Goal: Task Accomplishment & Management: Manage account settings

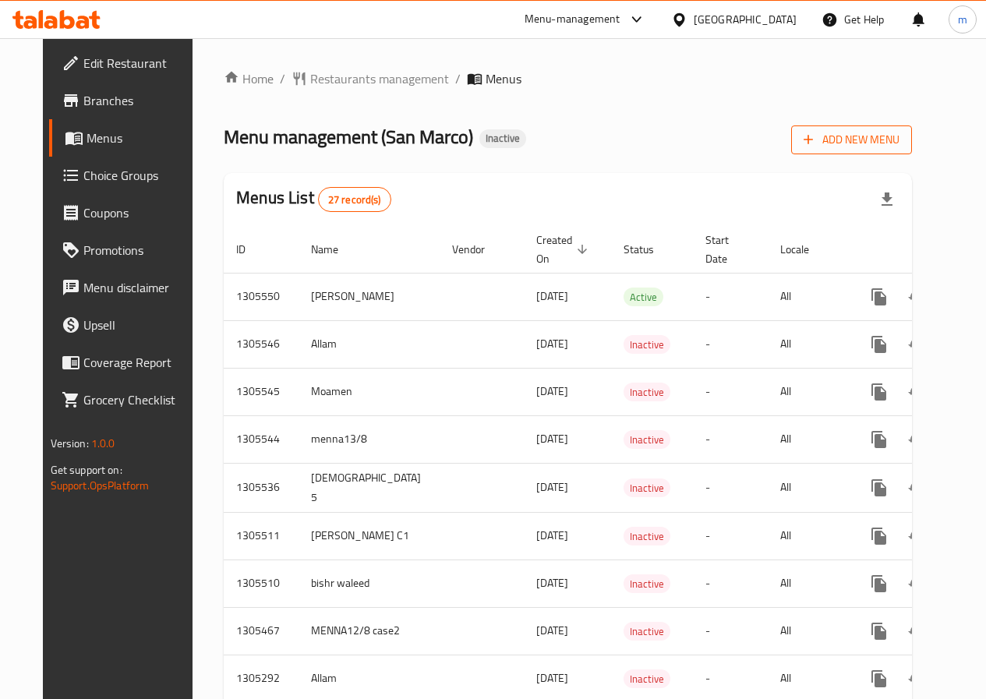
click at [816, 137] on icon "button" at bounding box center [809, 140] width 16 height 16
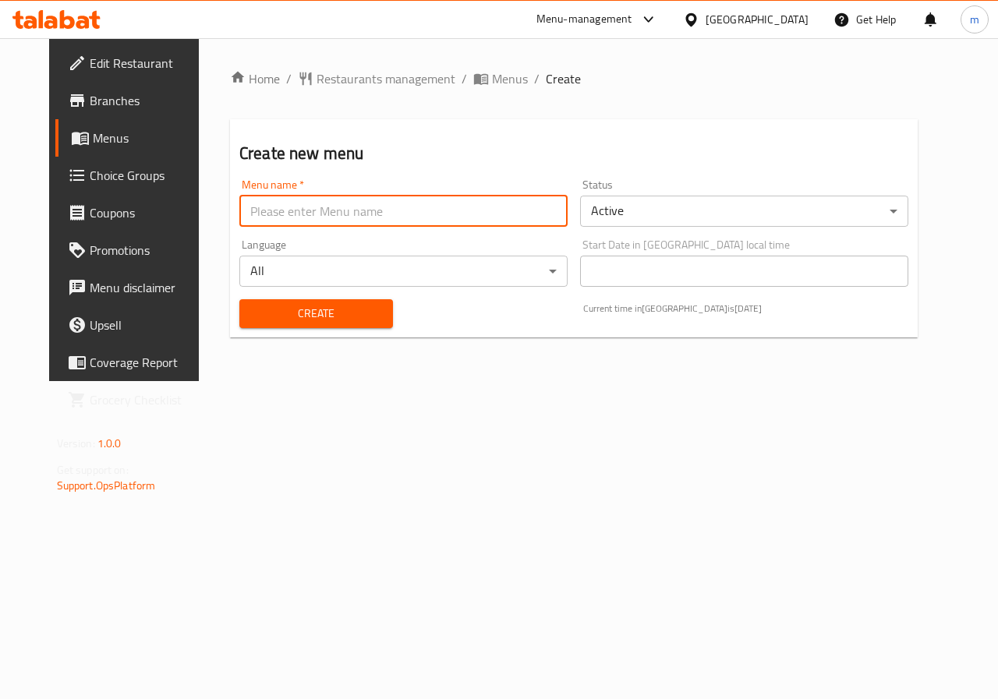
click at [370, 199] on input "text" at bounding box center [403, 211] width 328 height 31
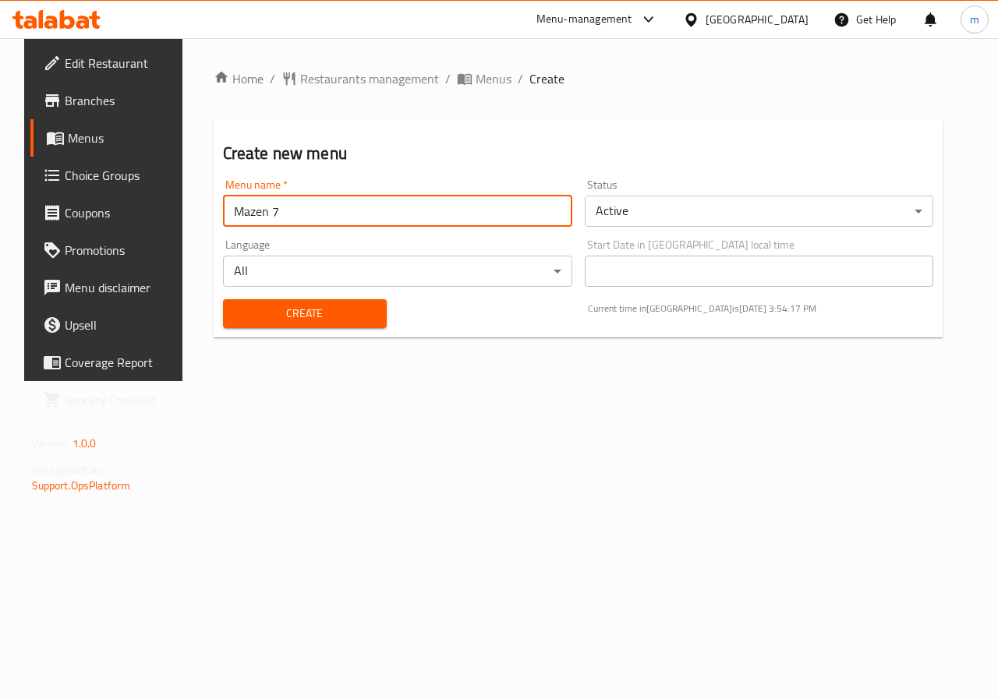
type input "Mazen 7"
click at [514, 381] on div "Home / Restaurants management / Menus / Create Create new menu Menu name   * Ma…" at bounding box center [578, 209] width 792 height 343
click at [311, 306] on span "Create" at bounding box center [304, 313] width 139 height 19
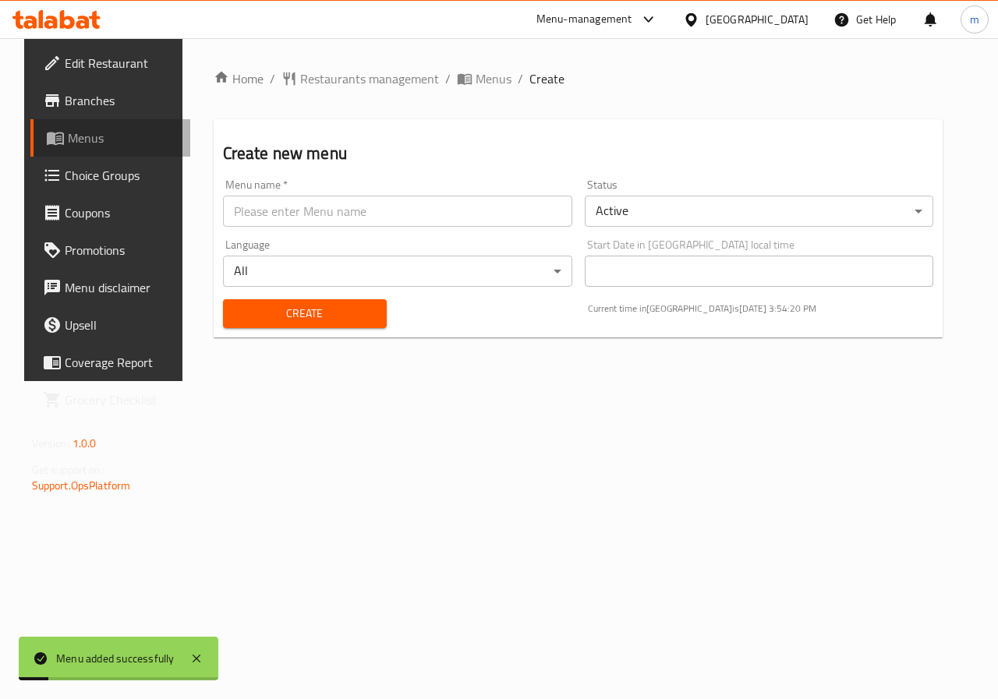
click at [75, 147] on span "Menus" at bounding box center [123, 138] width 111 height 19
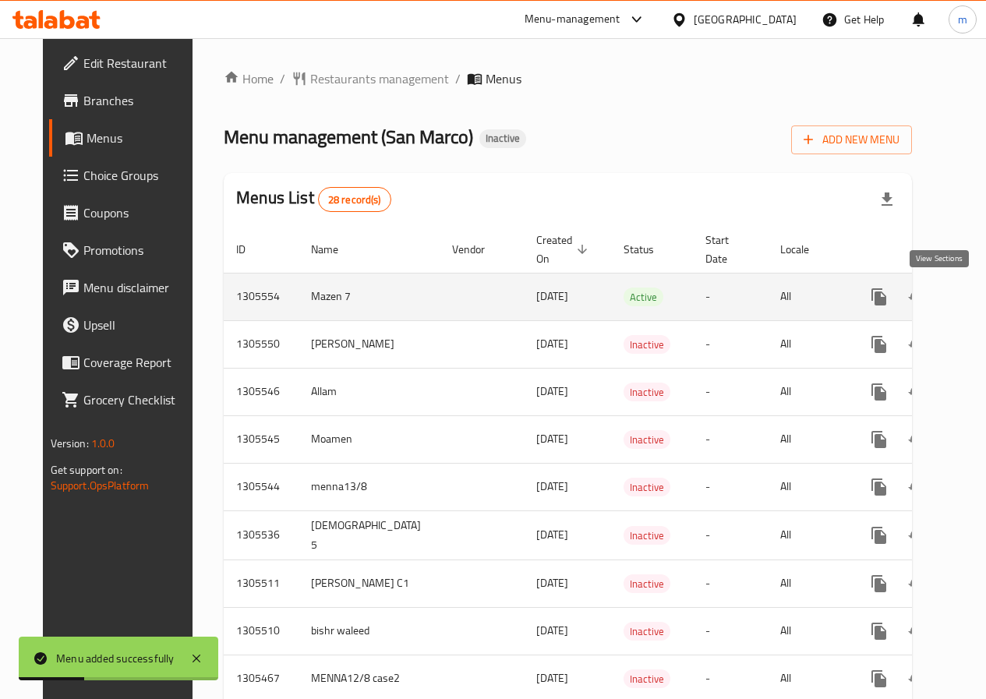
click at [973, 297] on link "enhanced table" at bounding box center [991, 296] width 37 height 37
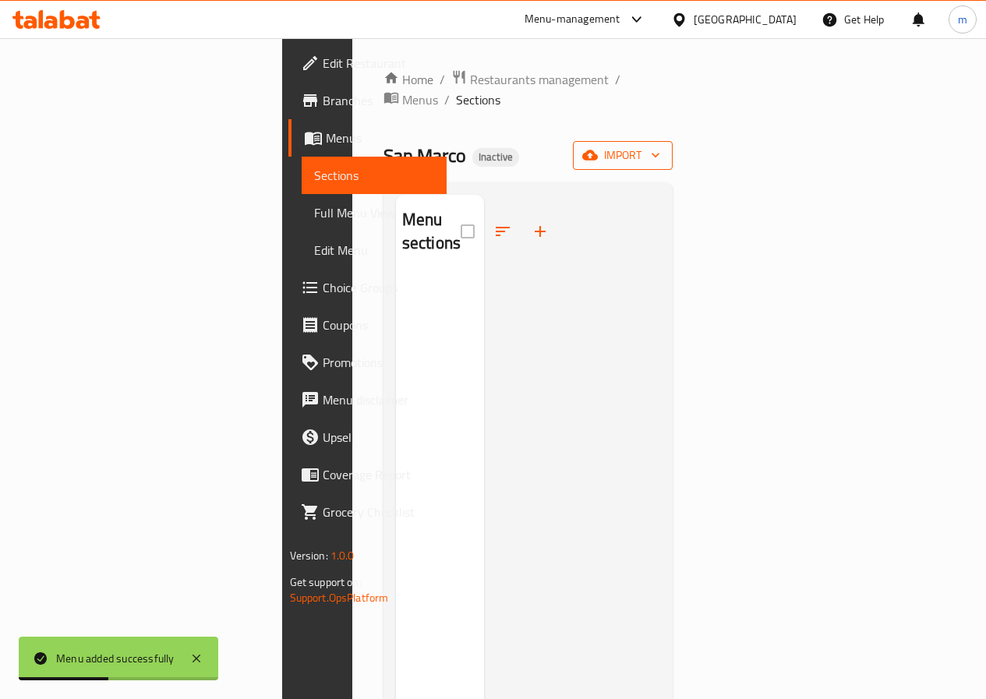
click at [660, 146] on span "import" at bounding box center [622, 155] width 75 height 19
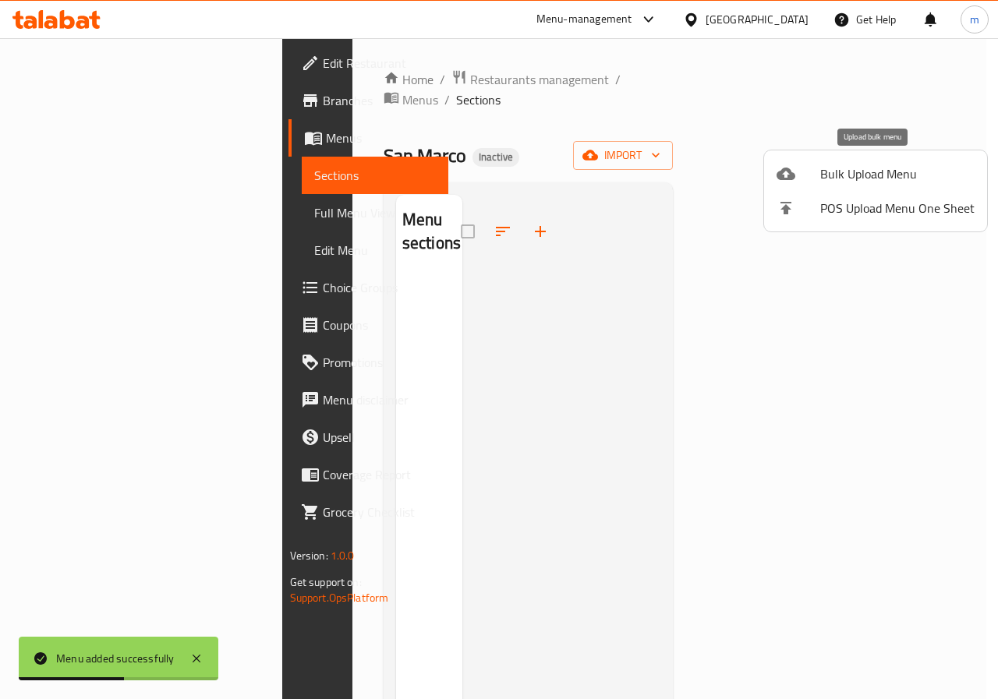
click at [834, 171] on span "Bulk Upload Menu" at bounding box center [897, 173] width 154 height 19
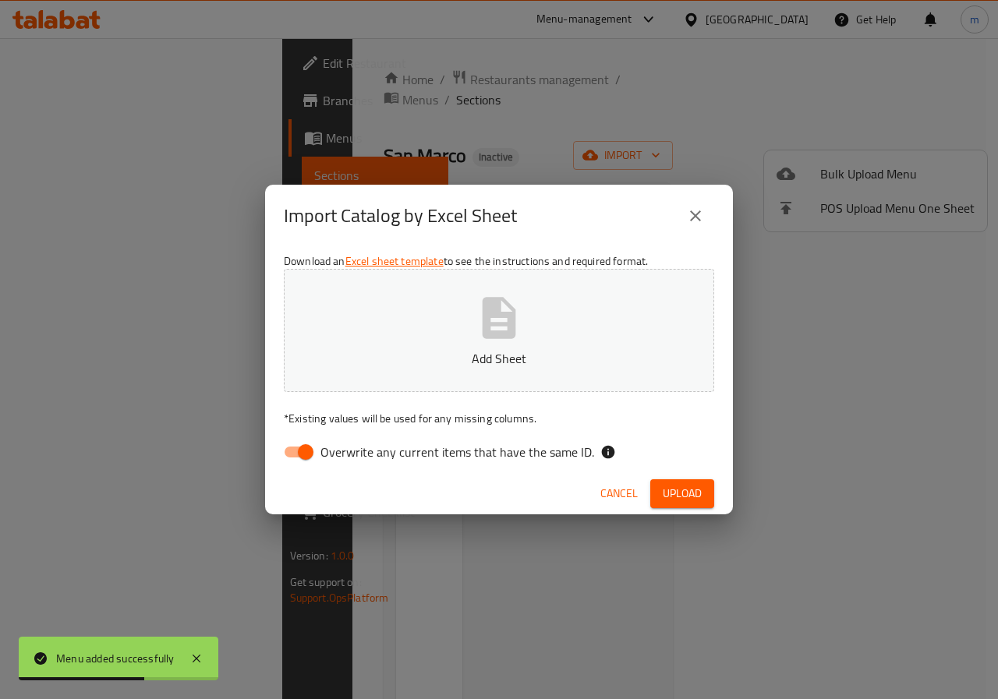
click at [304, 453] on input "Overwrite any current items that have the same ID." at bounding box center [305, 452] width 89 height 30
checkbox input "false"
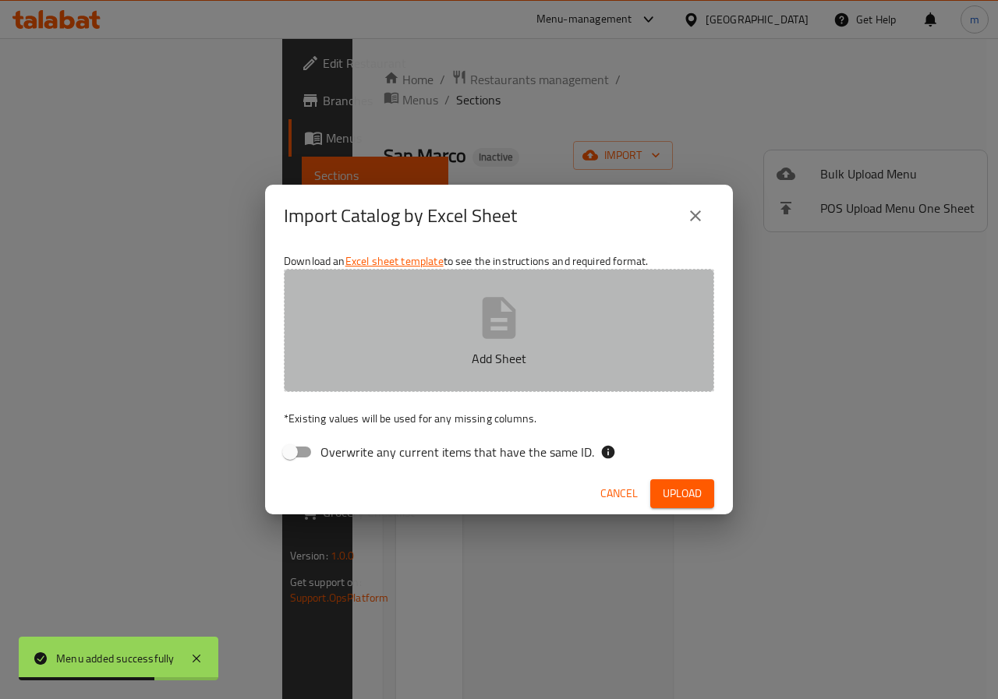
click at [464, 316] on button "Add Sheet" at bounding box center [499, 330] width 430 height 123
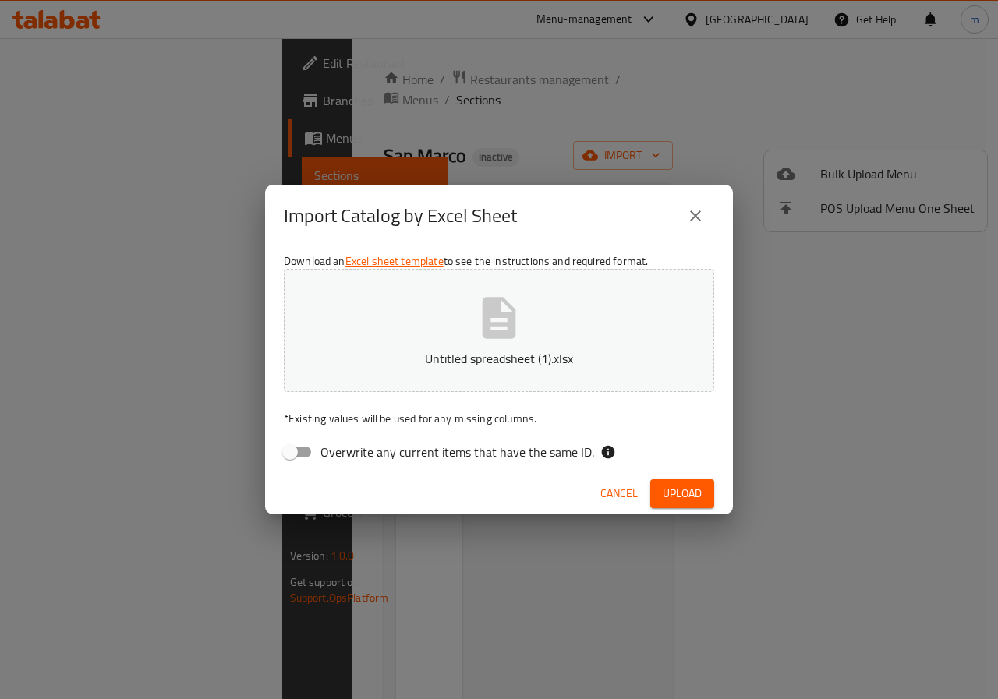
click at [697, 493] on span "Upload" at bounding box center [682, 493] width 39 height 19
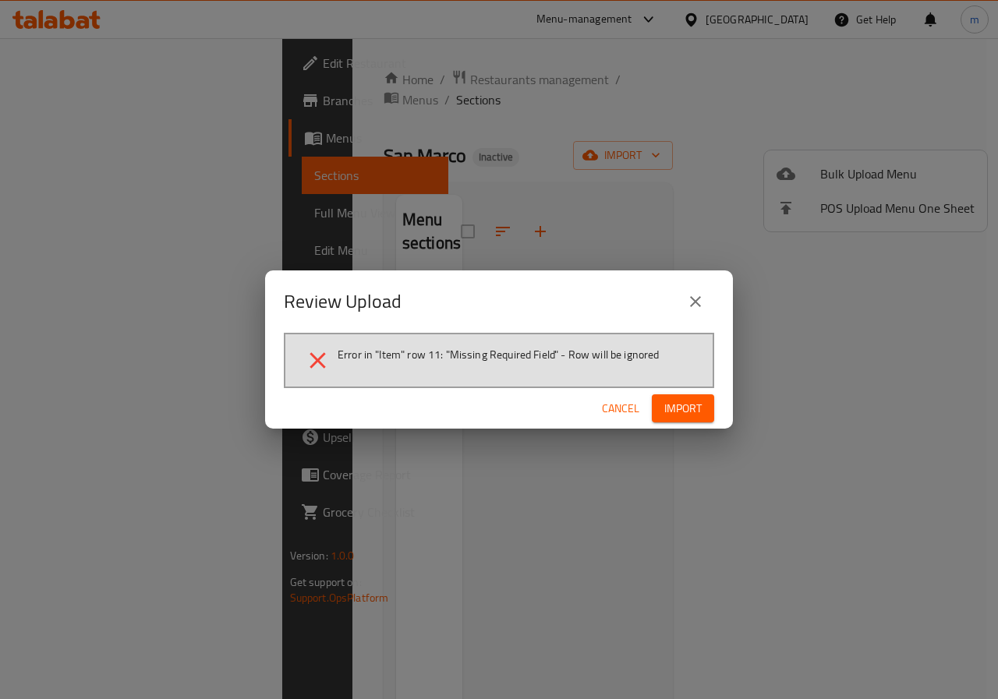
click at [632, 413] on span "Cancel" at bounding box center [620, 408] width 37 height 19
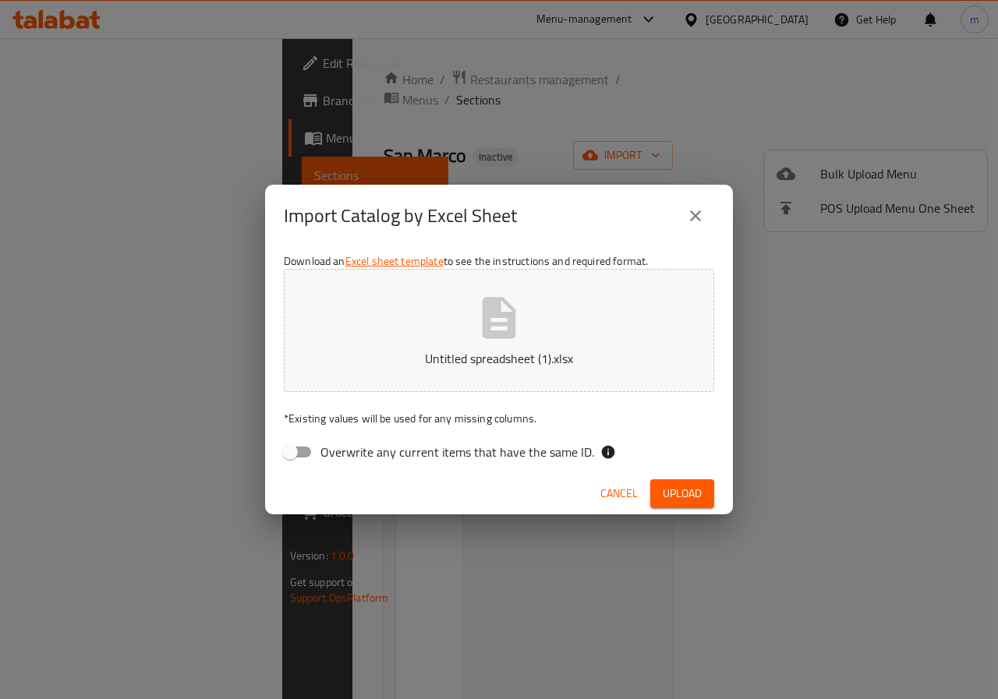
click at [691, 232] on button "close" at bounding box center [695, 215] width 37 height 37
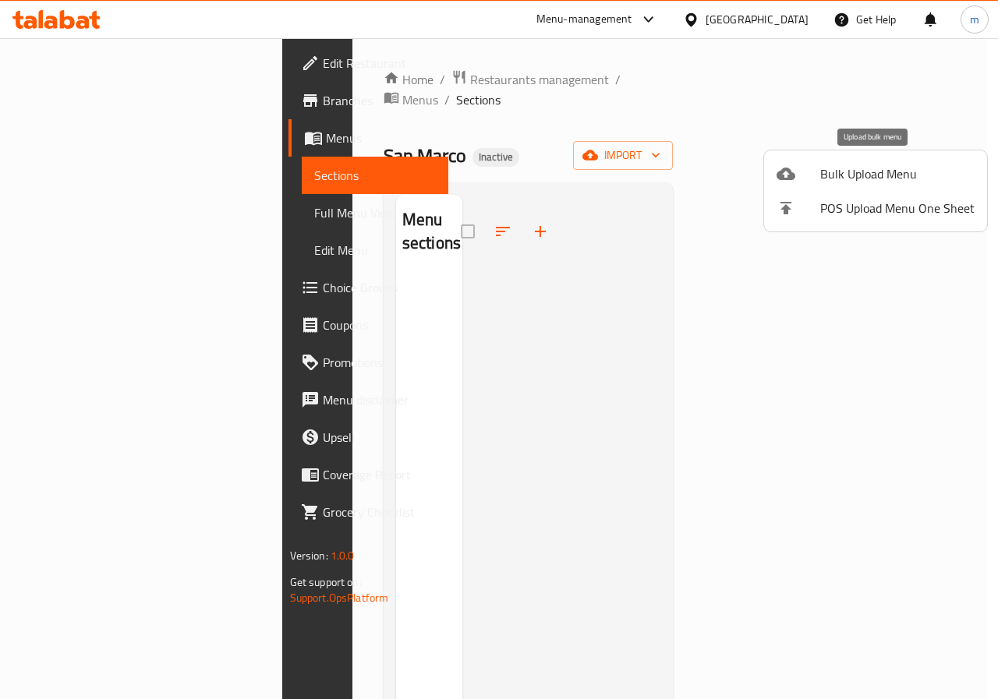
click at [939, 175] on span "Bulk Upload Menu" at bounding box center [897, 173] width 154 height 19
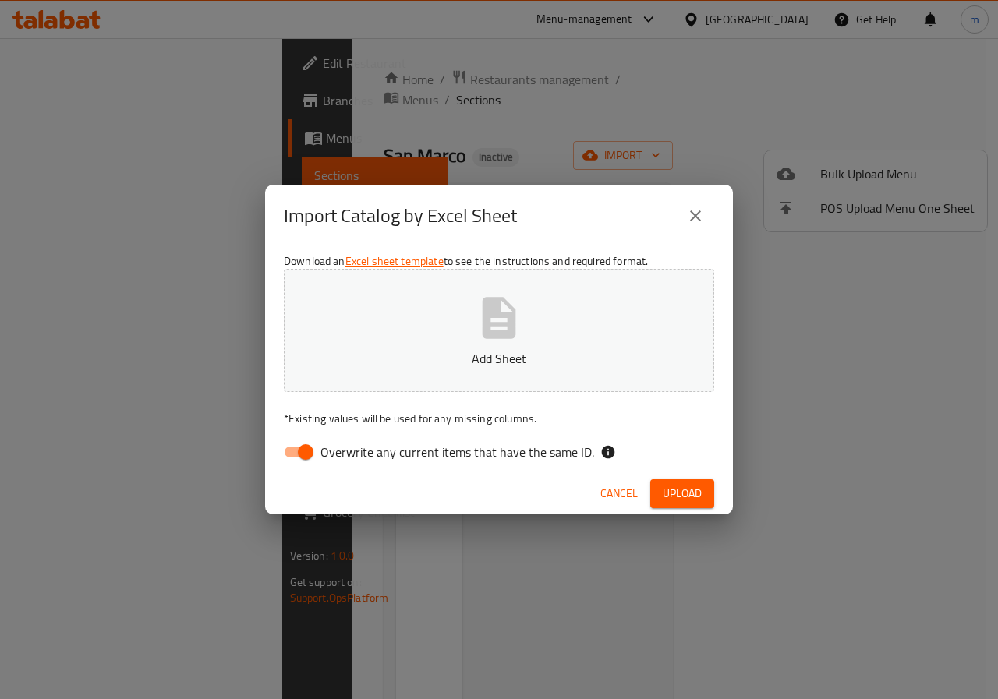
click at [303, 460] on input "Overwrite any current items that have the same ID." at bounding box center [305, 452] width 89 height 30
checkbox input "false"
click at [444, 322] on button "Add Sheet" at bounding box center [499, 330] width 430 height 123
click at [693, 487] on span "Upload" at bounding box center [682, 493] width 39 height 19
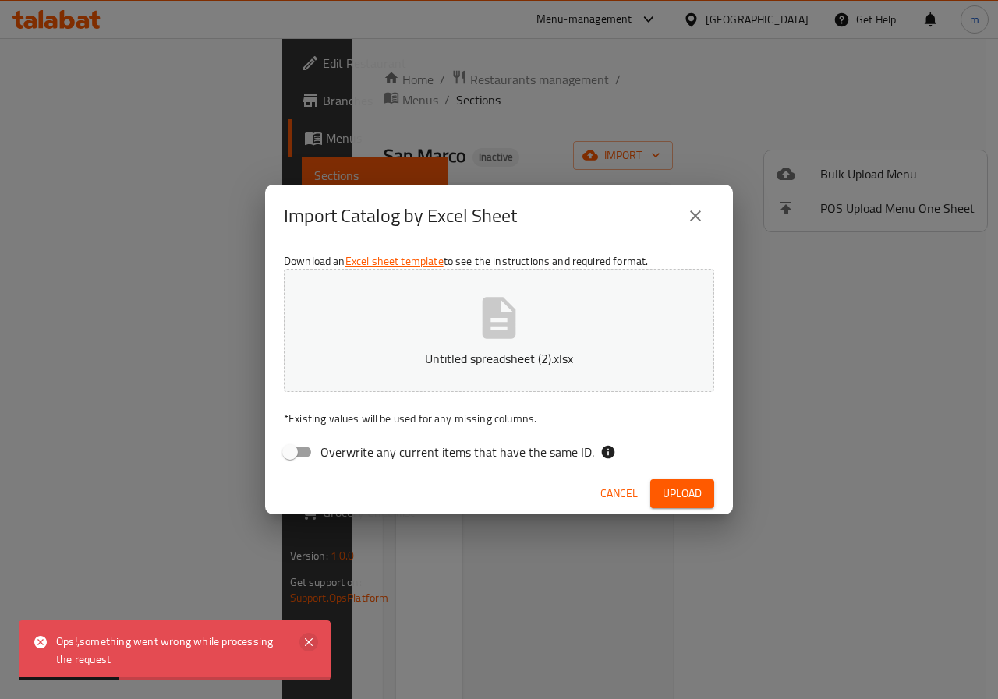
click at [307, 640] on icon at bounding box center [309, 642] width 8 height 8
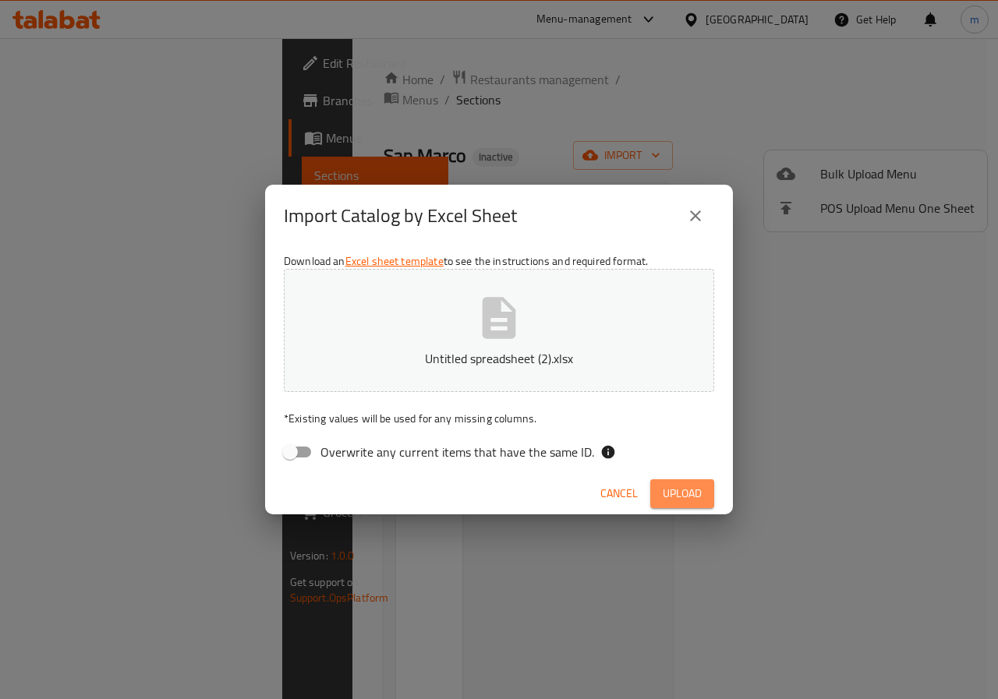
click at [703, 488] on button "Upload" at bounding box center [682, 493] width 64 height 29
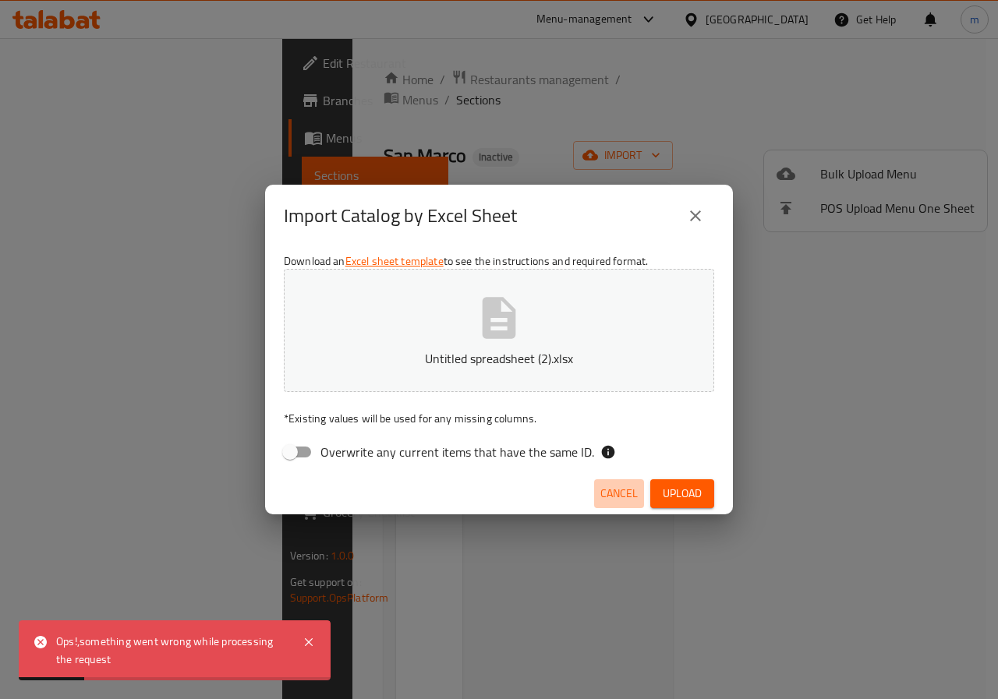
click at [617, 488] on span "Cancel" at bounding box center [618, 493] width 37 height 19
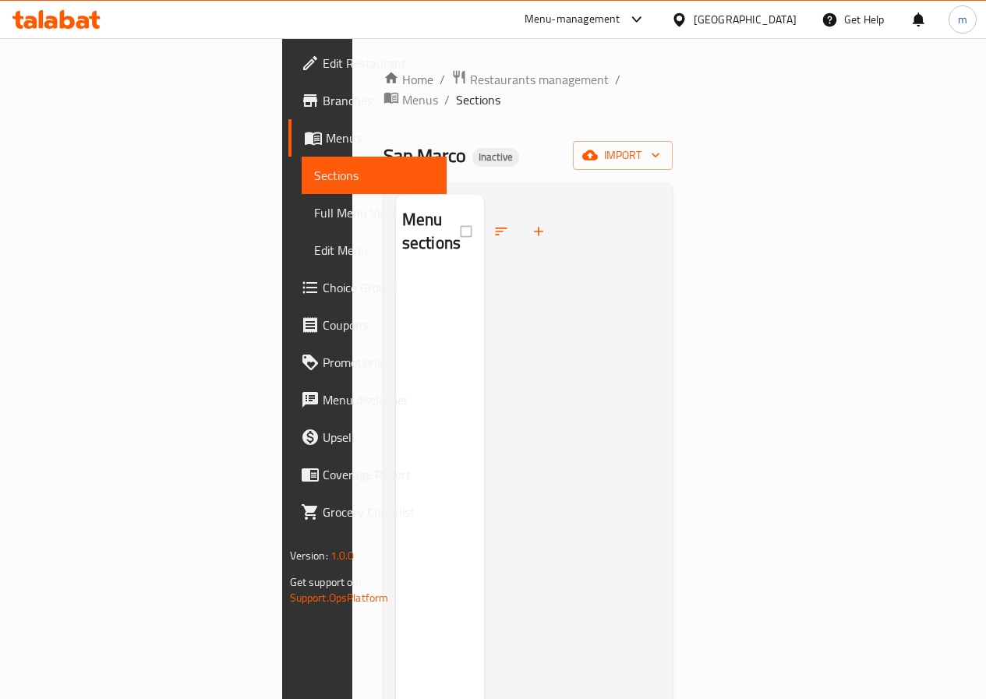
click at [314, 179] on span "Sections" at bounding box center [374, 175] width 120 height 19
click at [326, 129] on span "Menus" at bounding box center [380, 138] width 108 height 19
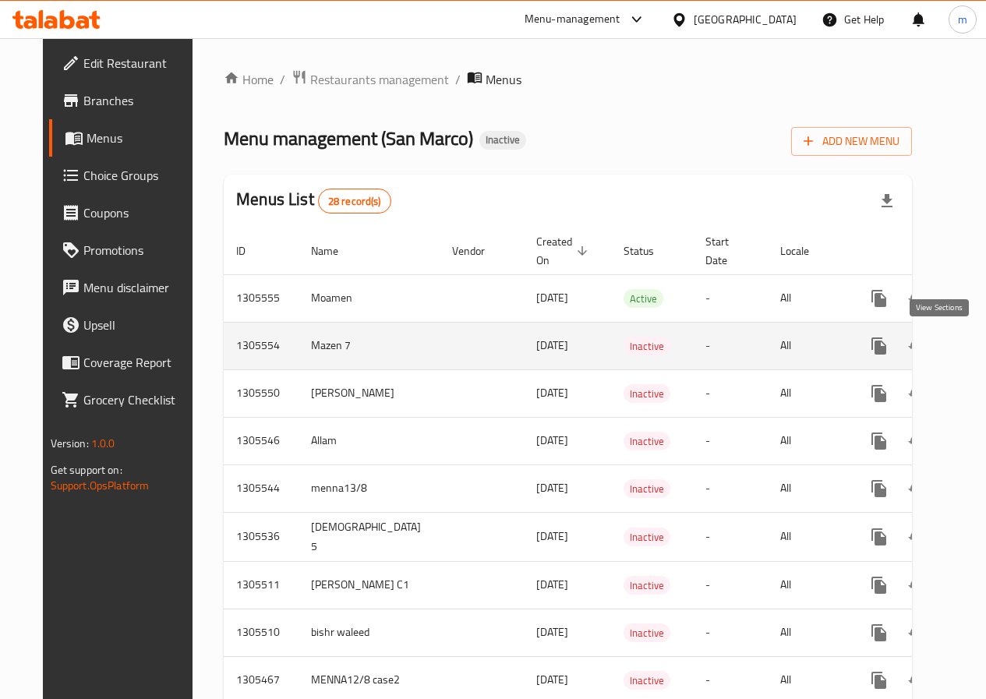
click at [982, 346] on icon "enhanced table" at bounding box center [991, 346] width 19 height 19
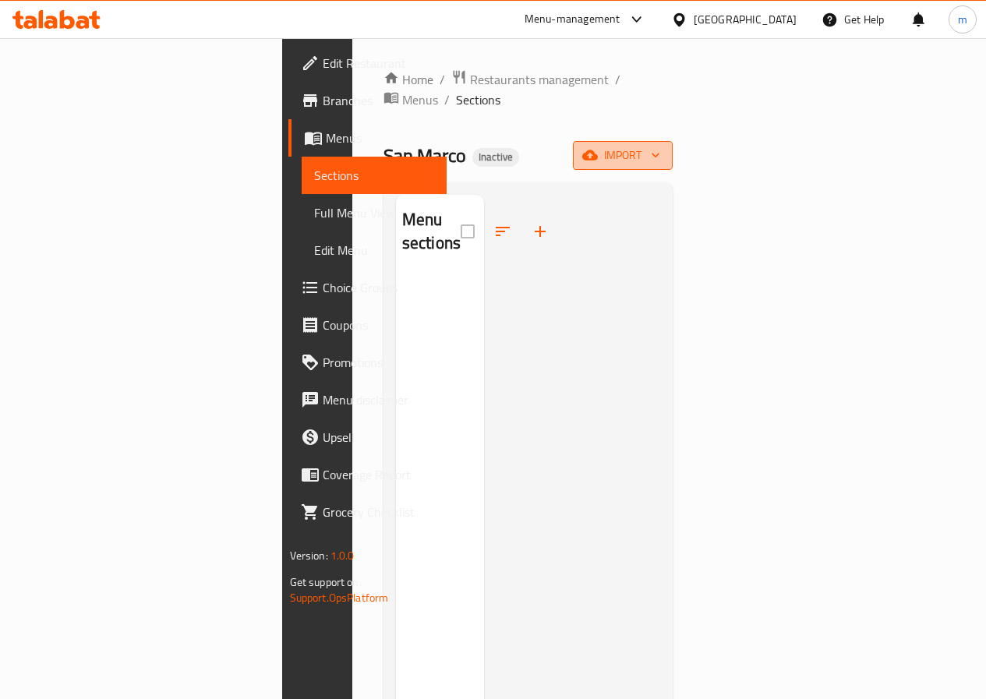
click at [660, 146] on span "import" at bounding box center [622, 155] width 75 height 19
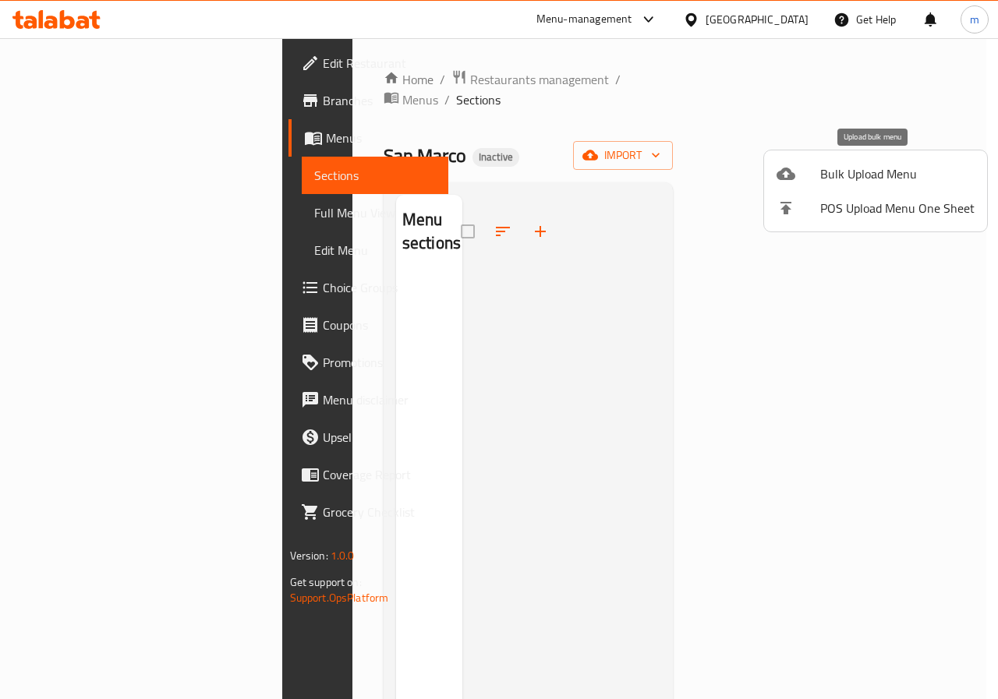
click at [833, 179] on span "Bulk Upload Menu" at bounding box center [897, 173] width 154 height 19
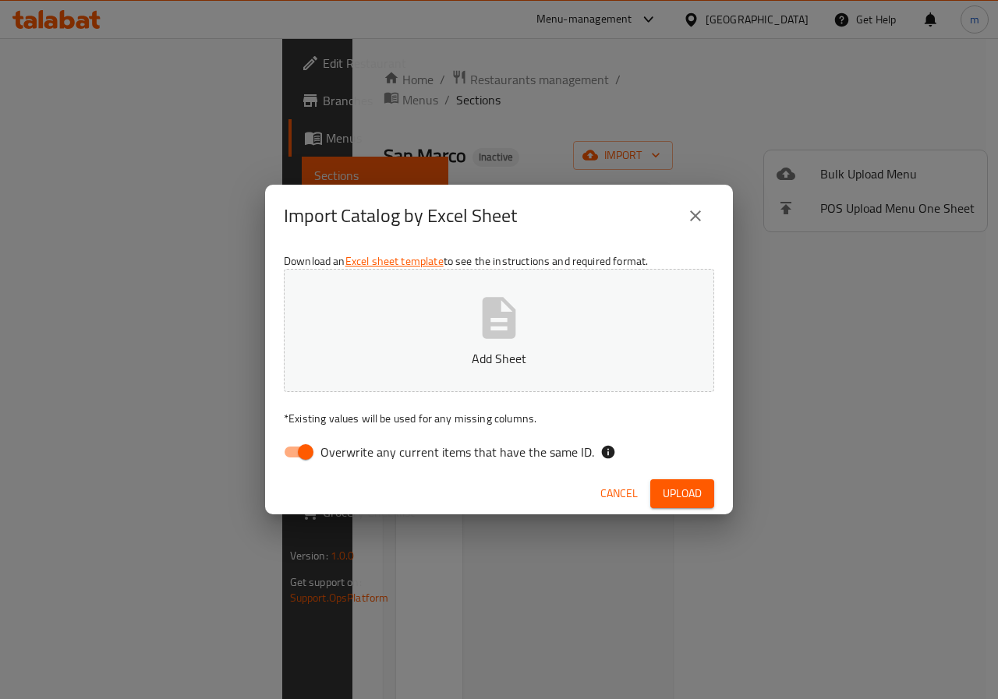
click at [292, 457] on input "Overwrite any current items that have the same ID." at bounding box center [305, 452] width 89 height 30
checkbox input "false"
click at [435, 367] on p "Add Sheet" at bounding box center [499, 358] width 382 height 19
click at [675, 483] on button "Upload" at bounding box center [682, 493] width 64 height 29
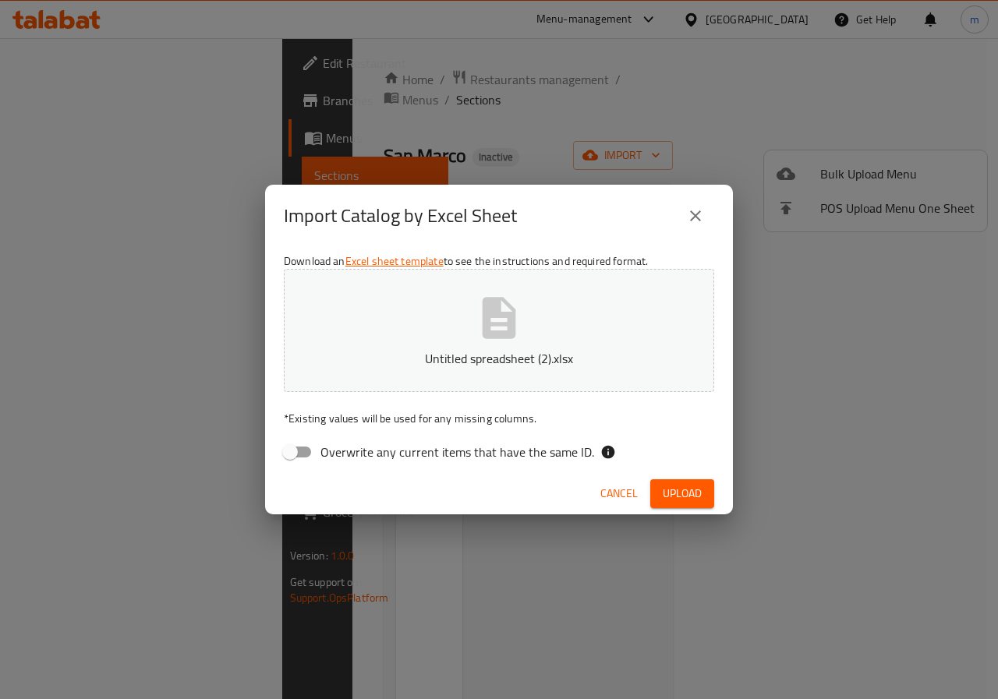
click at [629, 488] on span "Cancel" at bounding box center [618, 493] width 37 height 19
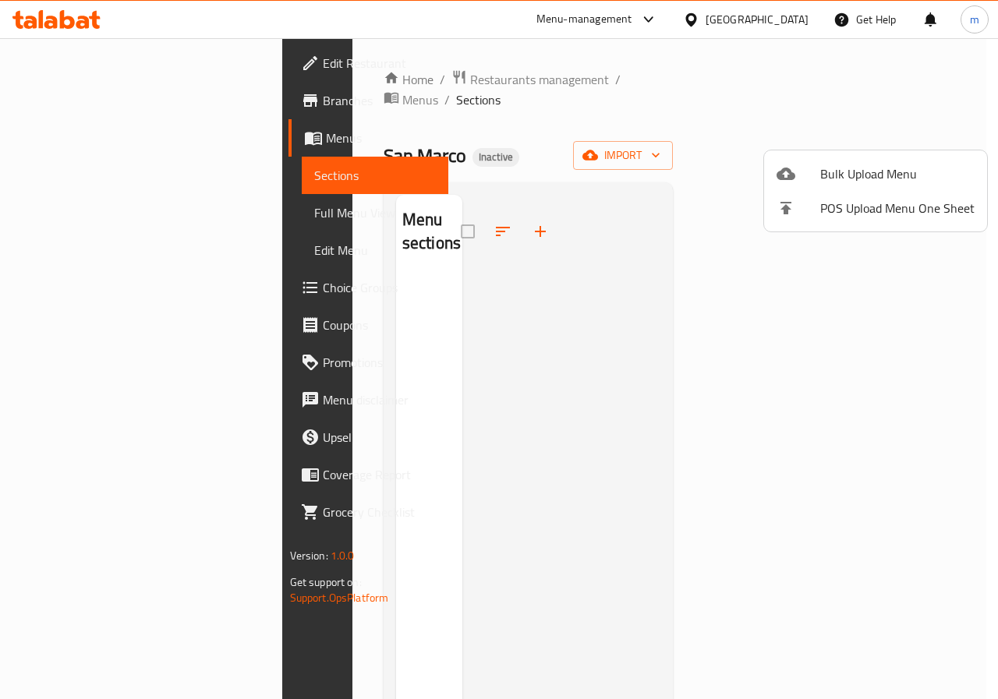
click at [847, 289] on div at bounding box center [499, 349] width 998 height 699
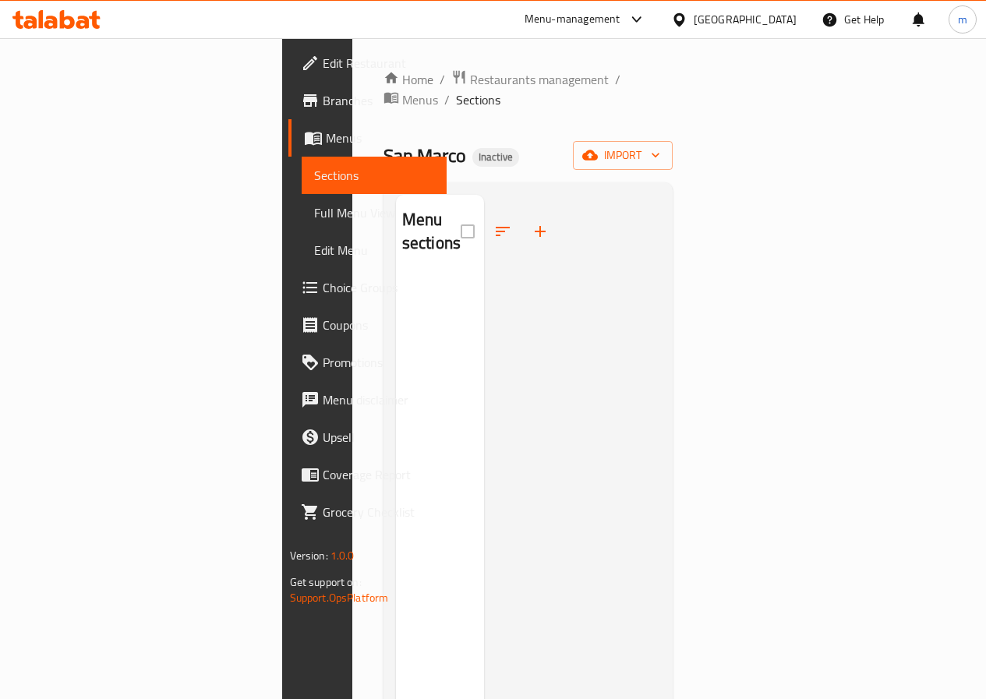
click at [314, 176] on span "Sections" at bounding box center [374, 175] width 120 height 19
click at [288, 148] on link "Menus" at bounding box center [367, 137] width 158 height 37
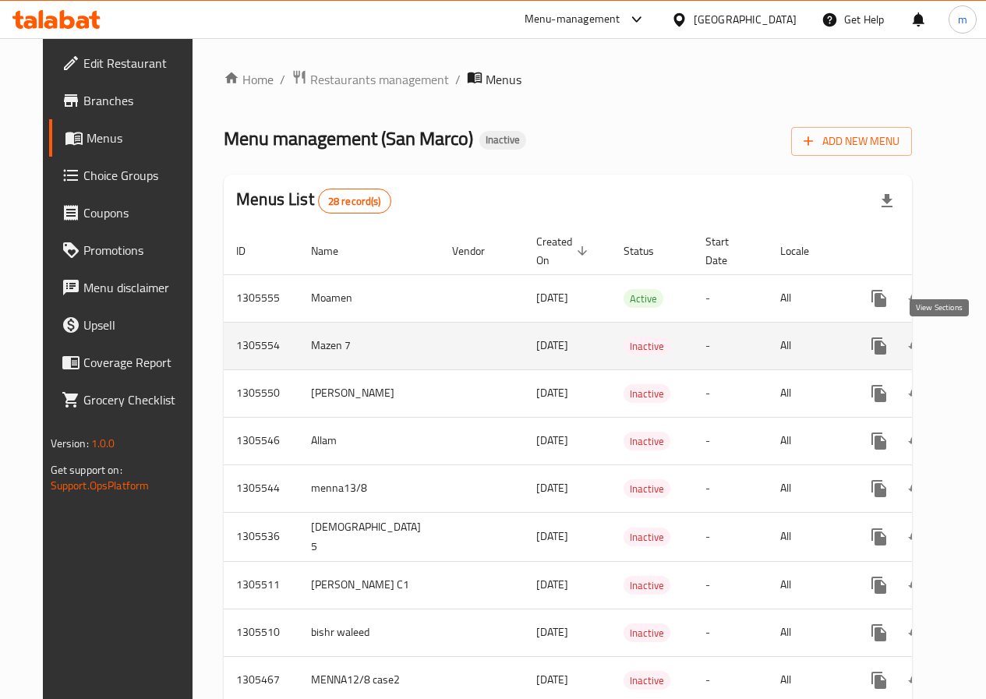
click at [985, 346] on icon "enhanced table" at bounding box center [992, 346] width 14 height 14
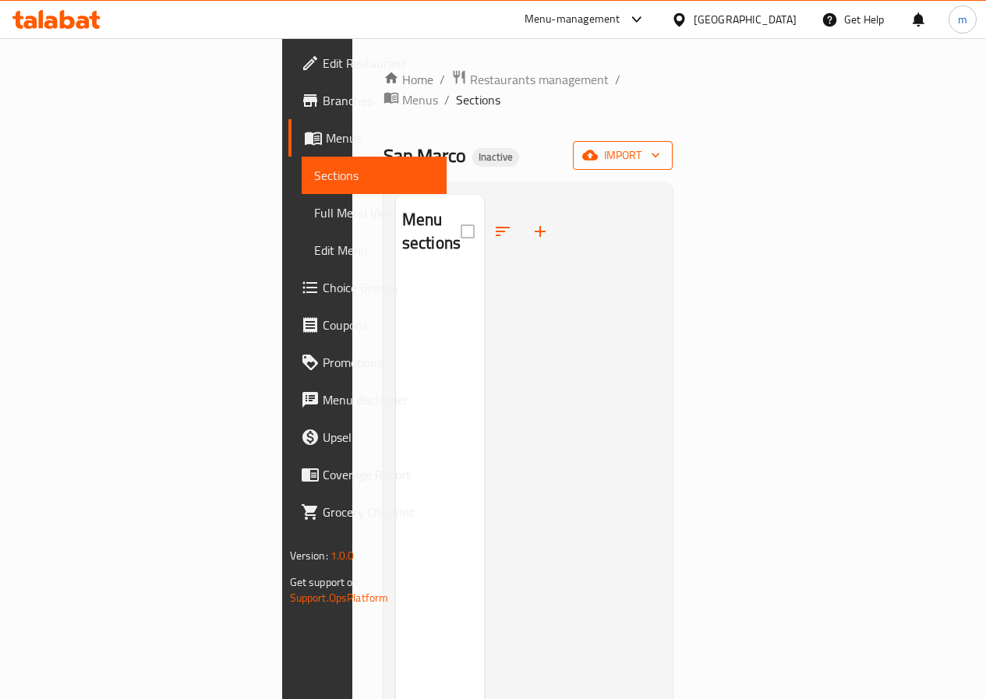
click at [660, 146] on span "import" at bounding box center [622, 155] width 75 height 19
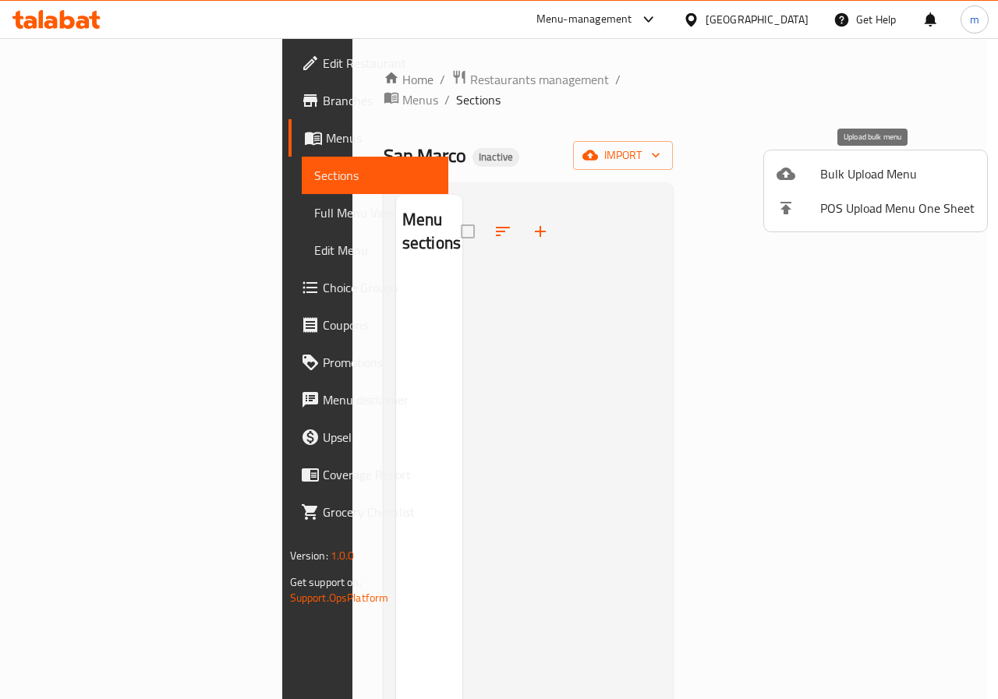
click at [805, 179] on div at bounding box center [798, 173] width 44 height 19
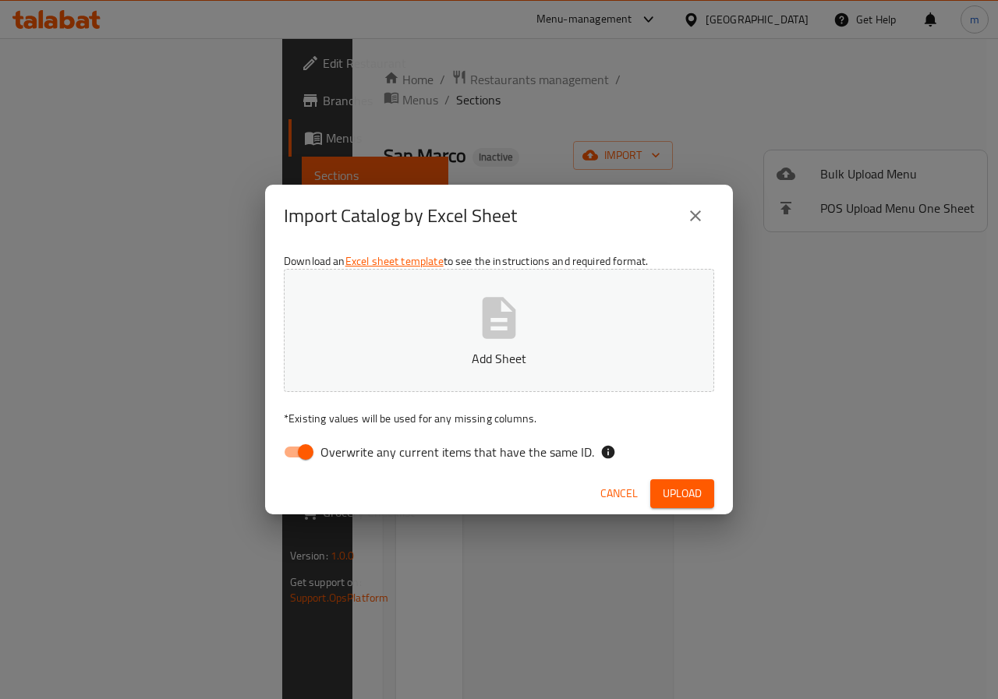
click at [292, 456] on input "Overwrite any current items that have the same ID." at bounding box center [305, 452] width 89 height 30
checkbox input "false"
click at [448, 334] on button "Add Sheet" at bounding box center [499, 330] width 430 height 123
click at [677, 496] on span "Upload" at bounding box center [682, 493] width 39 height 19
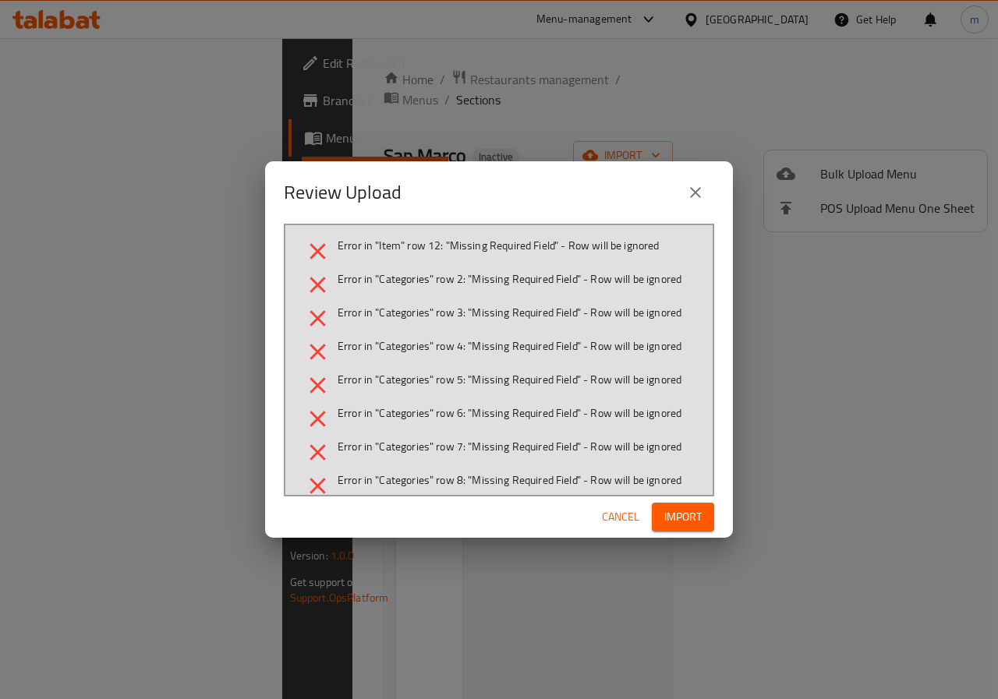
click at [637, 522] on span "Cancel" at bounding box center [620, 516] width 37 height 19
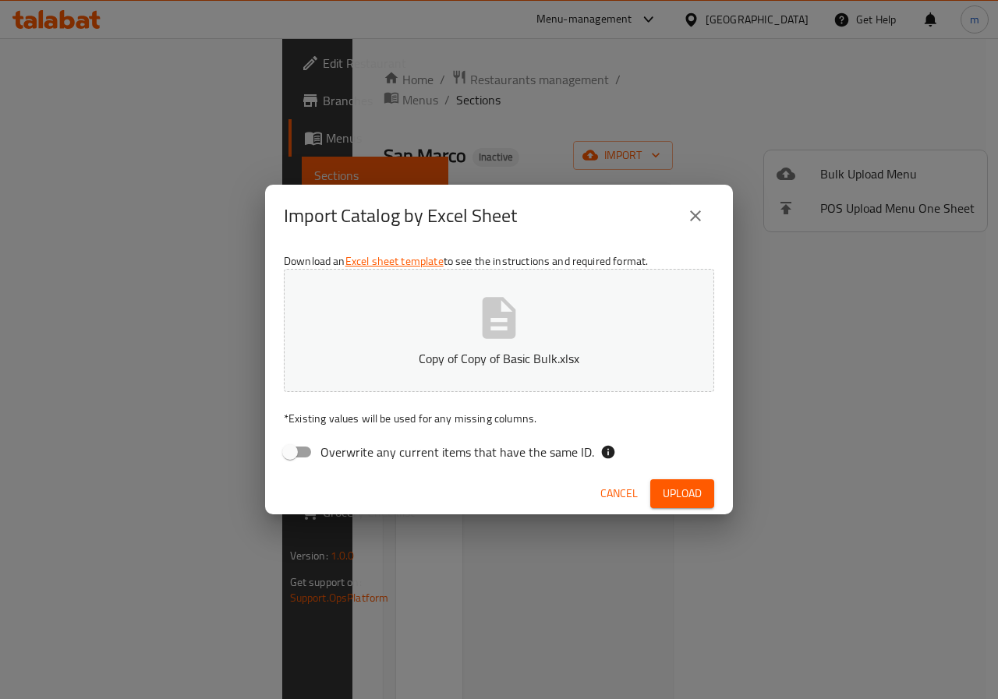
click at [628, 488] on span "Cancel" at bounding box center [618, 493] width 37 height 19
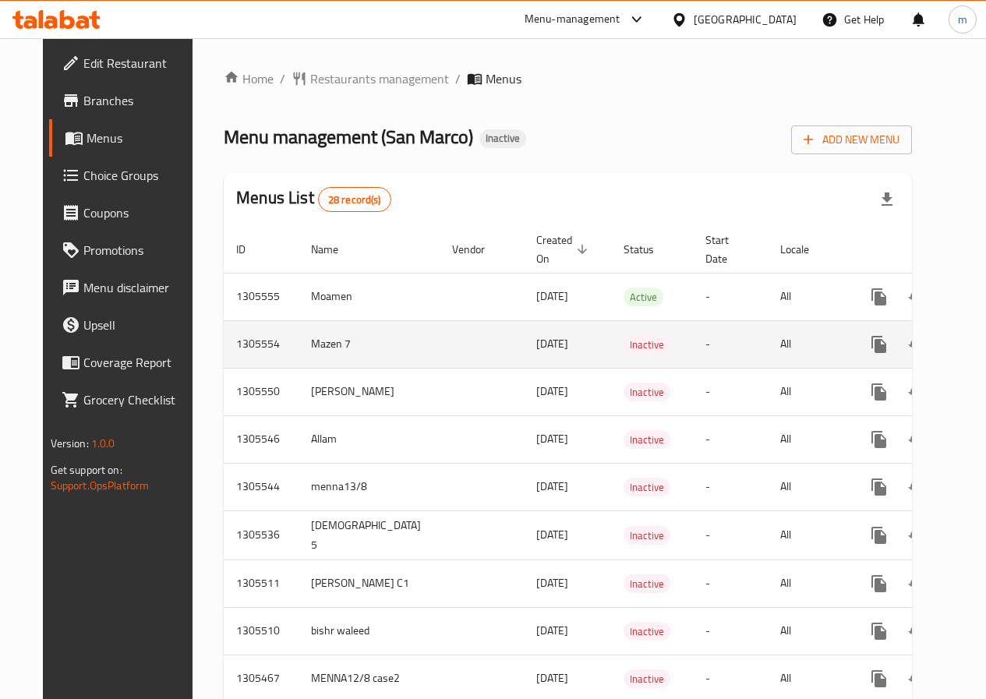
click at [982, 347] on icon "enhanced table" at bounding box center [991, 344] width 19 height 19
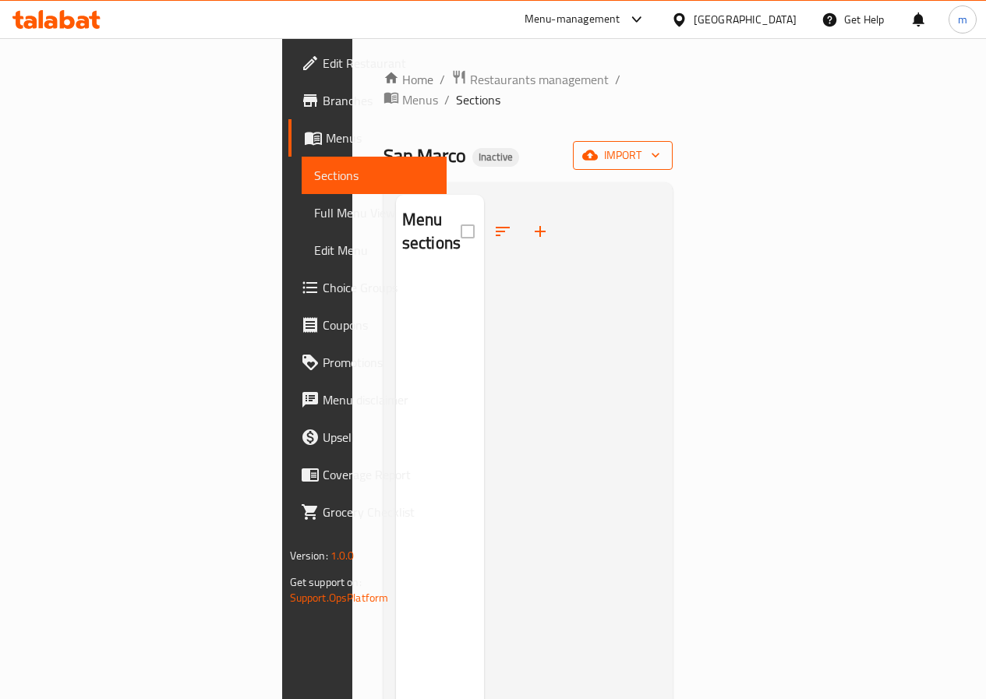
click at [673, 141] on button "import" at bounding box center [623, 155] width 100 height 29
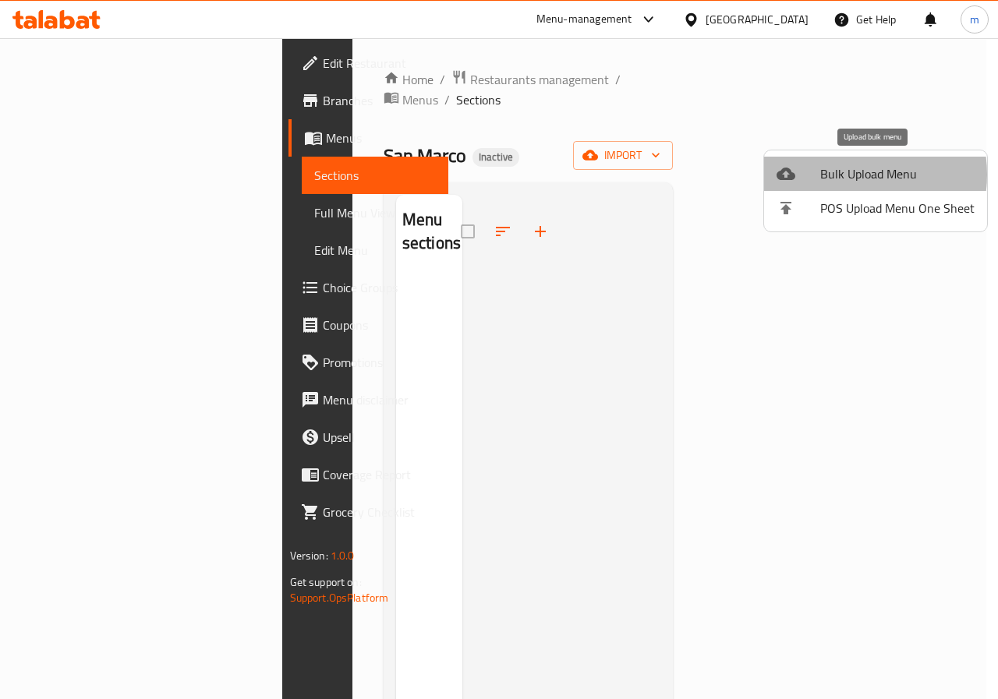
click at [844, 175] on span "Bulk Upload Menu" at bounding box center [897, 173] width 154 height 19
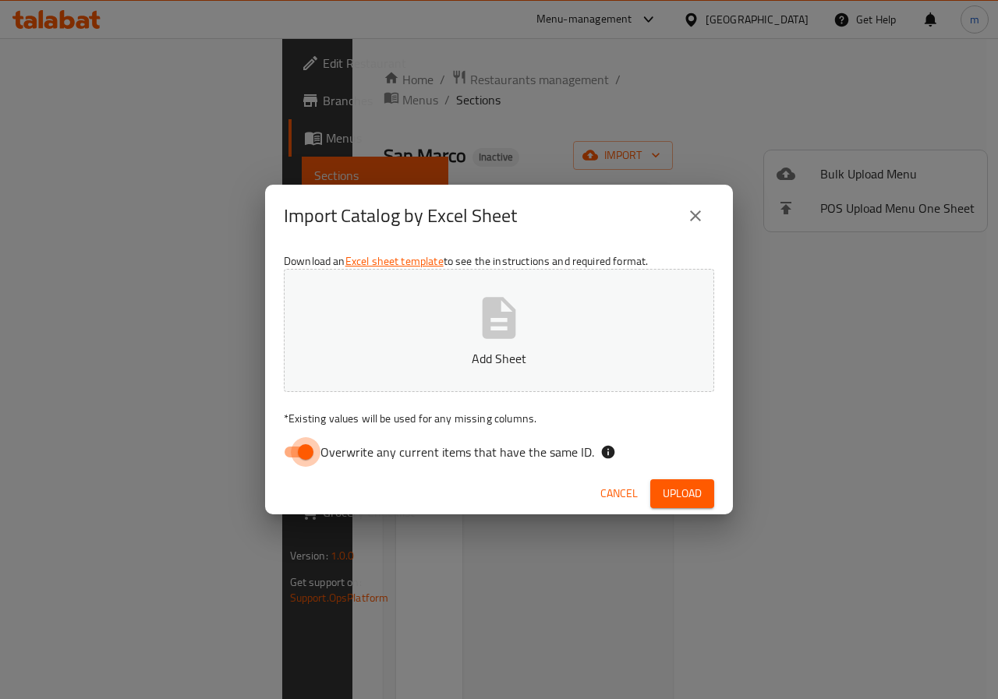
click at [287, 443] on input "Overwrite any current items that have the same ID." at bounding box center [305, 452] width 89 height 30
checkbox input "false"
click at [400, 378] on button "Add Sheet" at bounding box center [499, 330] width 430 height 123
click at [670, 489] on span "Upload" at bounding box center [682, 493] width 39 height 19
click at [702, 214] on icon "close" at bounding box center [695, 216] width 19 height 19
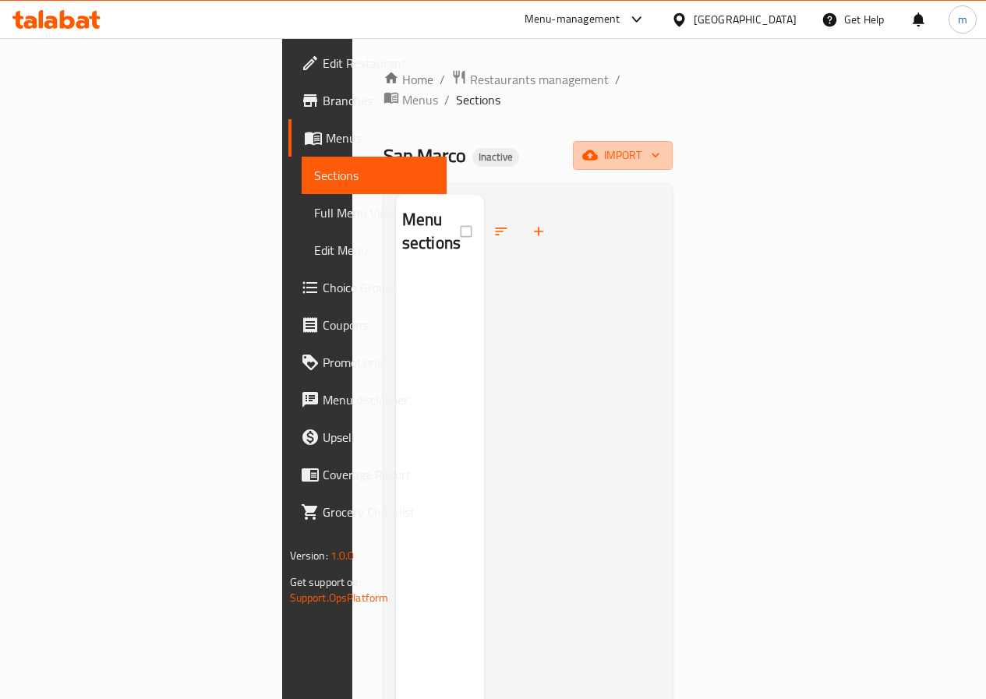
click at [660, 146] on span "import" at bounding box center [622, 155] width 75 height 19
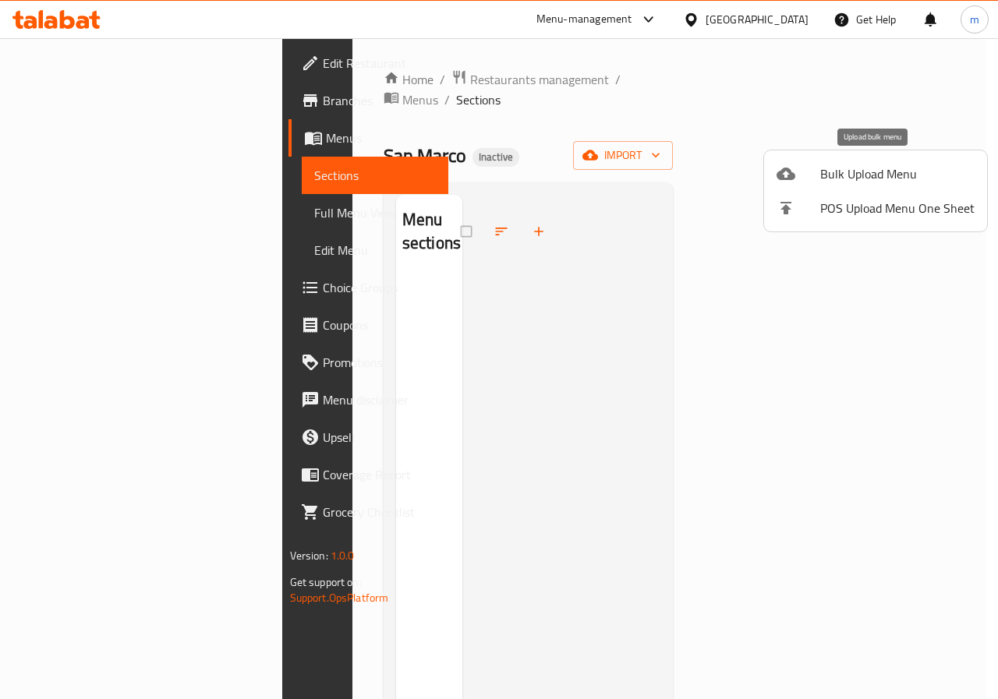
click at [901, 164] on span "Bulk Upload Menu" at bounding box center [897, 173] width 154 height 19
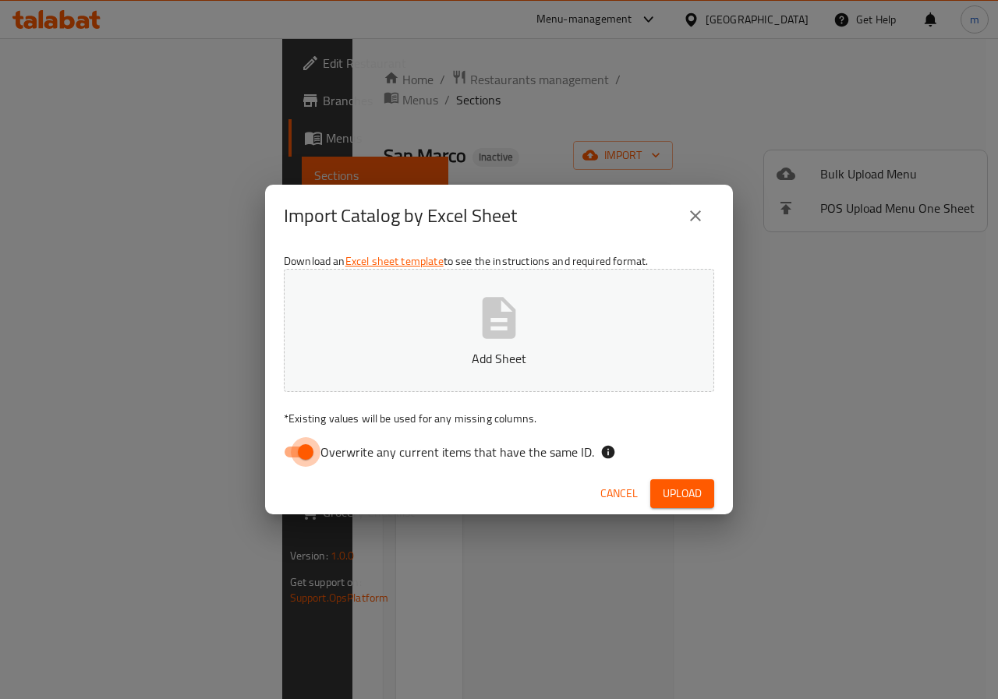
click at [311, 455] on input "Overwrite any current items that have the same ID." at bounding box center [305, 452] width 89 height 30
checkbox input "false"
click at [387, 341] on button "Add Sheet" at bounding box center [499, 330] width 430 height 123
click at [691, 501] on span "Upload" at bounding box center [682, 493] width 39 height 19
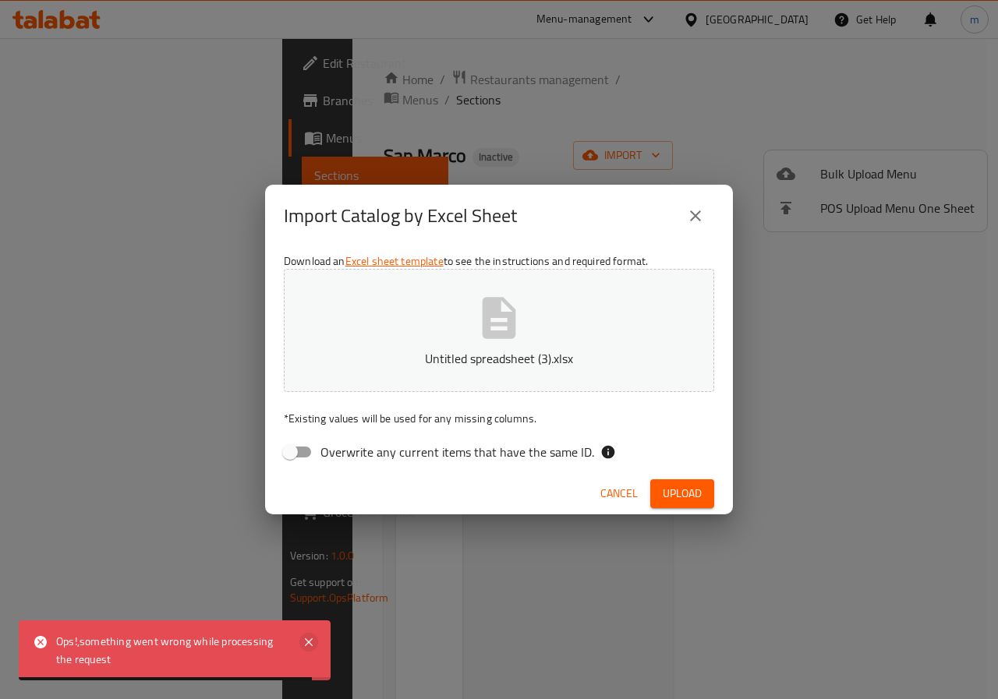
click at [317, 642] on icon at bounding box center [308, 642] width 19 height 19
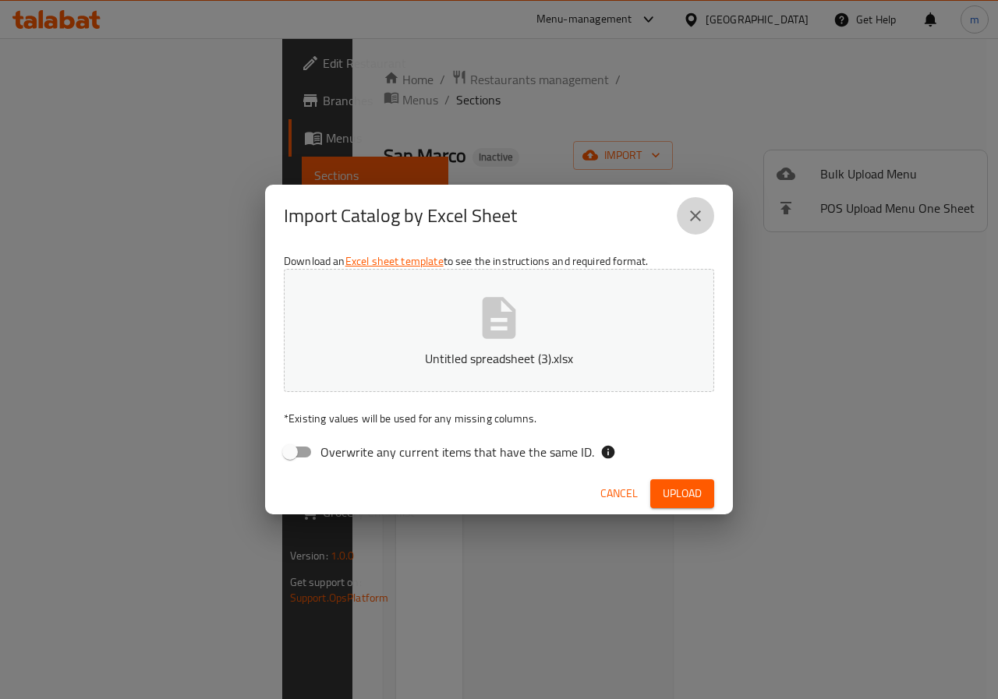
click at [688, 226] on button "close" at bounding box center [695, 215] width 37 height 37
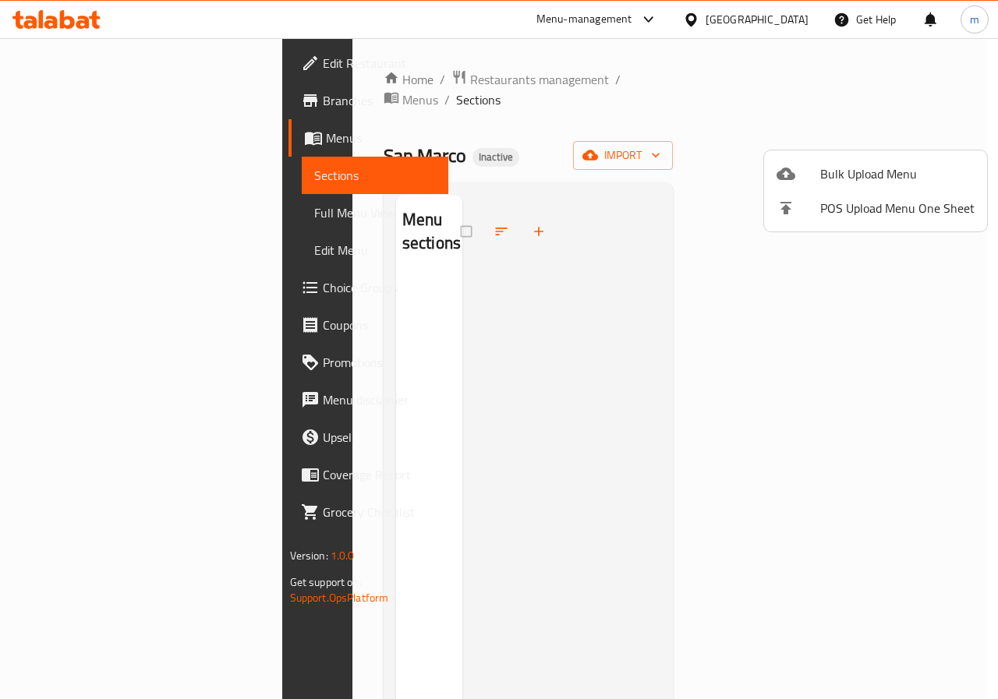
click at [787, 171] on icon at bounding box center [785, 174] width 19 height 12
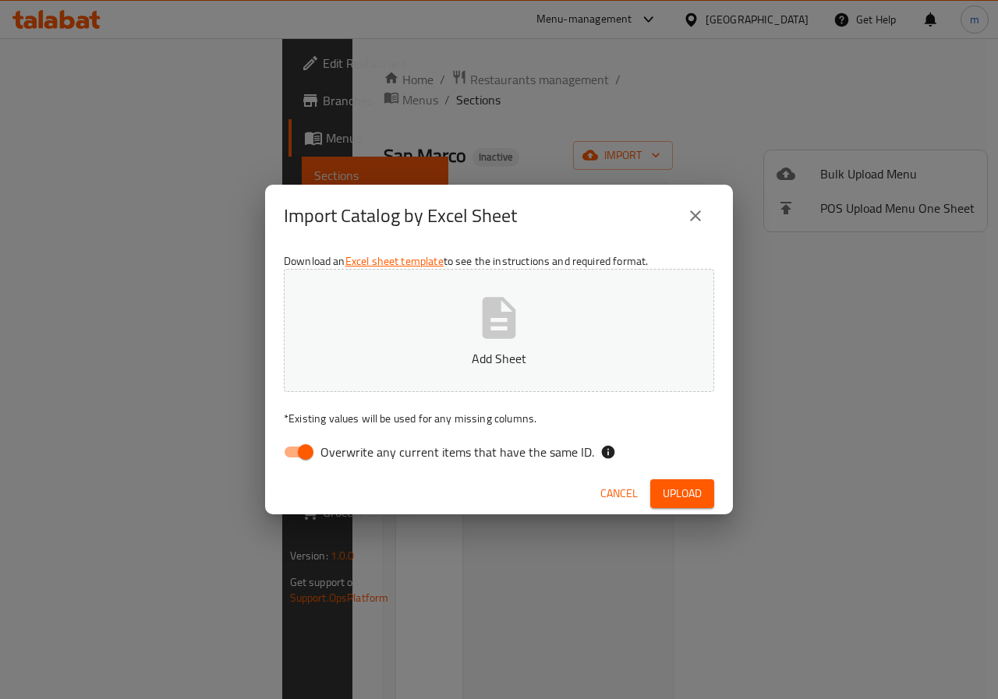
click at [281, 451] on input "Overwrite any current items that have the same ID." at bounding box center [305, 452] width 89 height 30
checkbox input "false"
click at [427, 341] on button "Add Sheet" at bounding box center [499, 330] width 430 height 123
click at [660, 492] on button "Upload" at bounding box center [682, 493] width 64 height 29
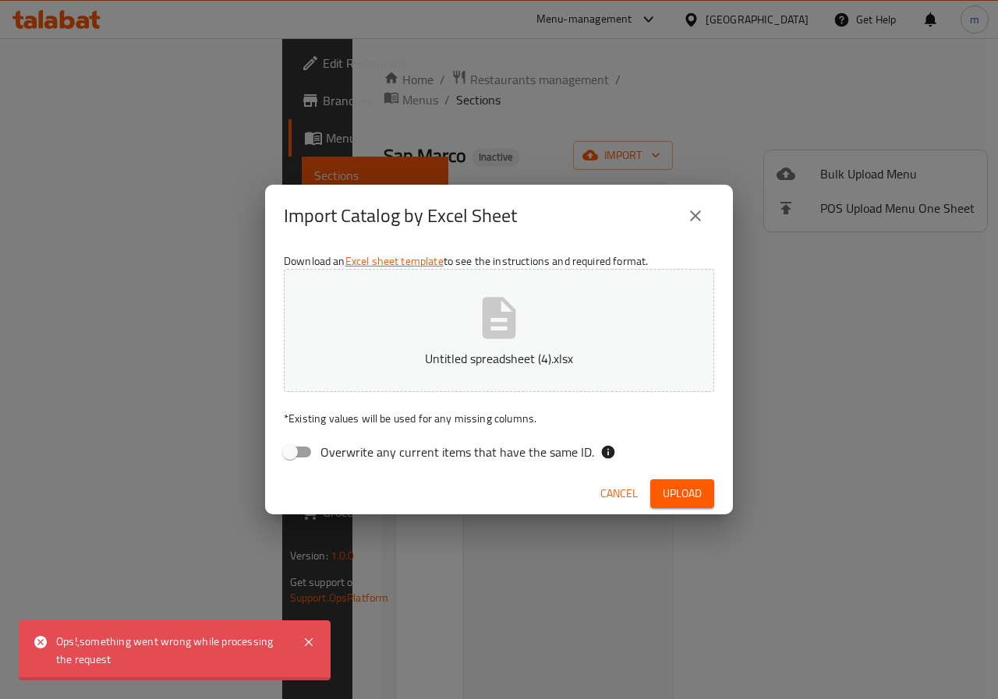
click at [622, 492] on span "Cancel" at bounding box center [618, 493] width 37 height 19
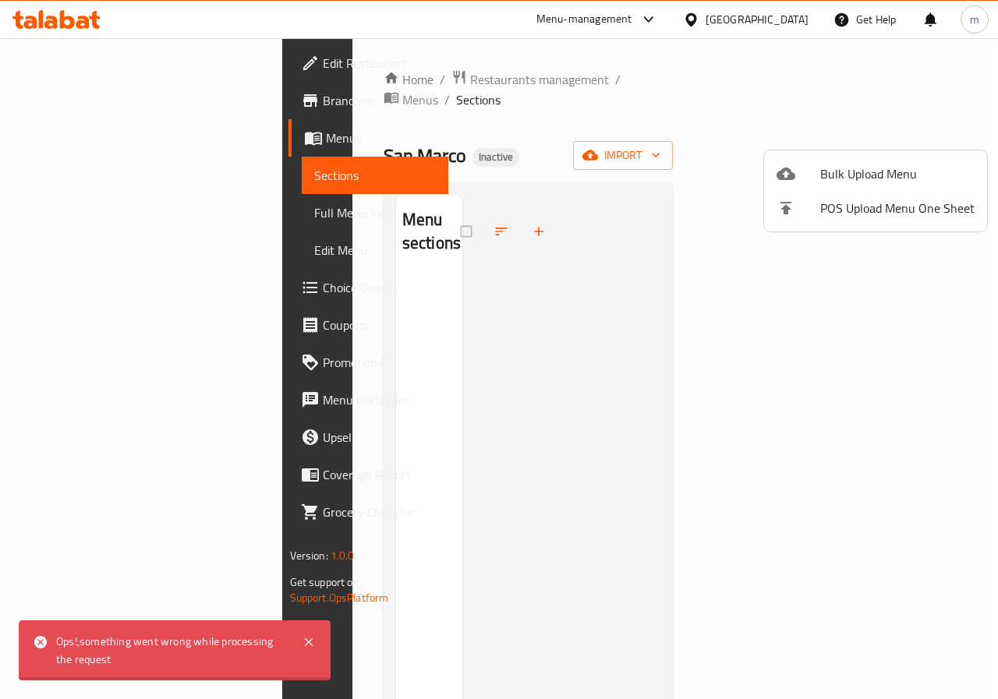
click at [131, 172] on div at bounding box center [499, 349] width 998 height 699
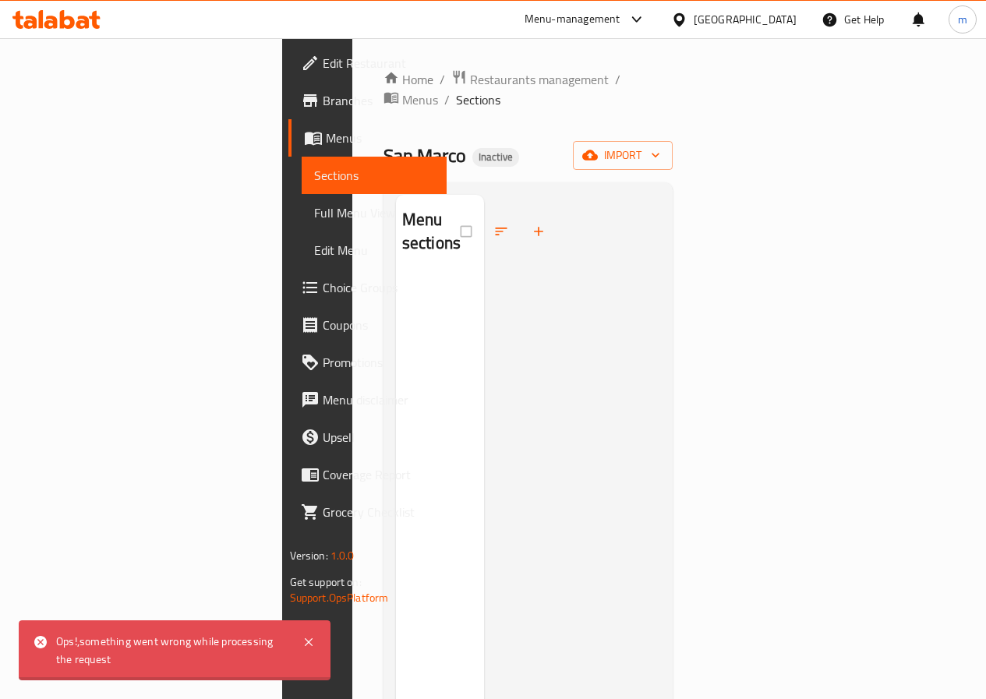
click at [326, 140] on span "Menus" at bounding box center [380, 138] width 108 height 19
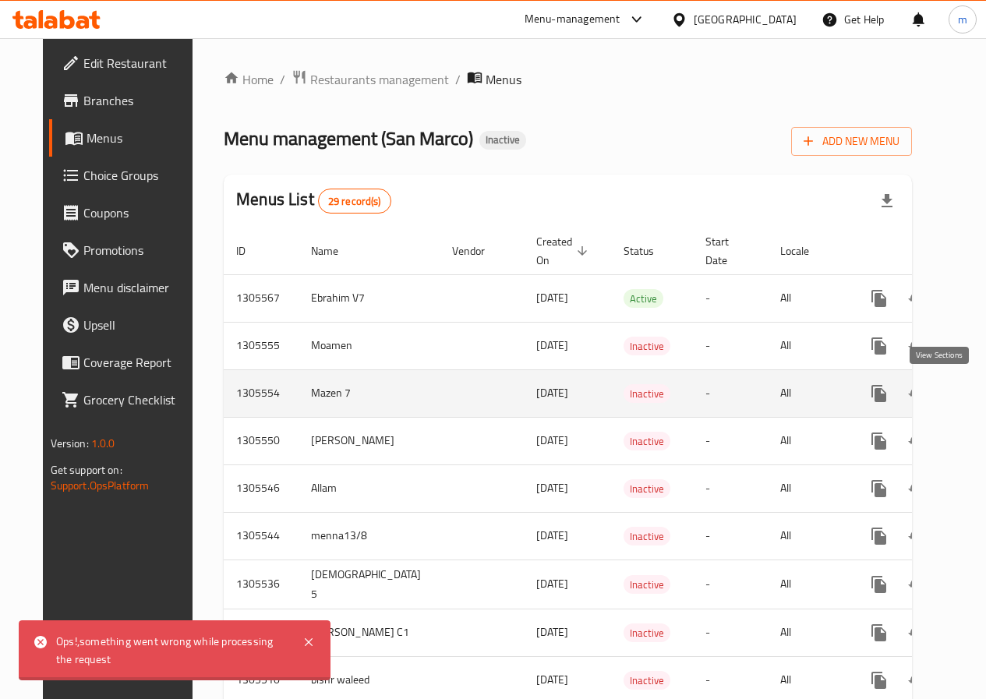
click at [982, 402] on icon "enhanced table" at bounding box center [991, 393] width 19 height 19
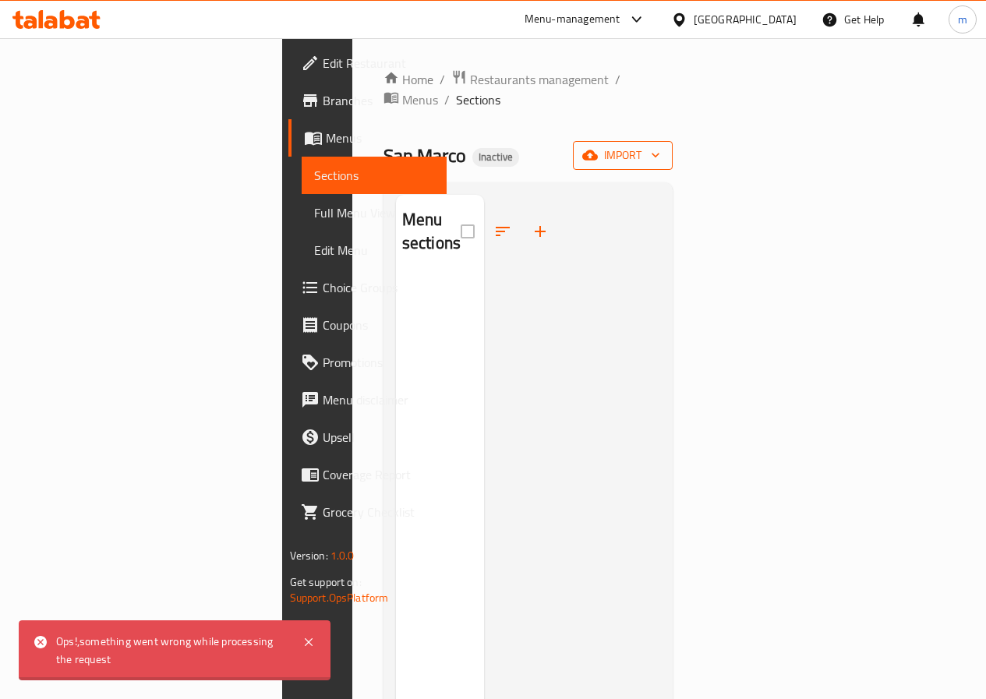
click at [673, 141] on button "import" at bounding box center [623, 155] width 100 height 29
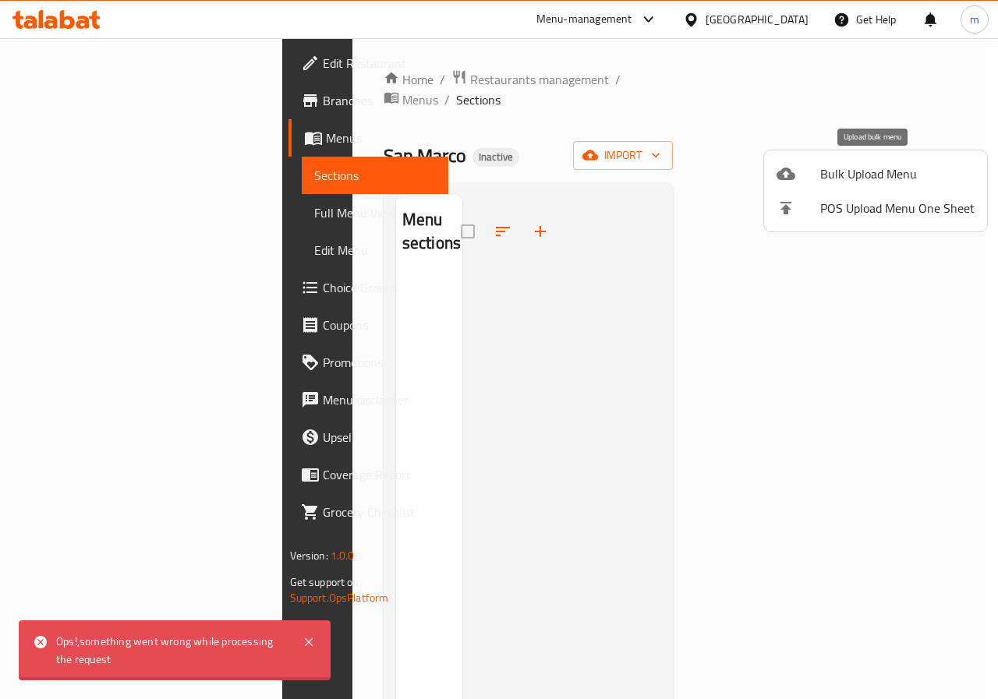
click at [822, 172] on span "Bulk Upload Menu" at bounding box center [897, 173] width 154 height 19
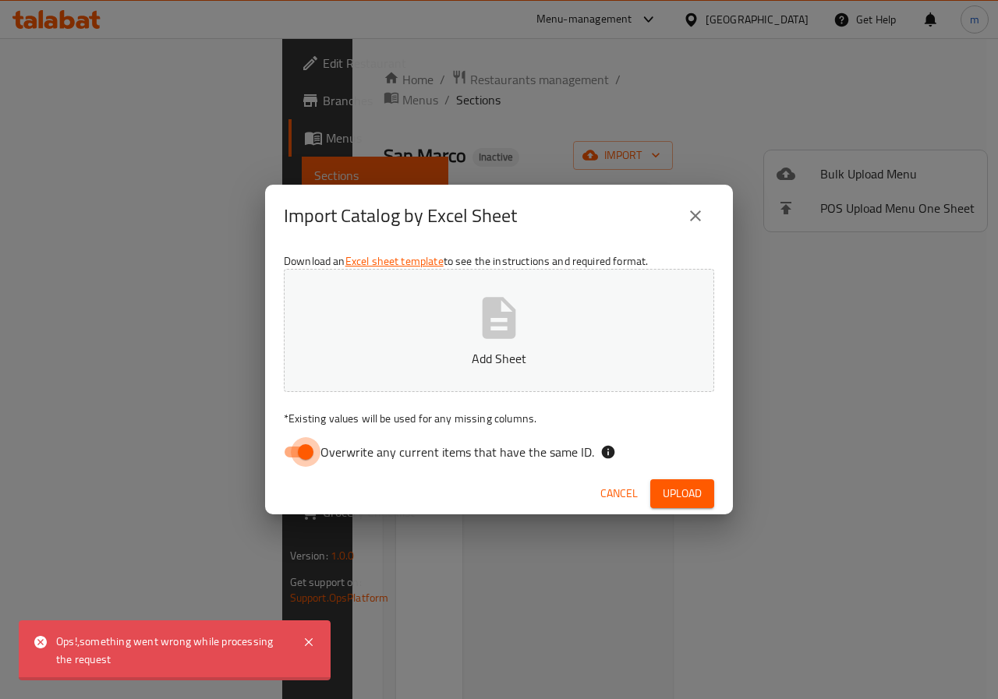
click at [306, 461] on input "Overwrite any current items that have the same ID." at bounding box center [305, 452] width 89 height 30
checkbox input "false"
click at [401, 351] on p "Add Sheet" at bounding box center [499, 358] width 382 height 19
click at [678, 489] on span "Upload" at bounding box center [682, 493] width 39 height 19
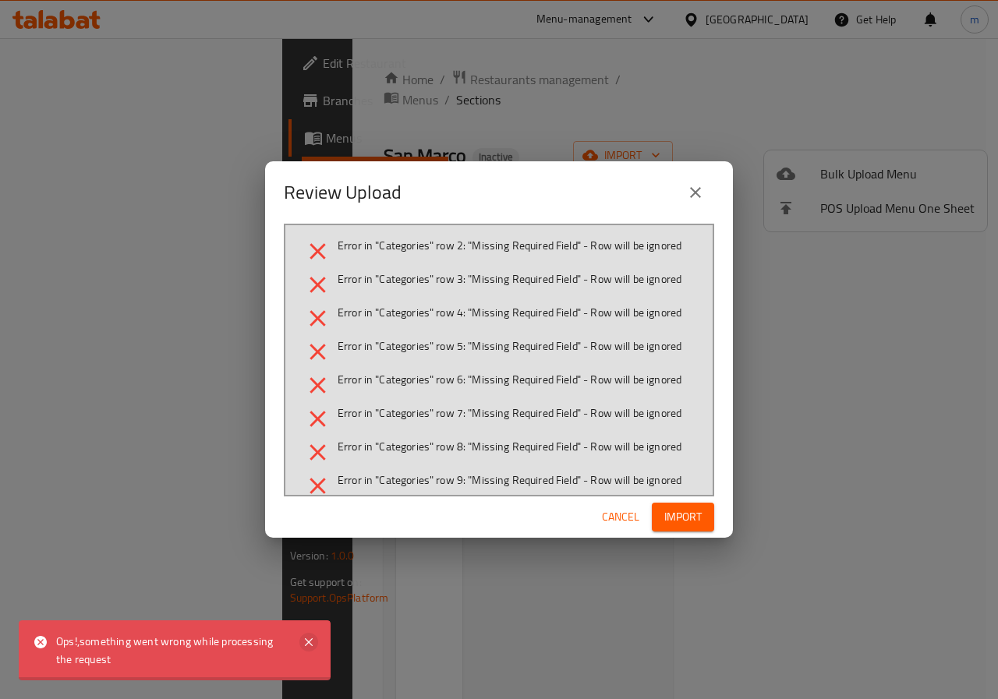
click at [304, 635] on icon at bounding box center [308, 642] width 19 height 19
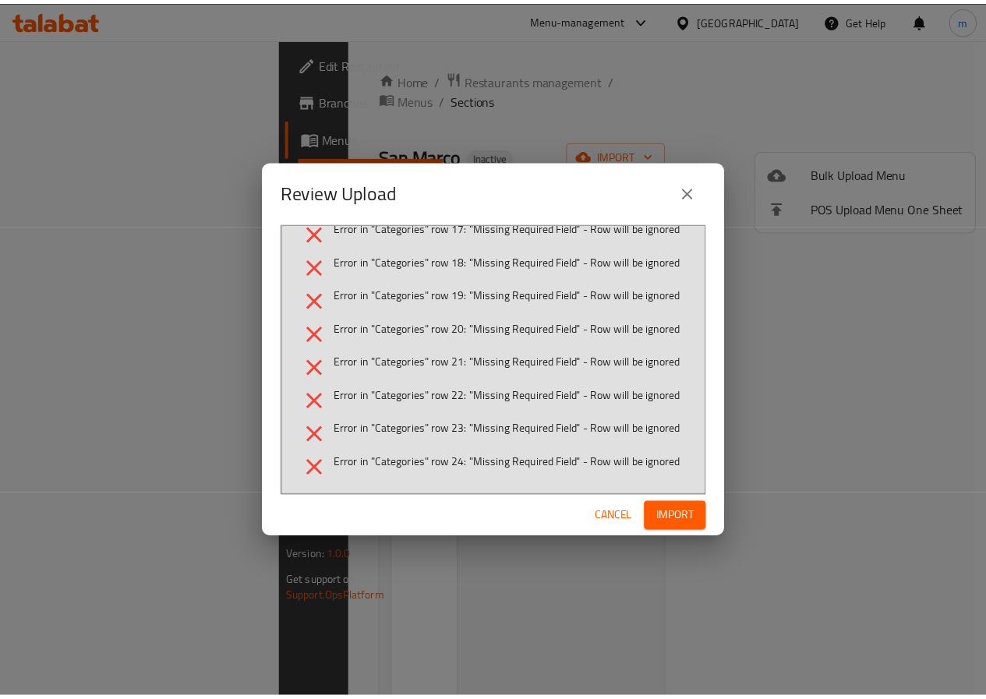
scroll to position [610, 0]
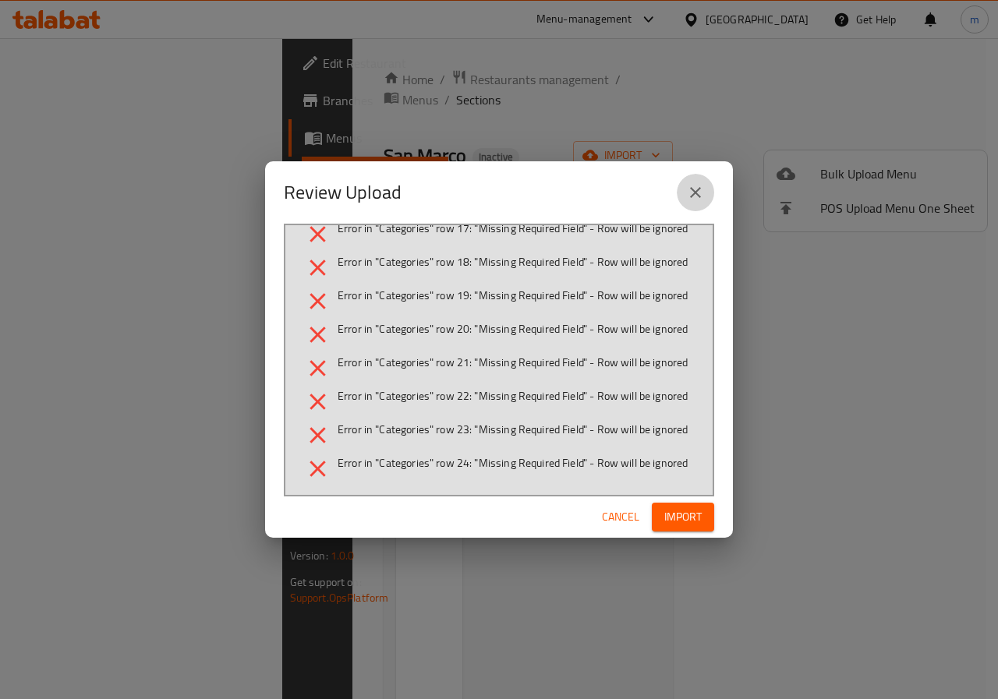
click at [698, 184] on icon "close" at bounding box center [695, 192] width 19 height 19
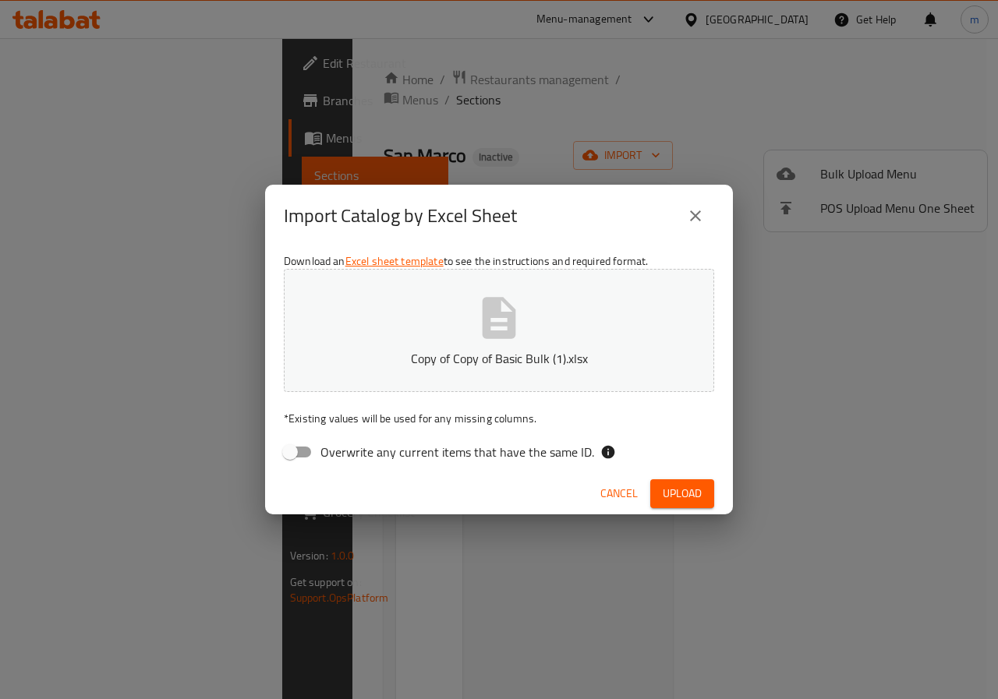
click at [629, 484] on span "Cancel" at bounding box center [618, 493] width 37 height 19
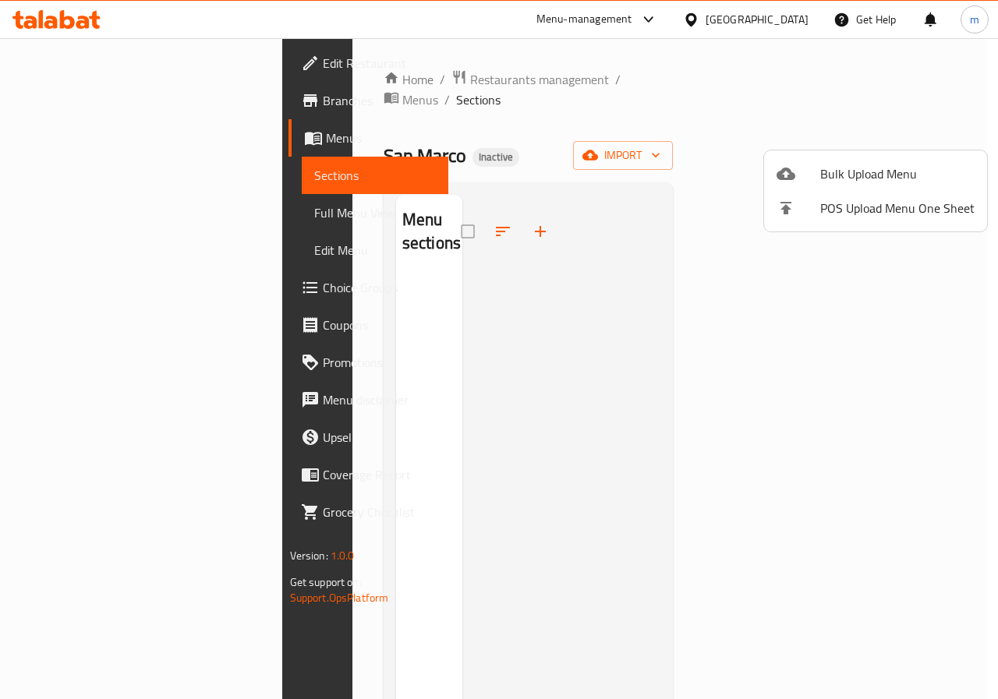
click at [574, 317] on div at bounding box center [499, 349] width 998 height 699
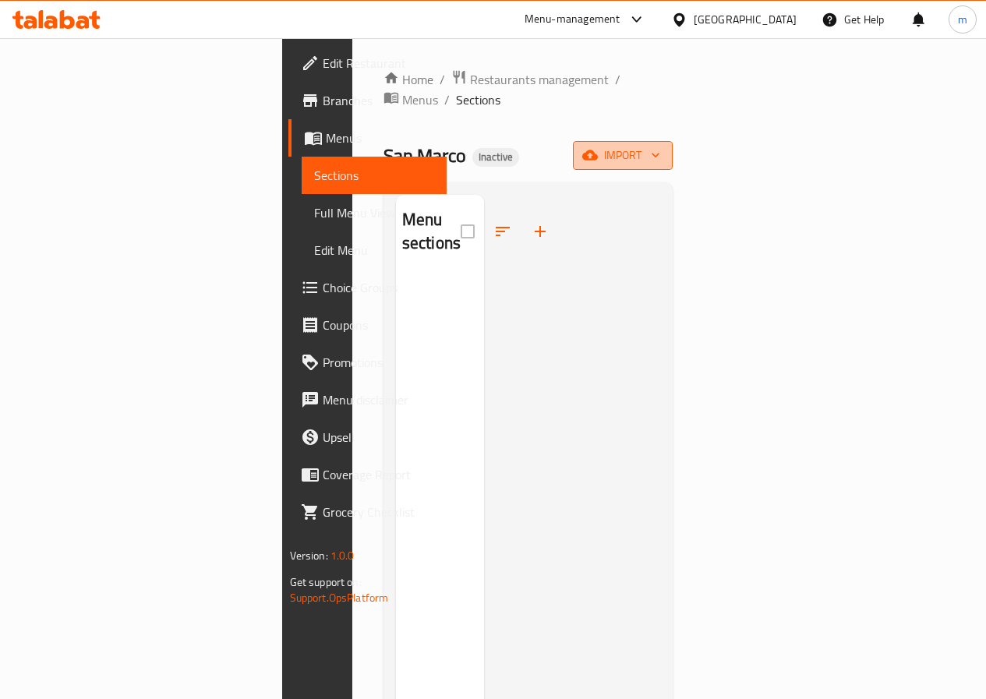
click at [660, 146] on span "import" at bounding box center [622, 155] width 75 height 19
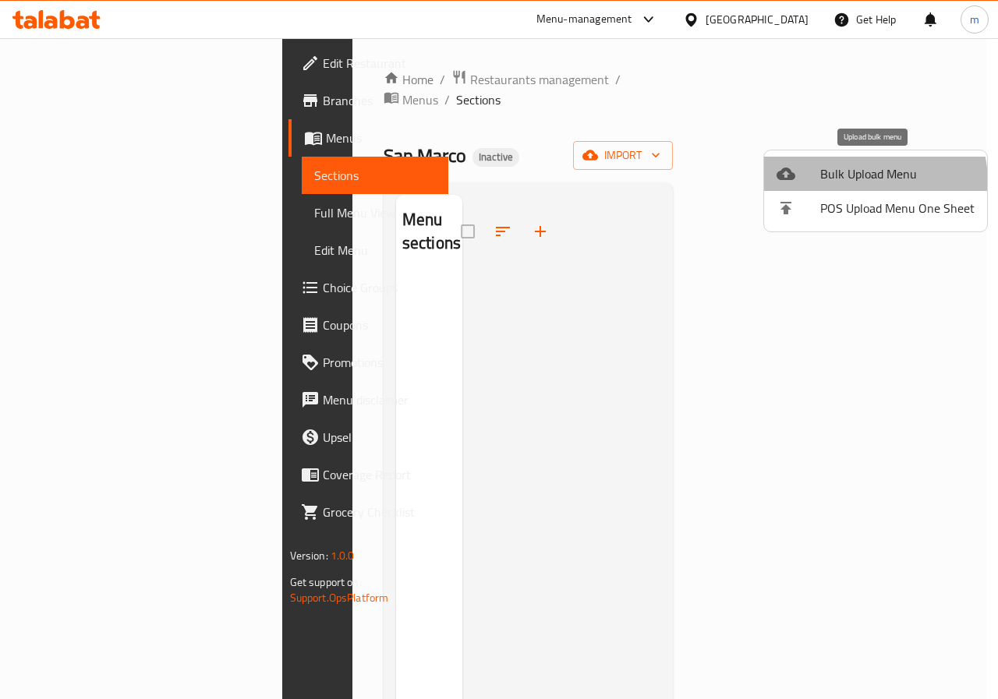
click at [863, 182] on span "Bulk Upload Menu" at bounding box center [897, 173] width 154 height 19
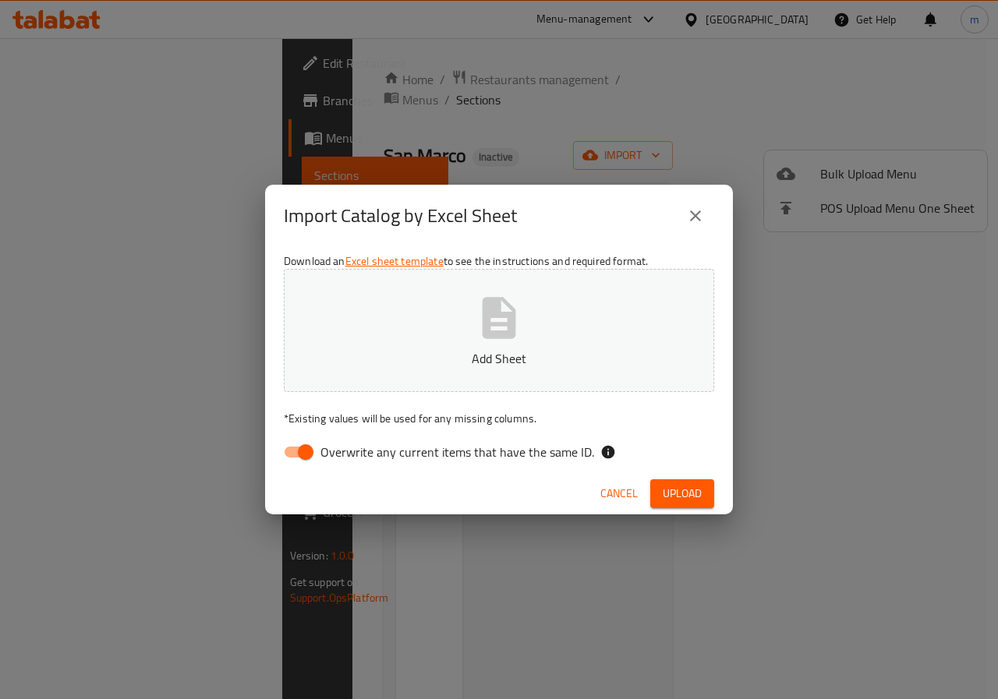
click at [299, 439] on input "Overwrite any current items that have the same ID." at bounding box center [305, 452] width 89 height 30
checkbox input "false"
click at [386, 333] on button "Add Sheet" at bounding box center [499, 330] width 430 height 123
click at [688, 492] on span "Upload" at bounding box center [682, 493] width 39 height 19
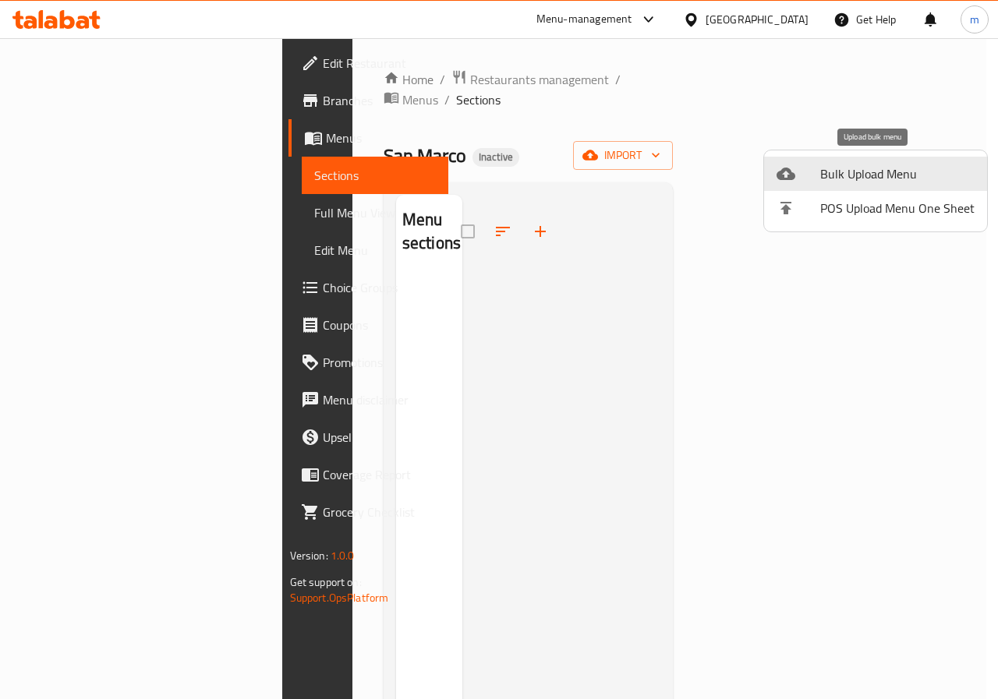
click at [131, 181] on div at bounding box center [499, 349] width 998 height 699
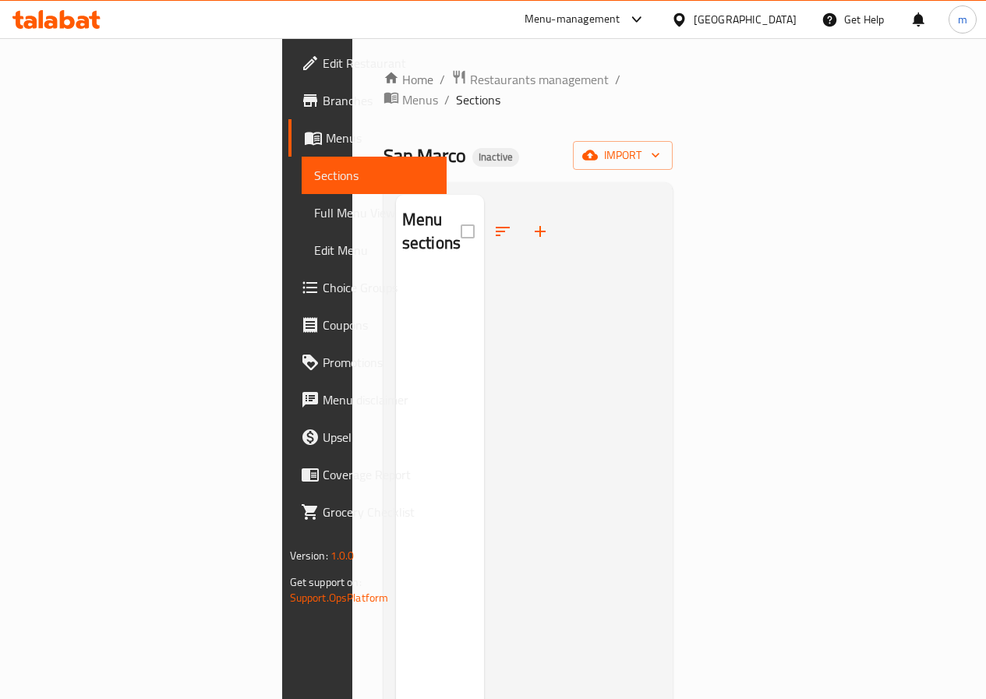
click at [326, 139] on span "Menus" at bounding box center [380, 138] width 108 height 19
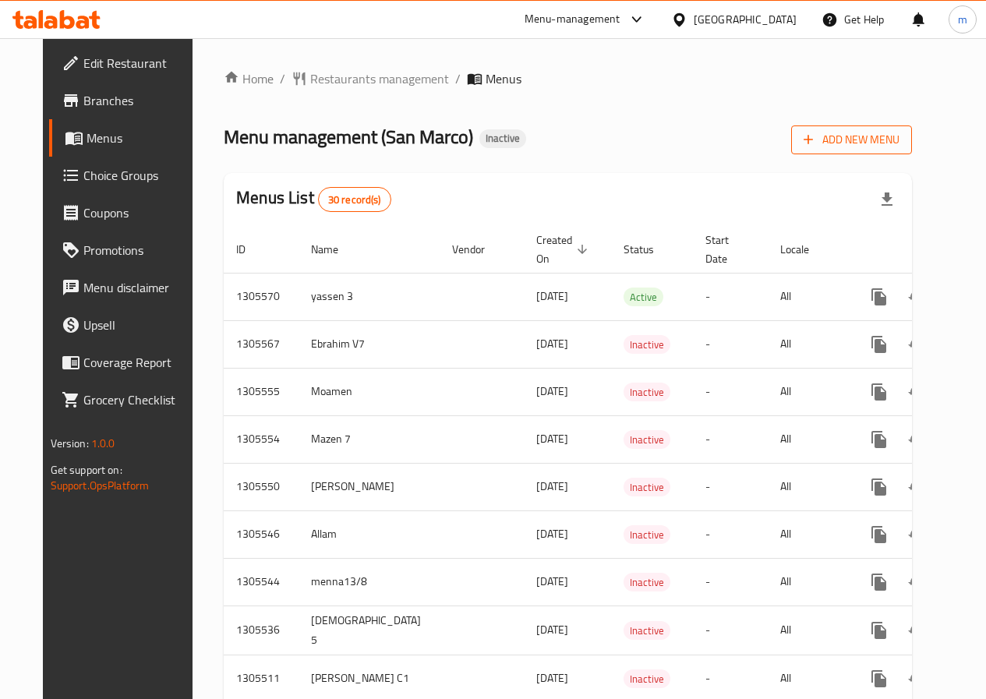
click at [900, 140] on span "Add New Menu" at bounding box center [852, 139] width 96 height 19
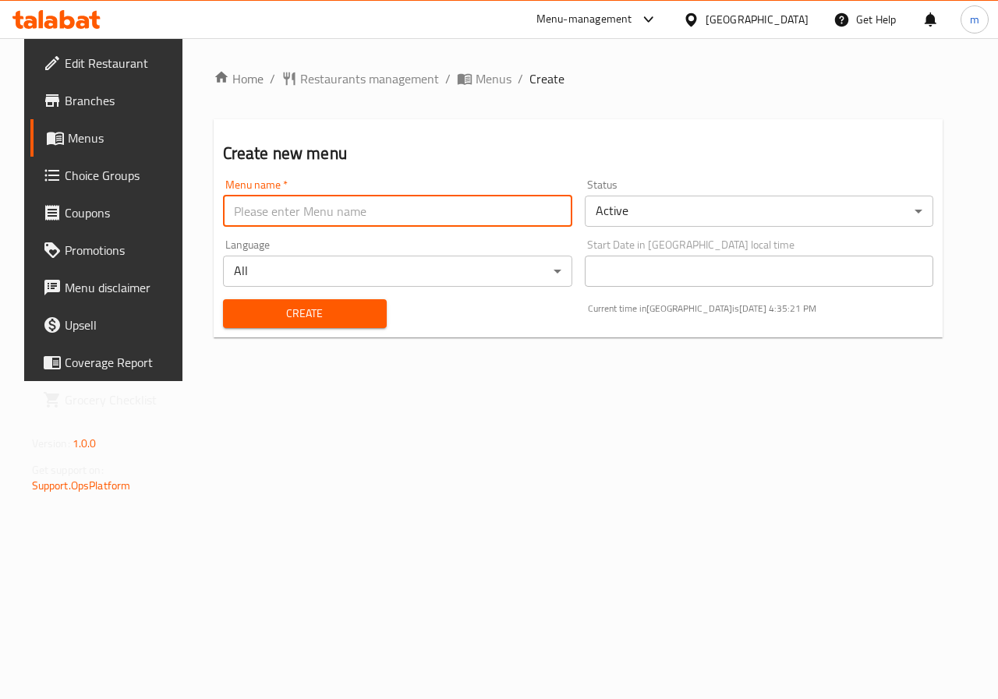
click at [500, 206] on input "text" at bounding box center [397, 211] width 349 height 31
type input "Mazen 13/88"
click at [351, 325] on button "Create" at bounding box center [305, 313] width 164 height 29
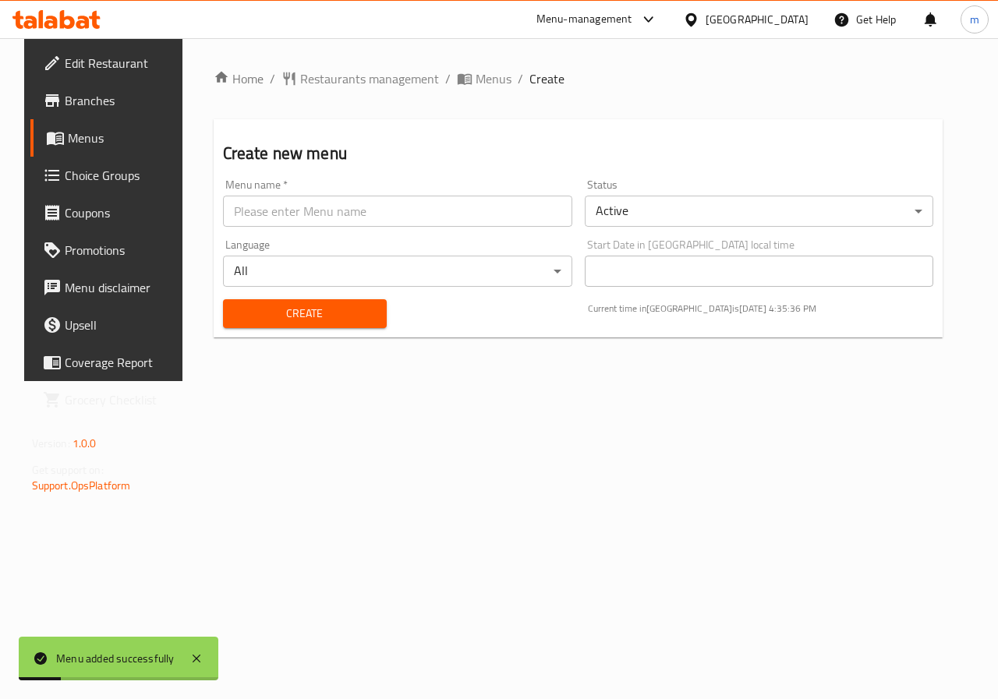
click at [68, 136] on span "Menus" at bounding box center [123, 138] width 111 height 19
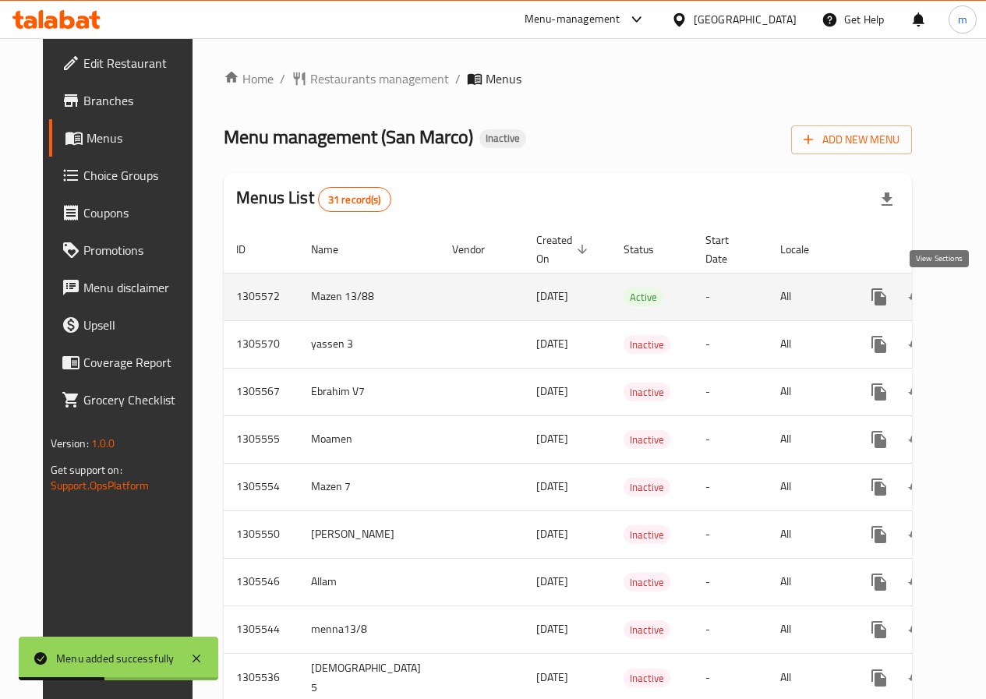
click at [982, 302] on icon "enhanced table" at bounding box center [991, 297] width 19 height 19
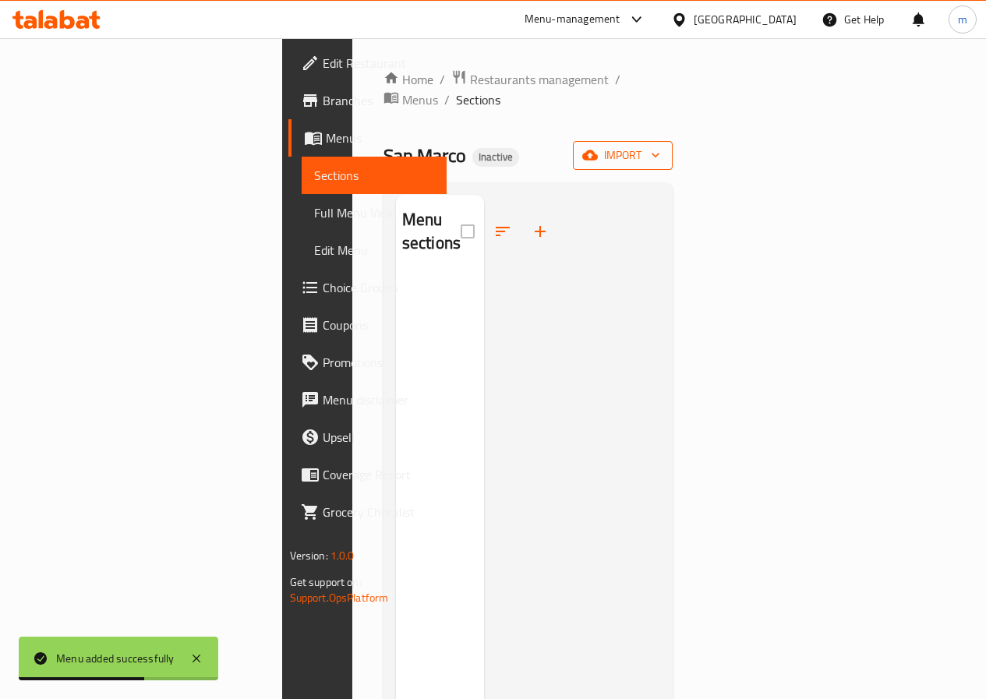
click at [663, 147] on icon "button" at bounding box center [656, 155] width 16 height 16
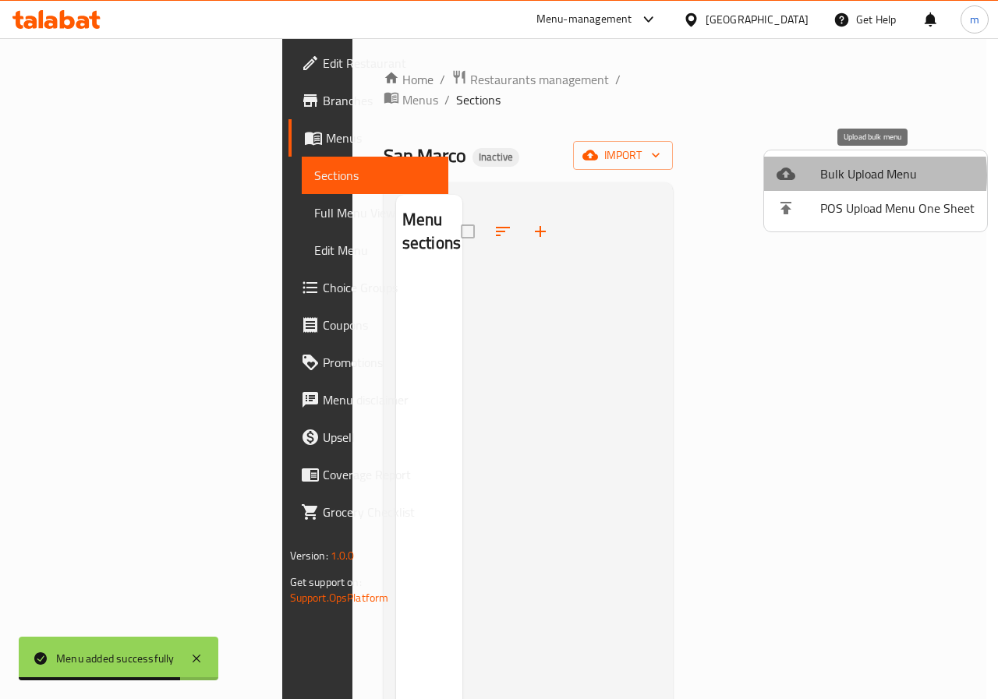
click at [833, 175] on span "Bulk Upload Menu" at bounding box center [897, 173] width 154 height 19
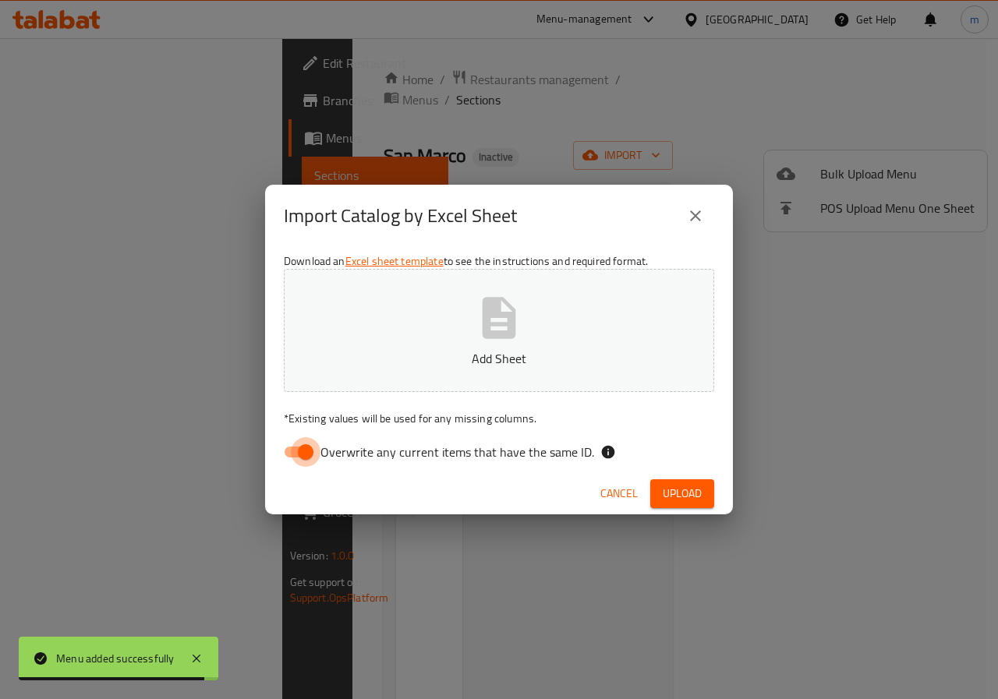
click at [295, 454] on input "Overwrite any current items that have the same ID." at bounding box center [305, 452] width 89 height 30
checkbox input "false"
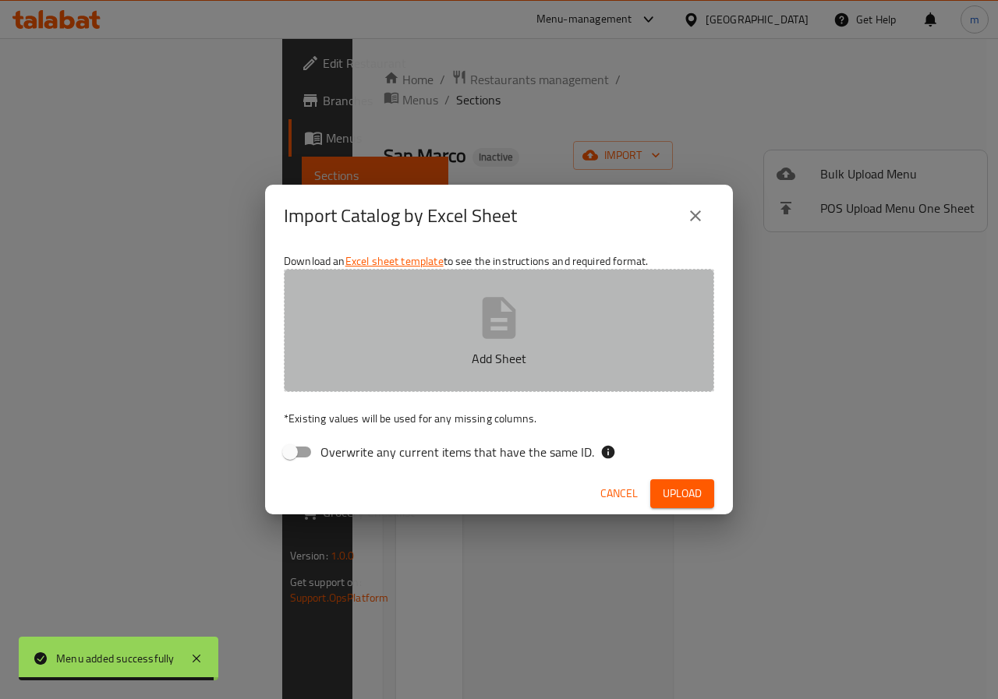
click at [469, 334] on button "Add Sheet" at bounding box center [499, 330] width 430 height 123
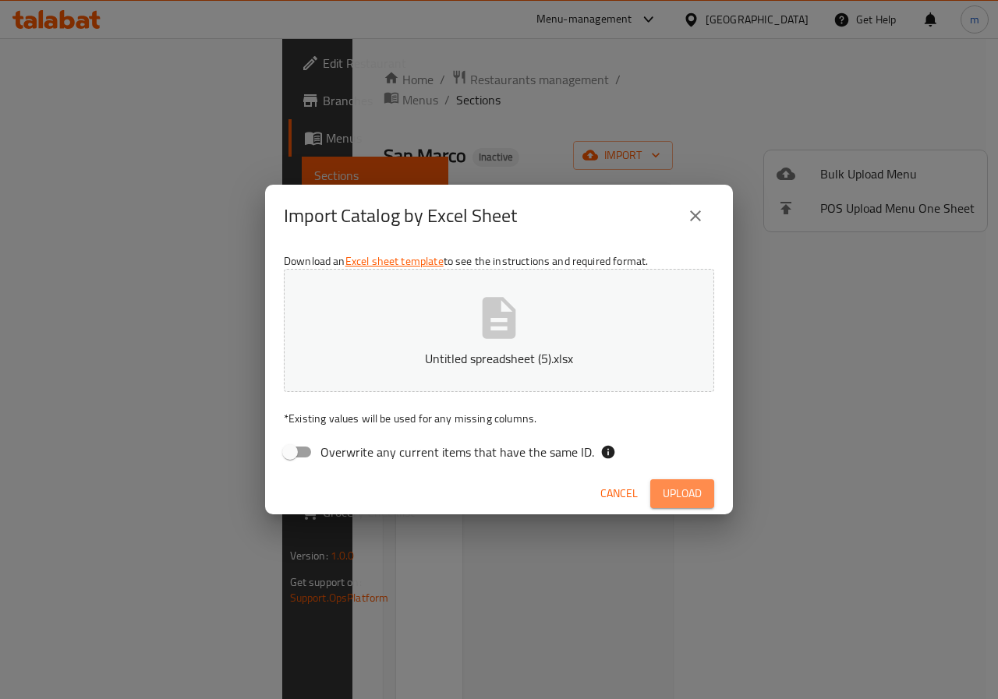
click at [701, 504] on button "Upload" at bounding box center [682, 493] width 64 height 29
click at [499, 307] on icon "button" at bounding box center [500, 317] width 34 height 41
click at [684, 487] on span "Upload" at bounding box center [682, 493] width 39 height 19
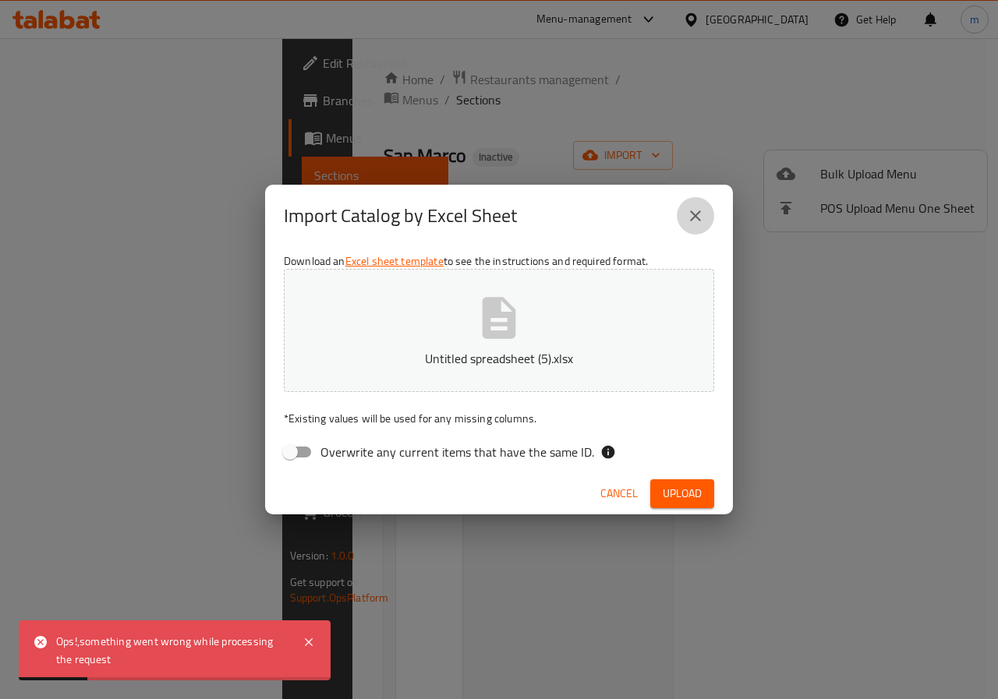
click at [691, 210] on icon "close" at bounding box center [695, 216] width 19 height 19
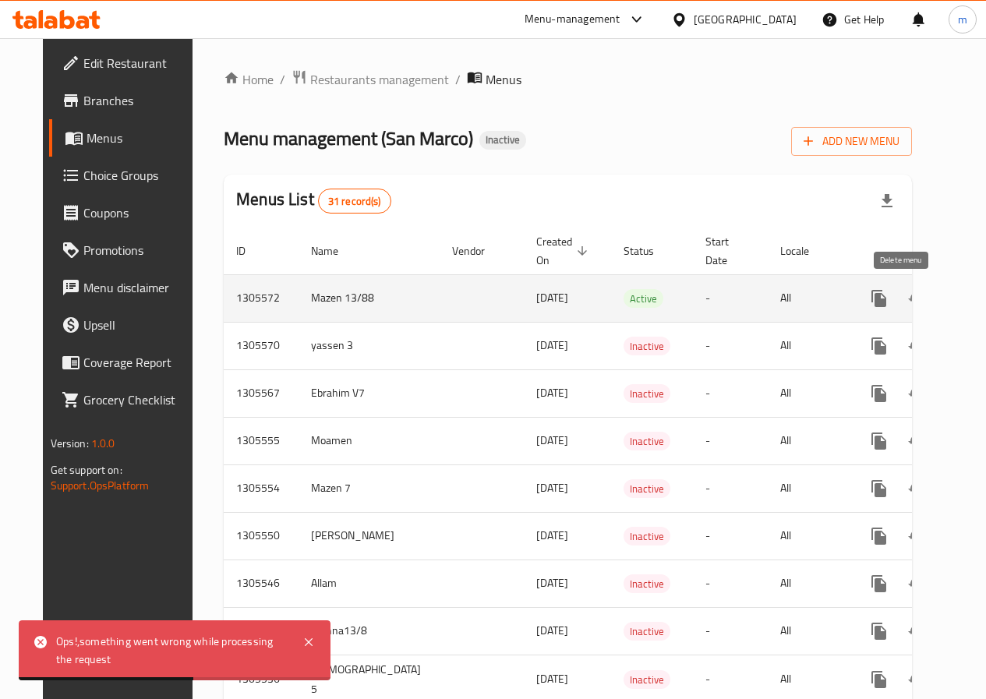
click at [935, 309] on button "enhanced table" at bounding box center [953, 298] width 37 height 37
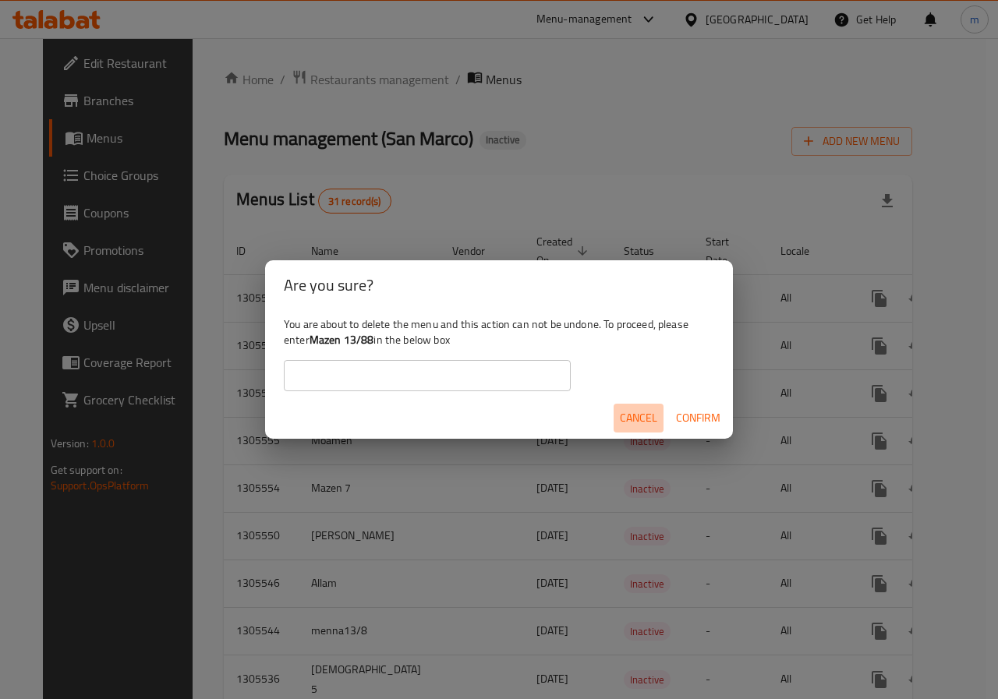
click at [646, 422] on span "Cancel" at bounding box center [638, 417] width 37 height 19
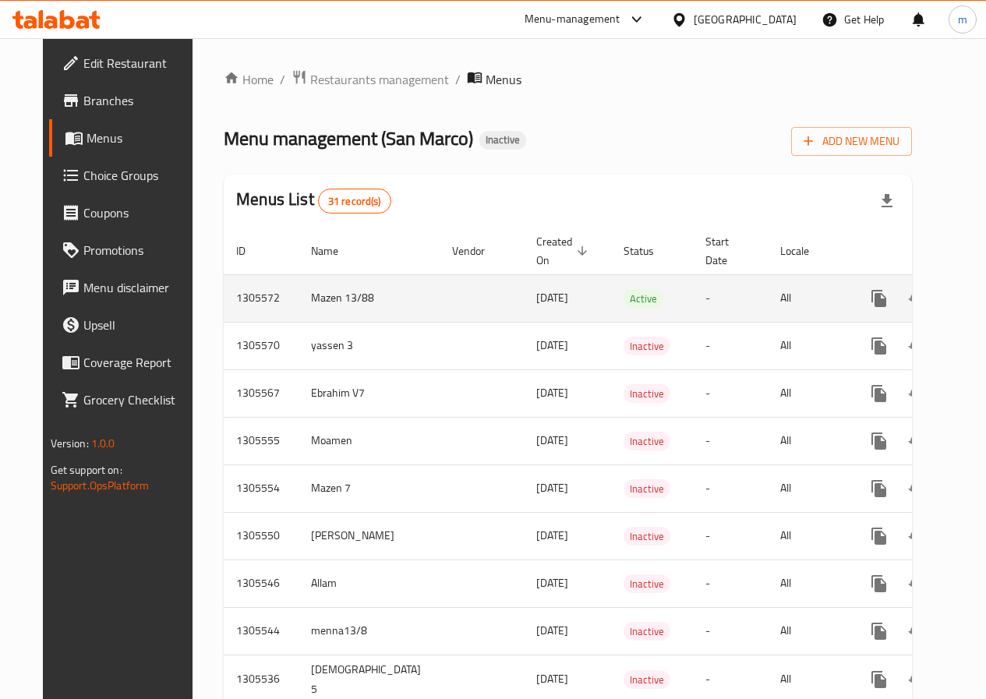
click at [982, 296] on icon "enhanced table" at bounding box center [991, 298] width 19 height 19
click at [945, 306] on icon "enhanced table" at bounding box center [954, 298] width 19 height 19
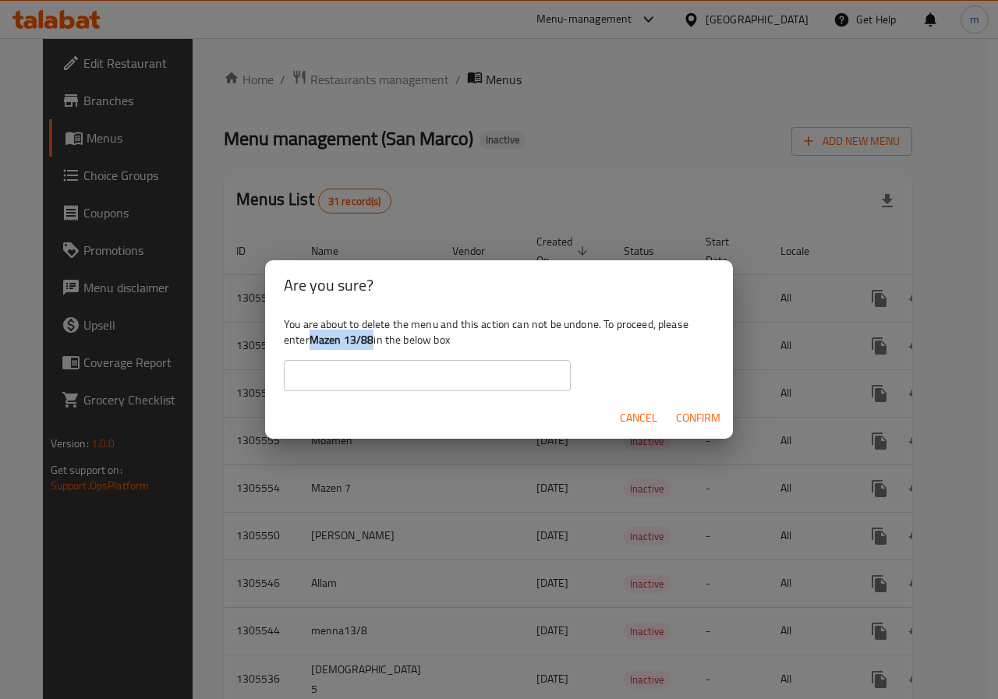
drag, startPoint x: 313, startPoint y: 337, endPoint x: 373, endPoint y: 345, distance: 60.5
click at [373, 345] on b "Mazen 13/88" at bounding box center [341, 340] width 65 height 20
copy b "Mazen 13/88"
click at [379, 373] on input "text" at bounding box center [427, 375] width 287 height 31
paste input "Mazen 13/88"
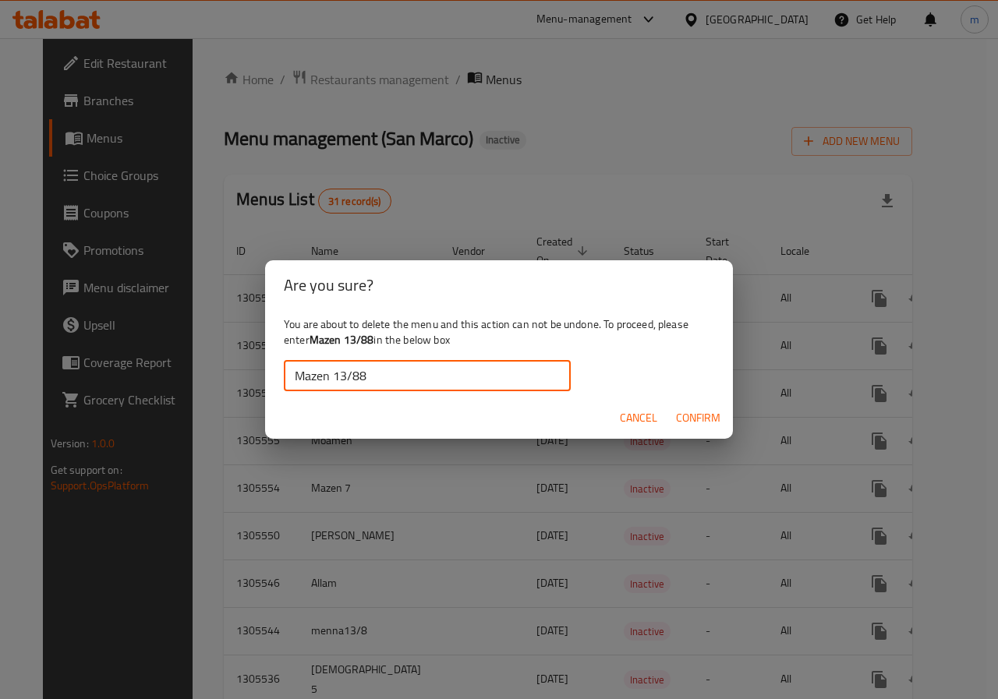
type input "Mazen 13/88"
click at [681, 417] on span "Confirm" at bounding box center [698, 417] width 44 height 19
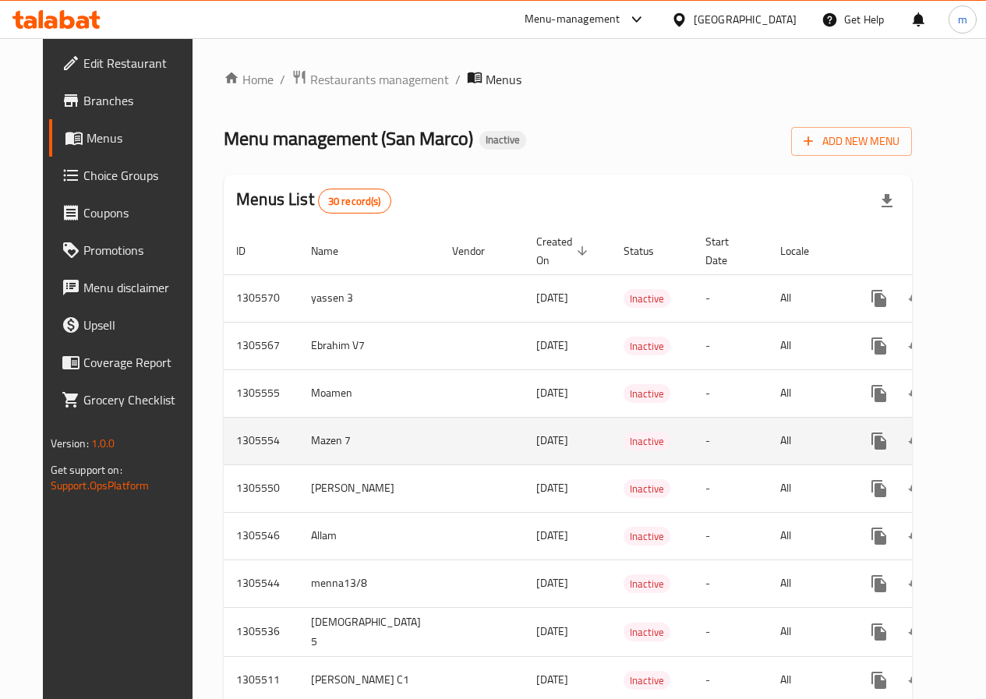
click at [982, 443] on icon "enhanced table" at bounding box center [991, 441] width 19 height 19
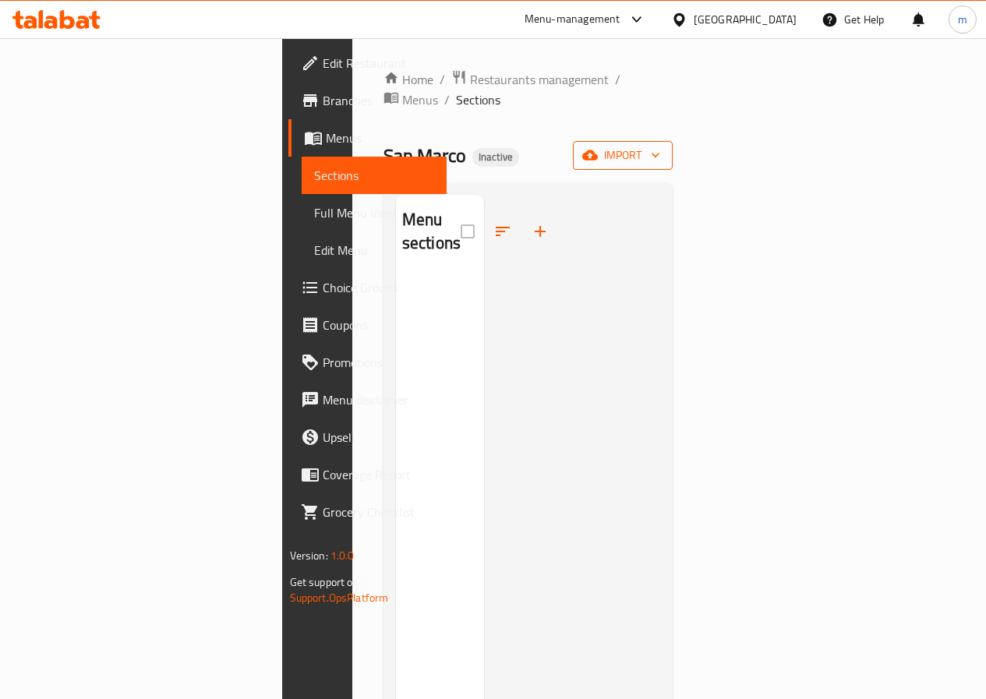
click at [598, 150] on icon "button" at bounding box center [590, 155] width 16 height 10
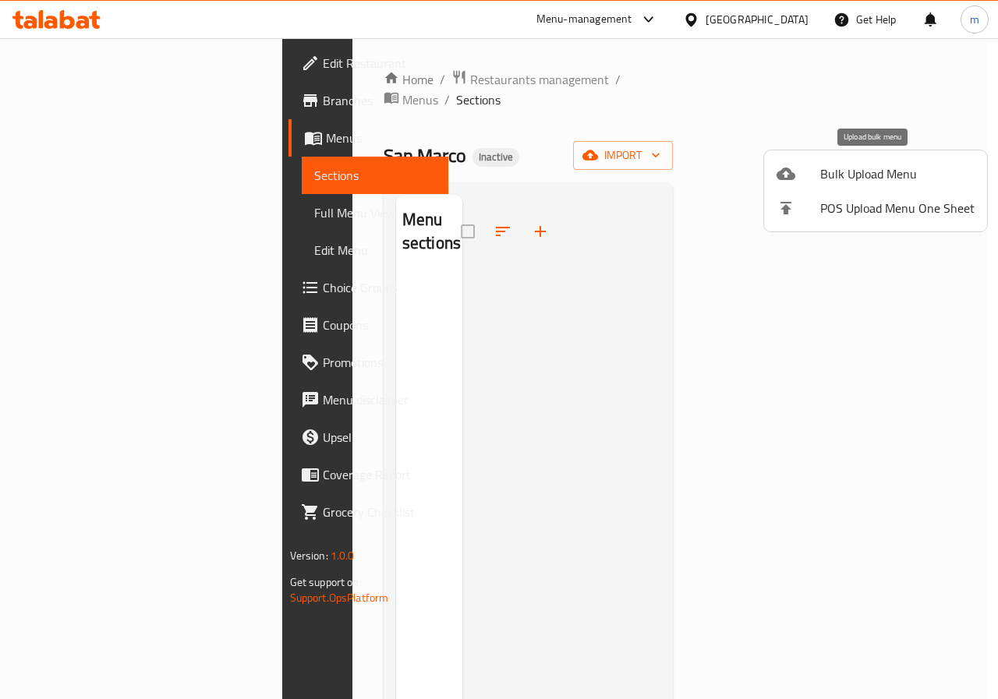
click at [792, 181] on icon at bounding box center [785, 173] width 19 height 19
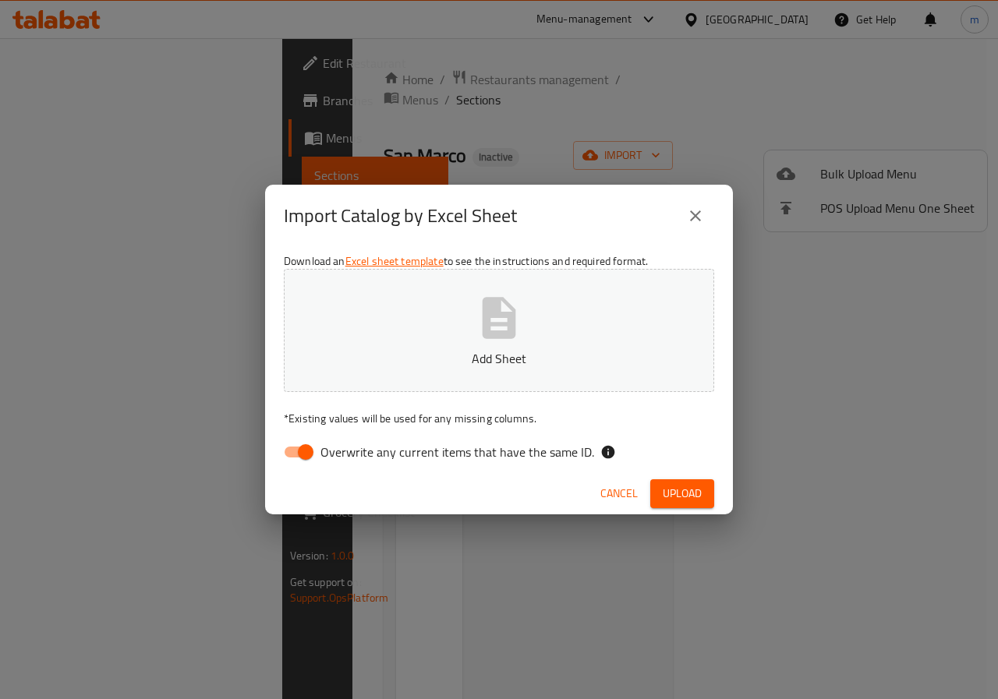
click at [307, 457] on input "Overwrite any current items that have the same ID." at bounding box center [305, 452] width 89 height 30
checkbox input "false"
click at [384, 324] on button "Add Sheet" at bounding box center [499, 330] width 430 height 123
click at [669, 493] on span "Upload" at bounding box center [682, 493] width 39 height 19
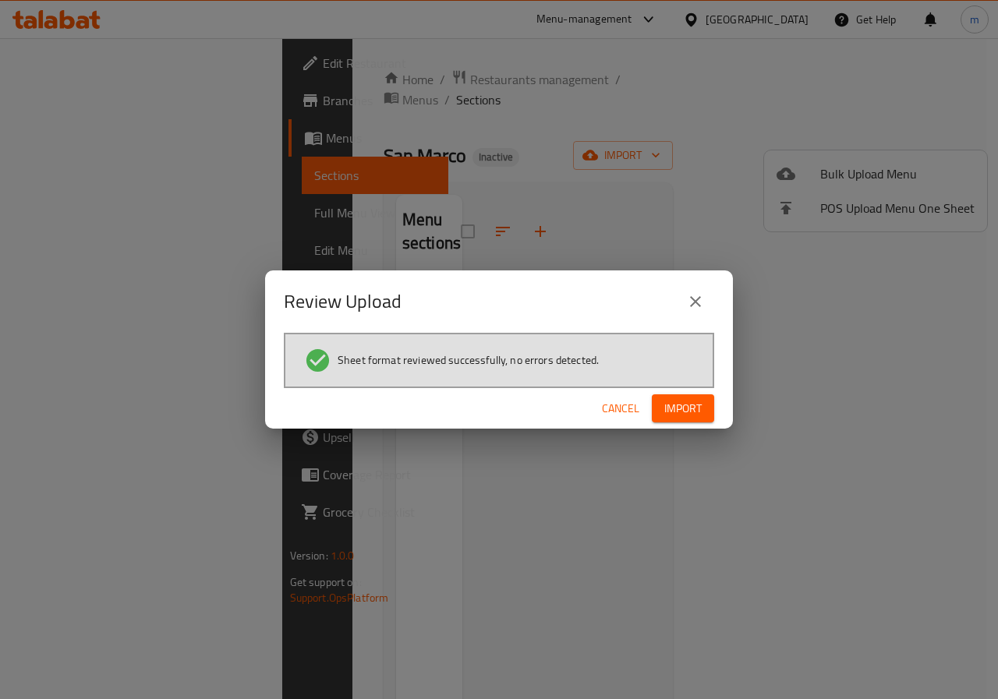
click button "Cancel" at bounding box center [621, 408] width 50 height 29
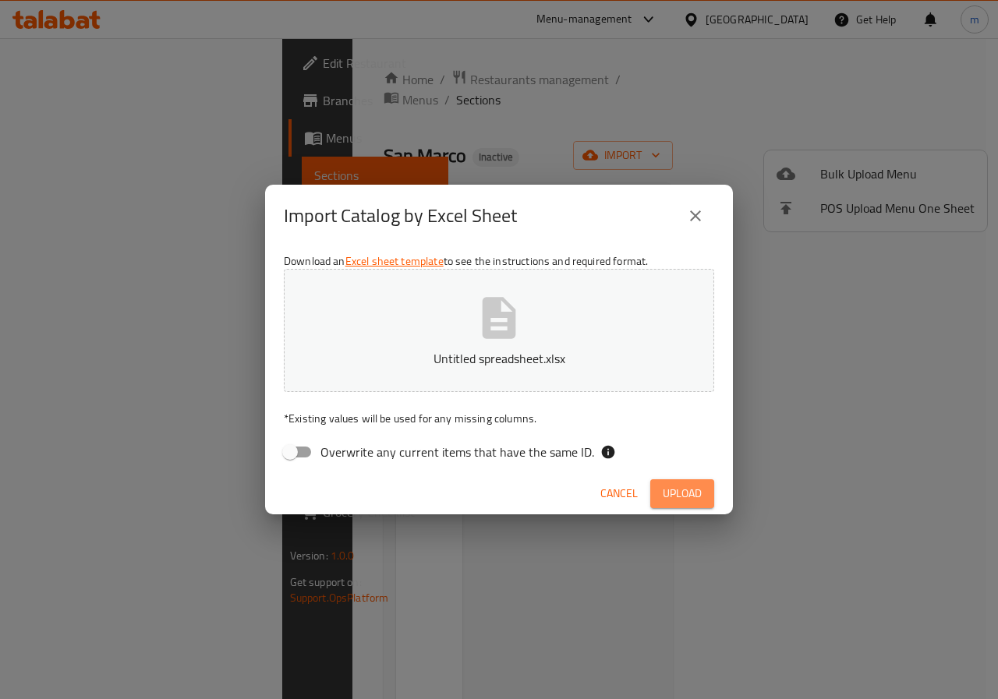
click at [667, 504] on button "Upload" at bounding box center [682, 493] width 64 height 29
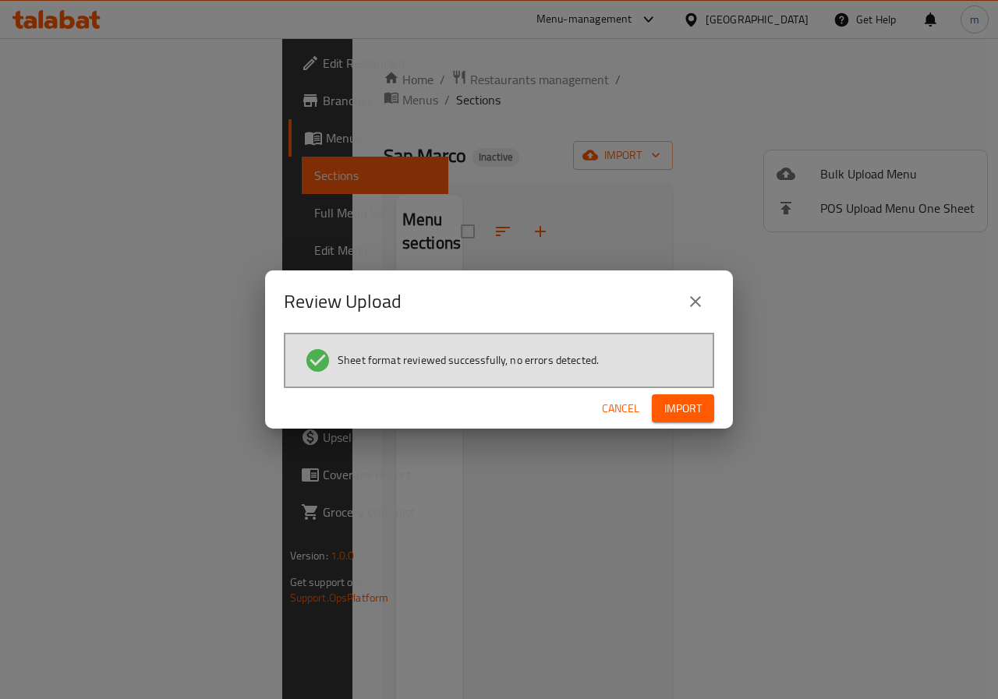
click at [682, 406] on span "Import" at bounding box center [682, 408] width 37 height 19
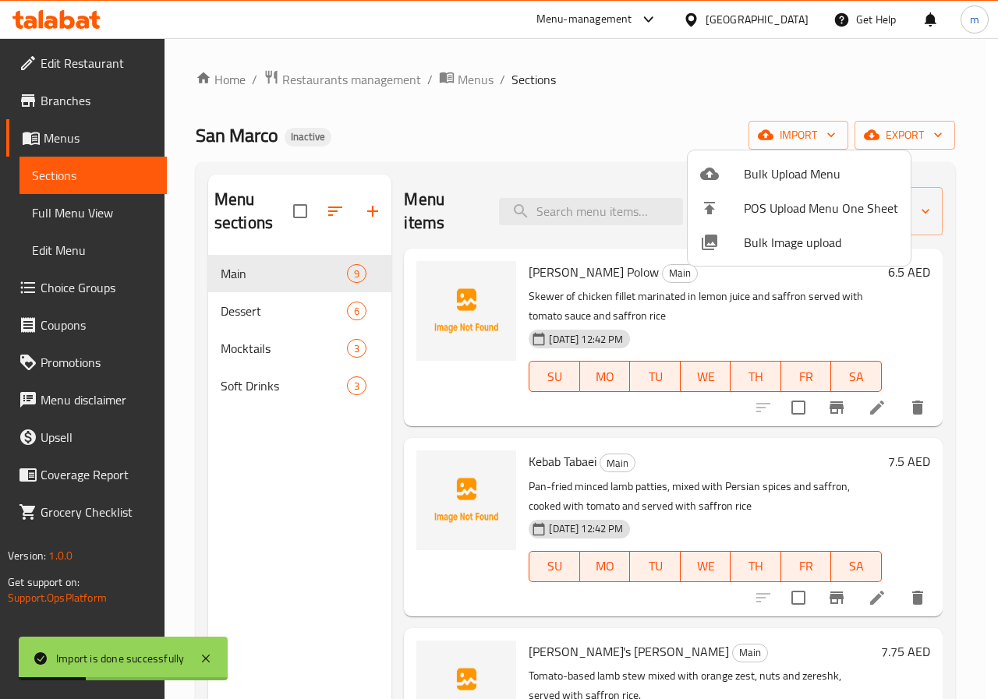
click at [801, 92] on div at bounding box center [499, 349] width 998 height 699
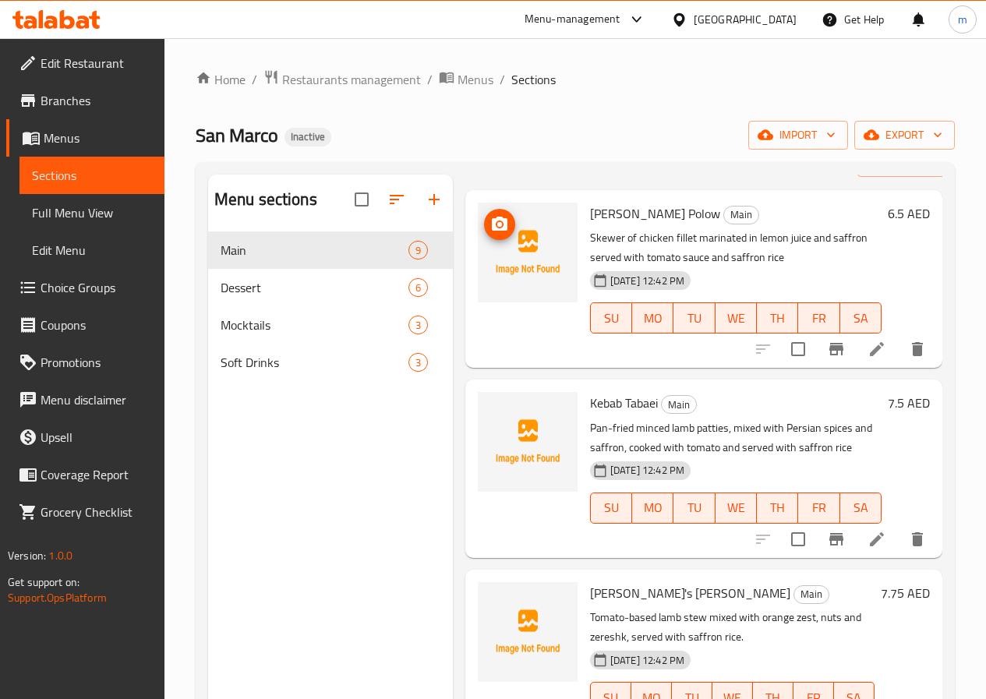
scroll to position [234, 0]
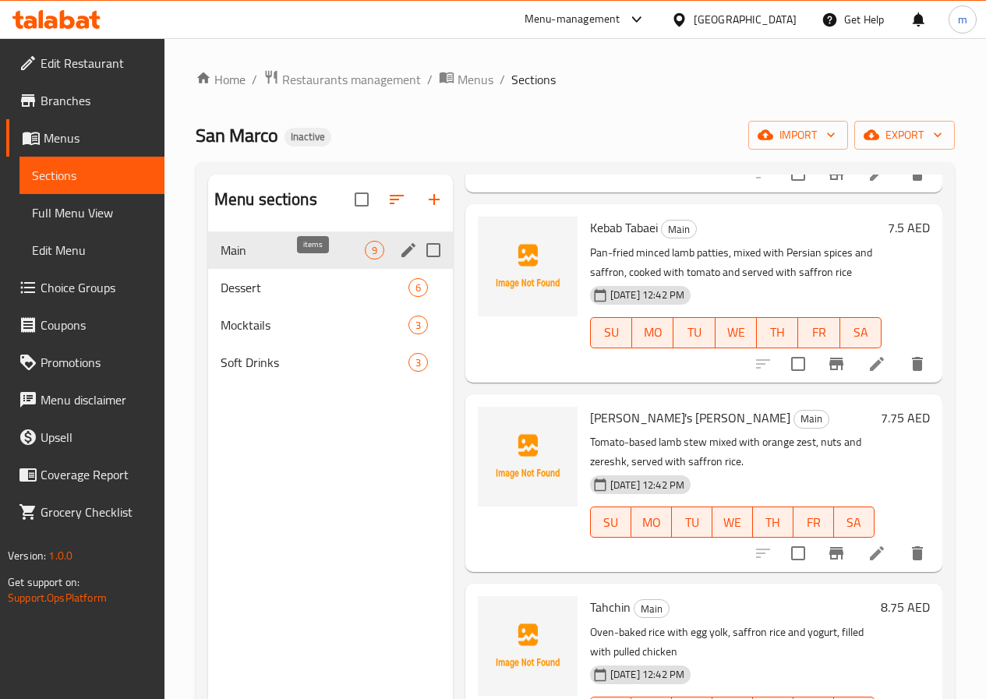
click at [365, 260] on div "9" at bounding box center [374, 250] width 19 height 19
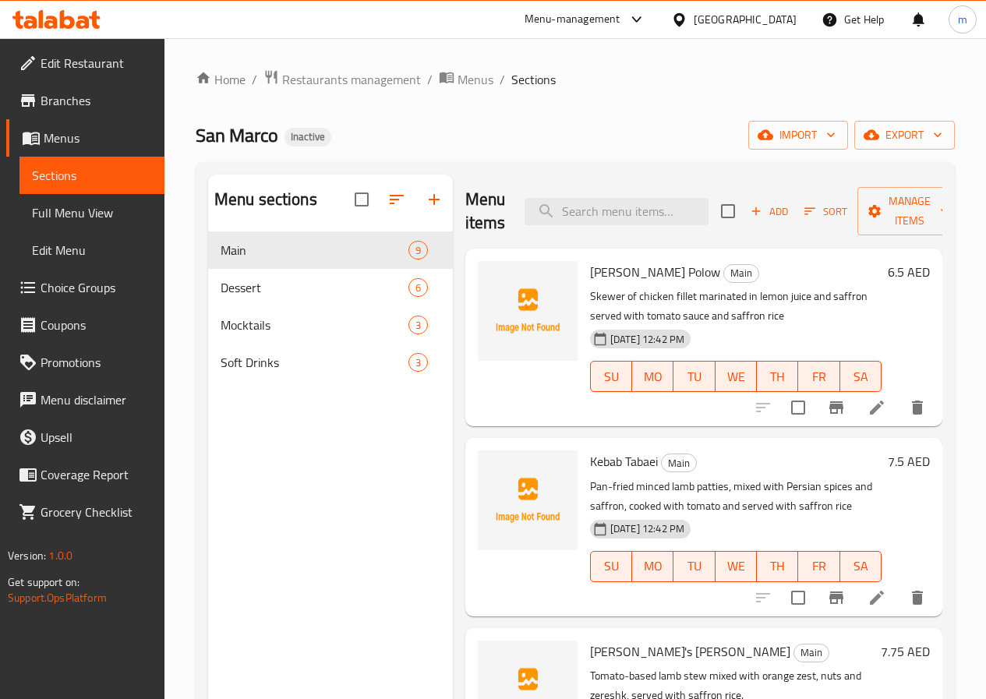
click at [870, 405] on icon at bounding box center [877, 408] width 14 height 14
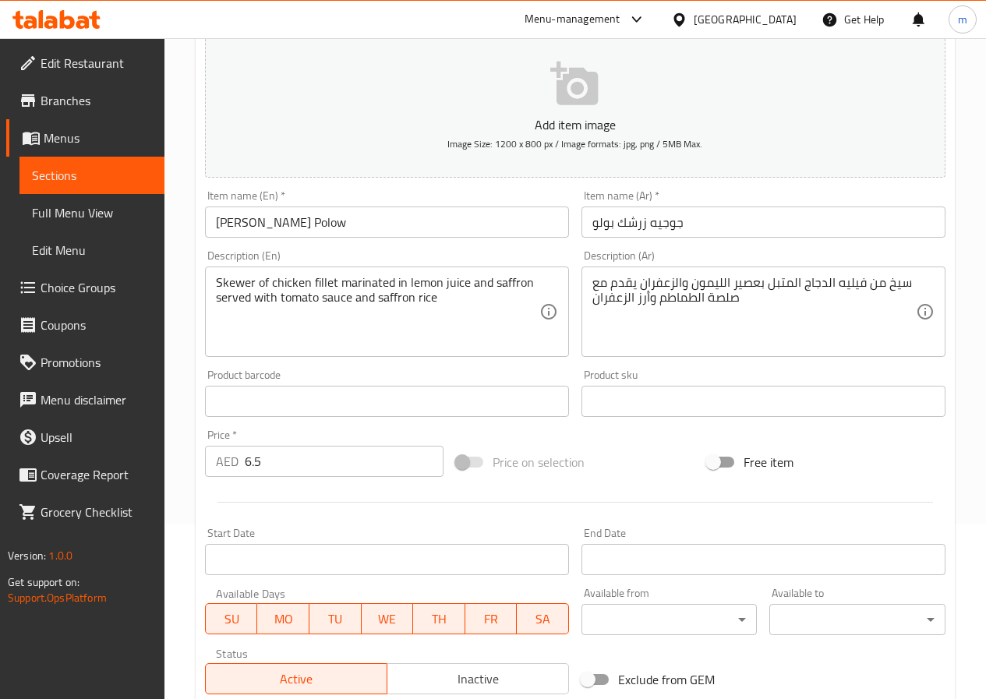
scroll to position [390, 0]
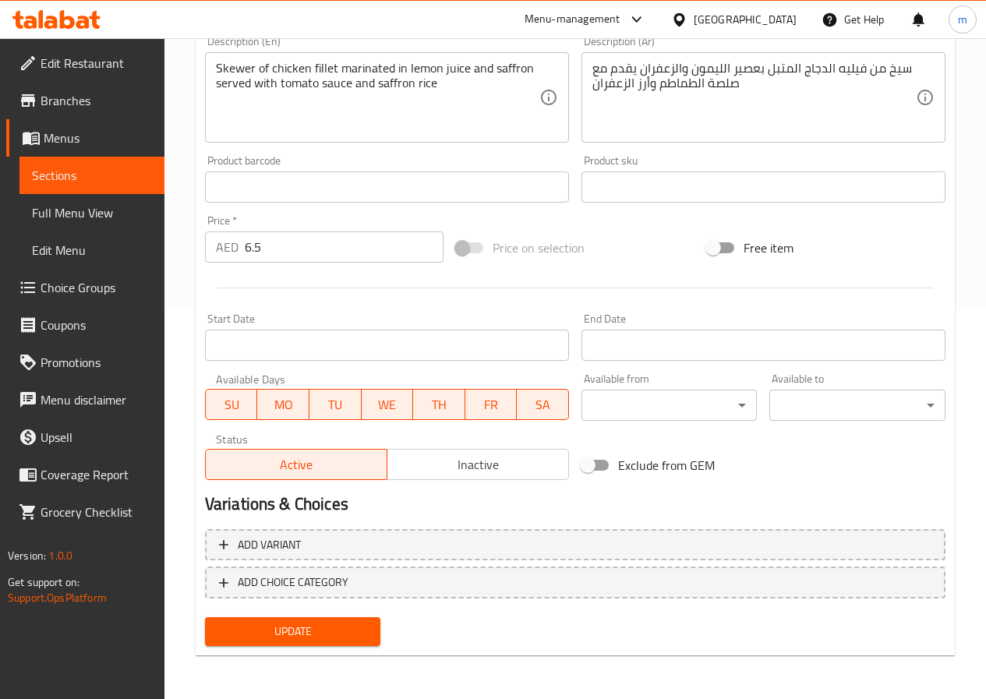
click at [126, 176] on span "Sections" at bounding box center [92, 175] width 120 height 19
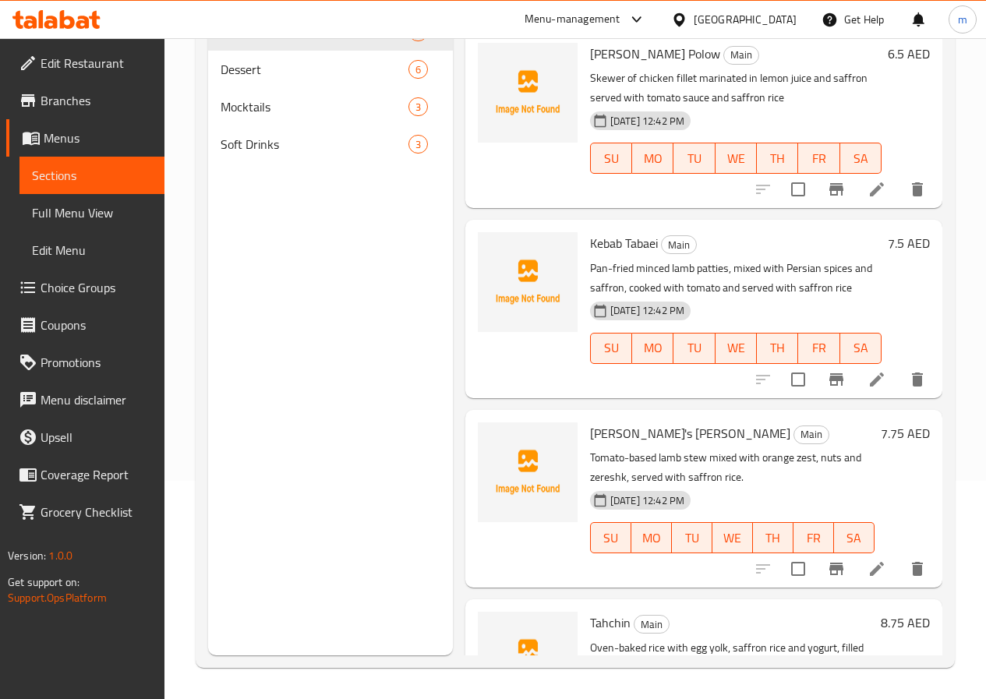
scroll to position [218, 0]
click at [868, 384] on icon at bounding box center [877, 379] width 19 height 19
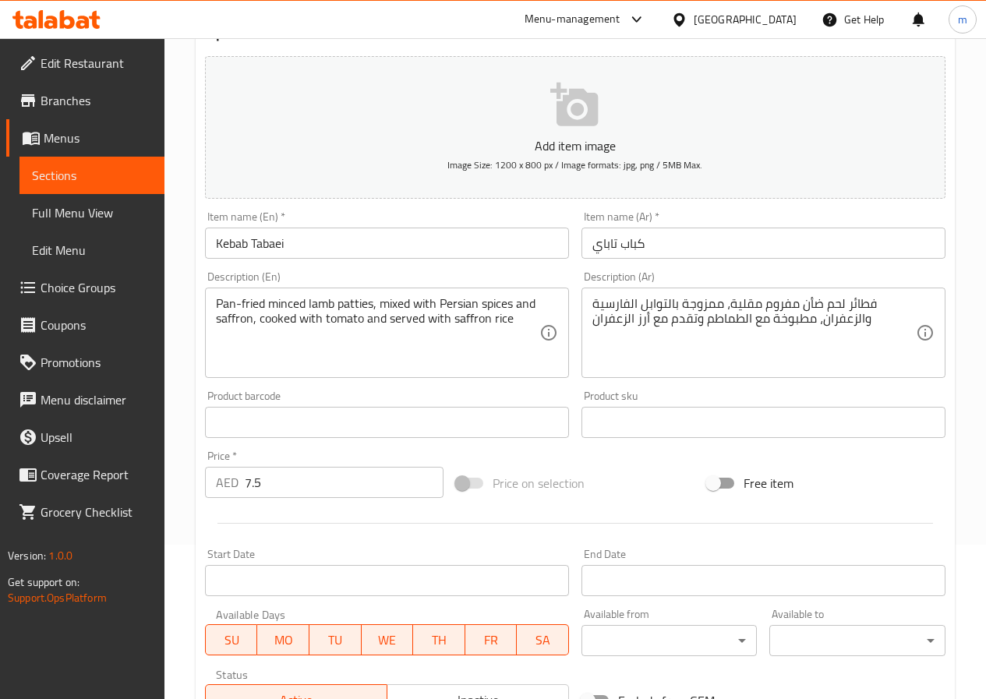
scroll to position [156, 0]
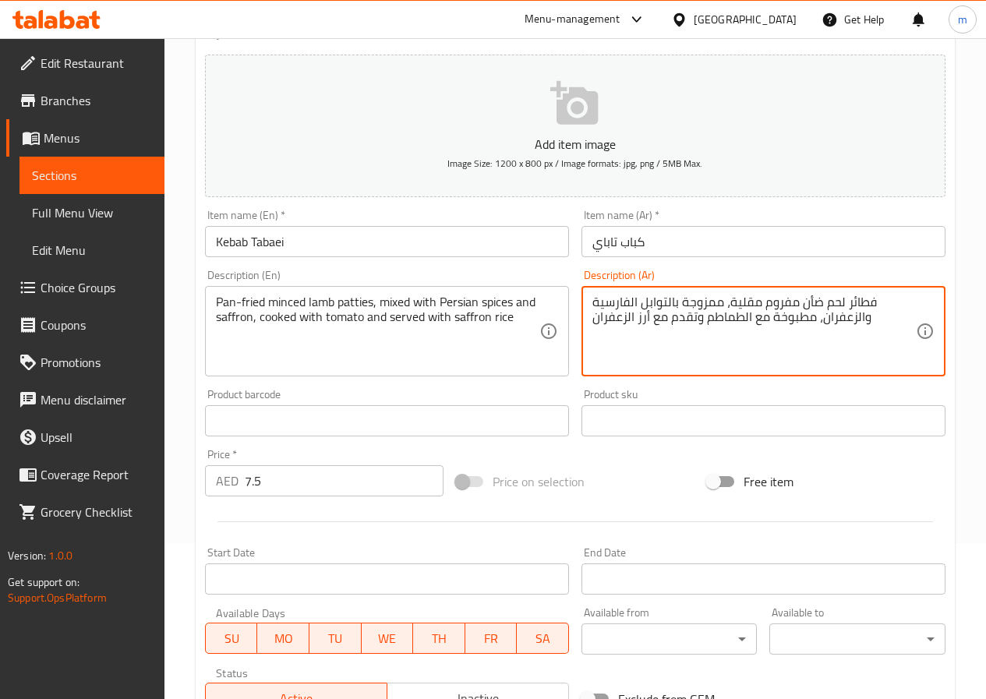
drag, startPoint x: 847, startPoint y: 300, endPoint x: 879, endPoint y: 298, distance: 32.0
click at [888, 301] on textarea "فطائر لحم ضأن مفروم مقلية، ممزوجة بالتوابل الفارسية والزعفران، مطبوخة مع الطماط…" at bounding box center [754, 332] width 324 height 74
click at [865, 299] on textarea "فطائر لحم ضأن مفروم مقلية، ممزوجة بالتوابل الفارسية والزعفران، مطبوخة مع الطماط…" at bounding box center [754, 332] width 324 height 74
click at [830, 335] on textarea "شرائح لحم ضأن مفروم مقلية، ممزوجة بالتوابل الفارسية والزعفران، مطبوخة مع الطماط…" at bounding box center [754, 332] width 324 height 74
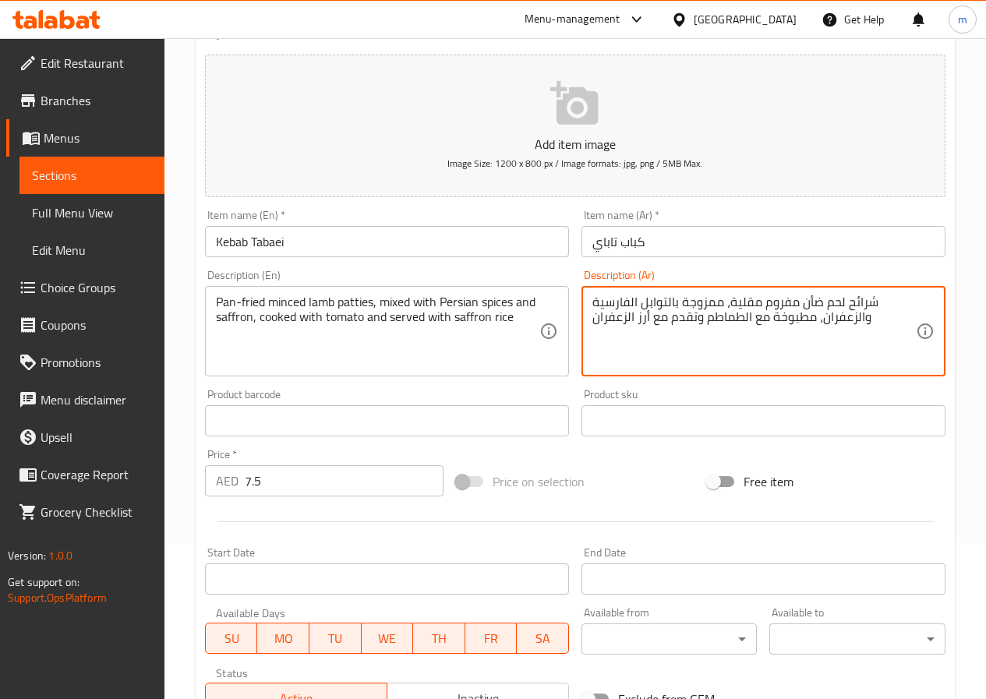
type textarea "شرائح لحم ضأن مفروم مقلية، ممزوجة بالتوابل الفارسية والزعفران، مطبوخة مع الطماط…"
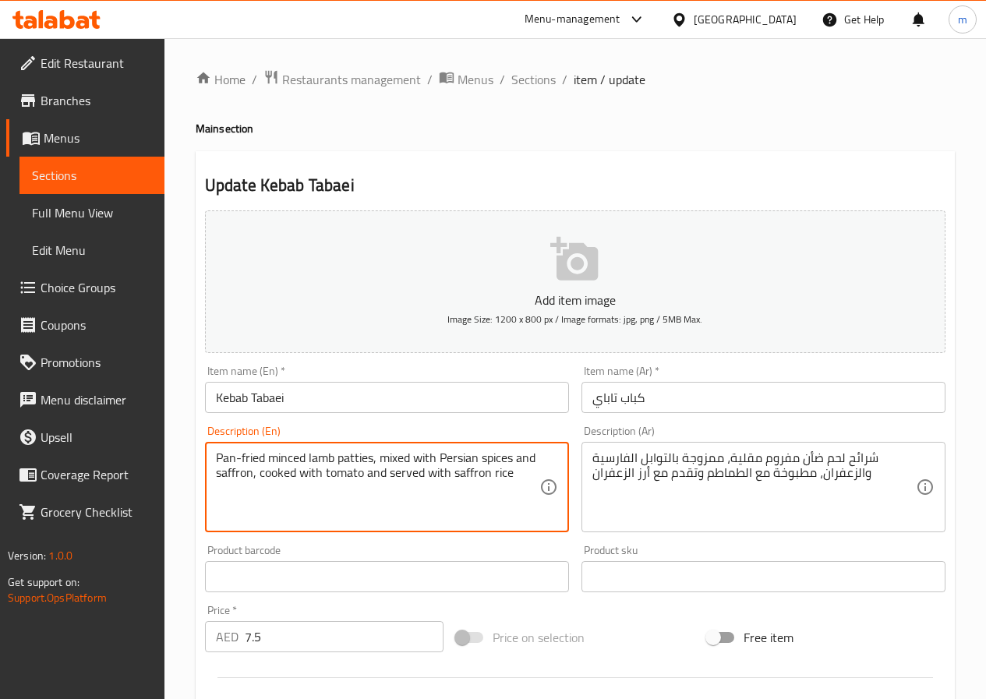
scroll to position [390, 0]
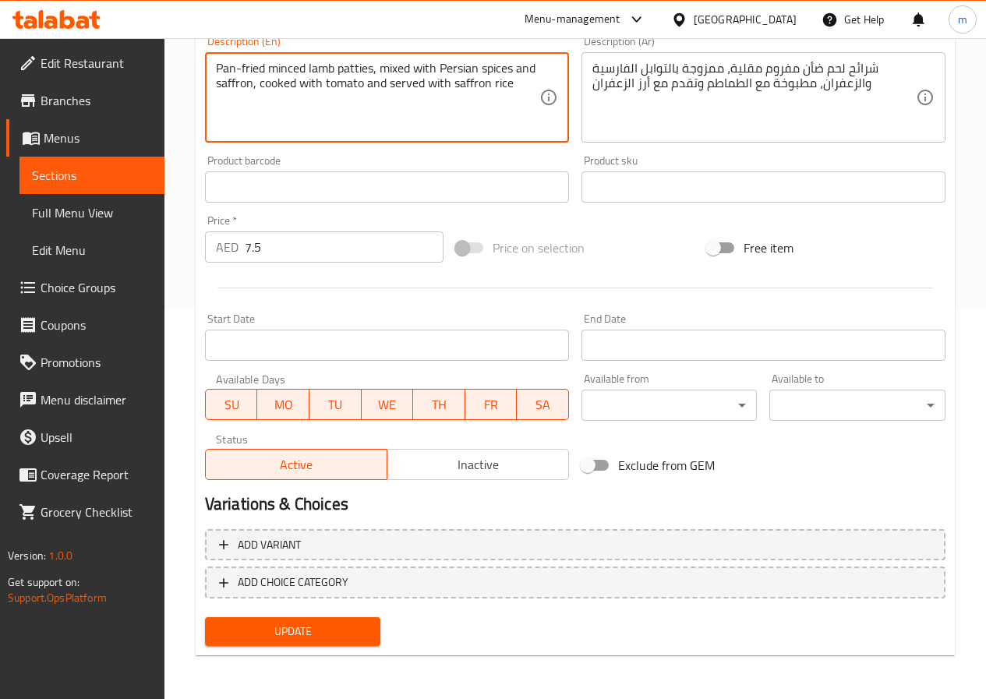
click at [348, 639] on span "Update" at bounding box center [292, 631] width 151 height 19
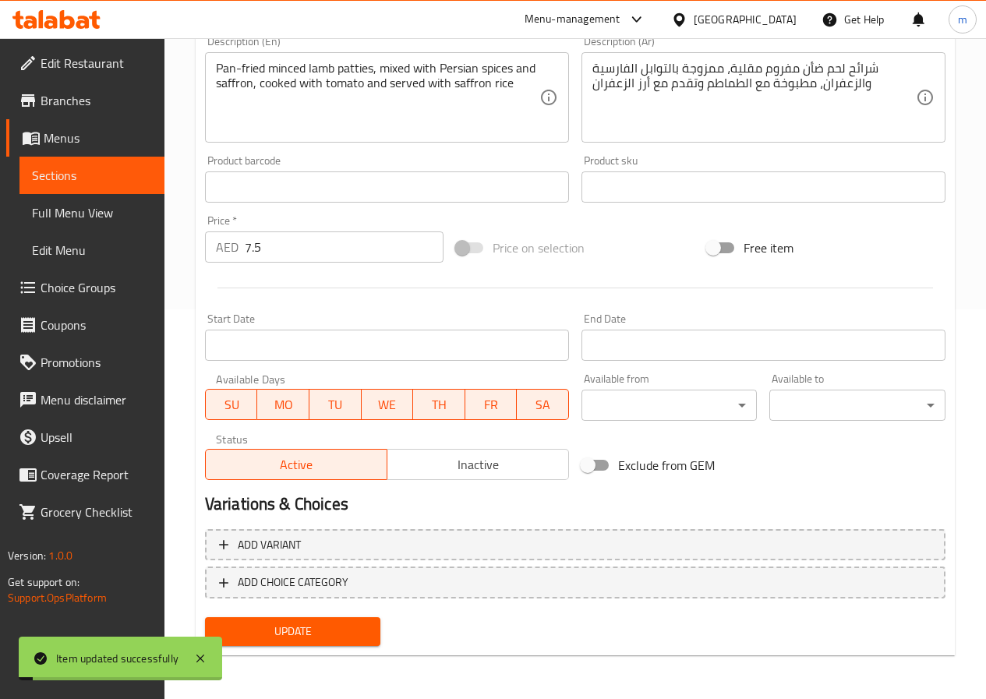
click at [115, 178] on span "Sections" at bounding box center [92, 175] width 120 height 19
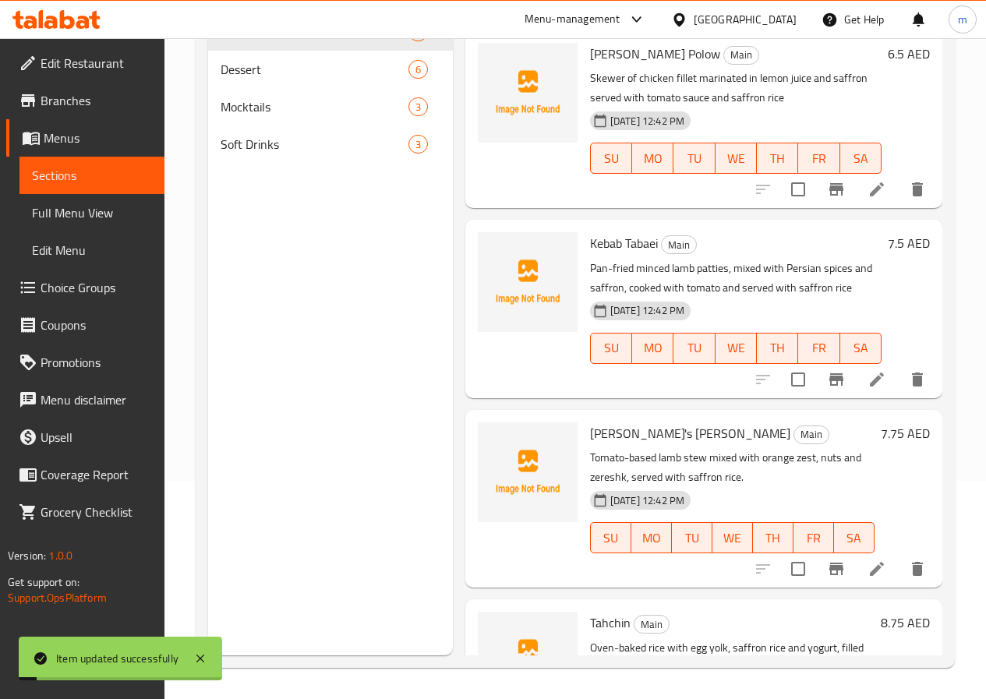
scroll to position [218, 0]
click at [54, 217] on span "Full Menu View" at bounding box center [92, 212] width 120 height 19
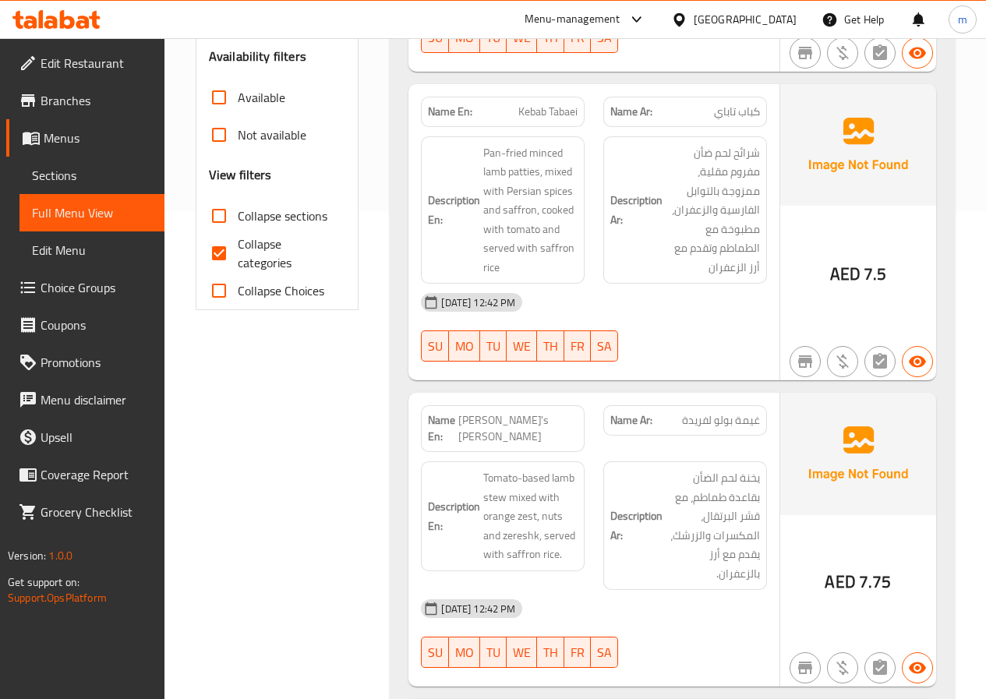
scroll to position [546, 0]
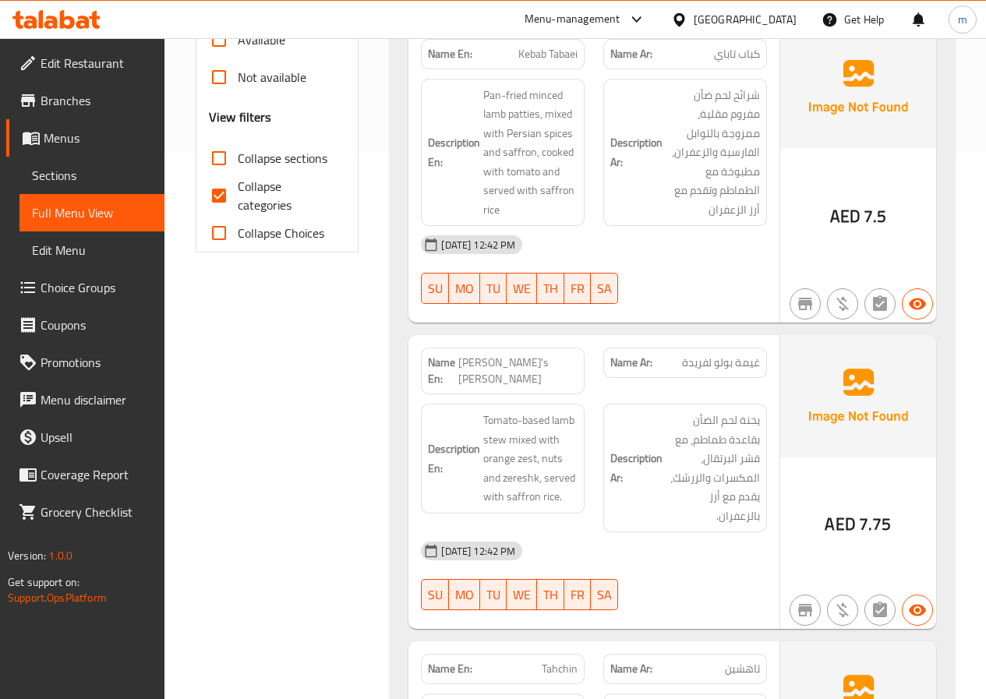
click at [221, 226] on input "Collapse Choices" at bounding box center [218, 232] width 37 height 37
checkbox input "true"
click at [214, 200] on input "Collapse categories" at bounding box center [218, 195] width 37 height 37
checkbox input "false"
click at [218, 225] on input "Collapse Choices" at bounding box center [218, 232] width 37 height 37
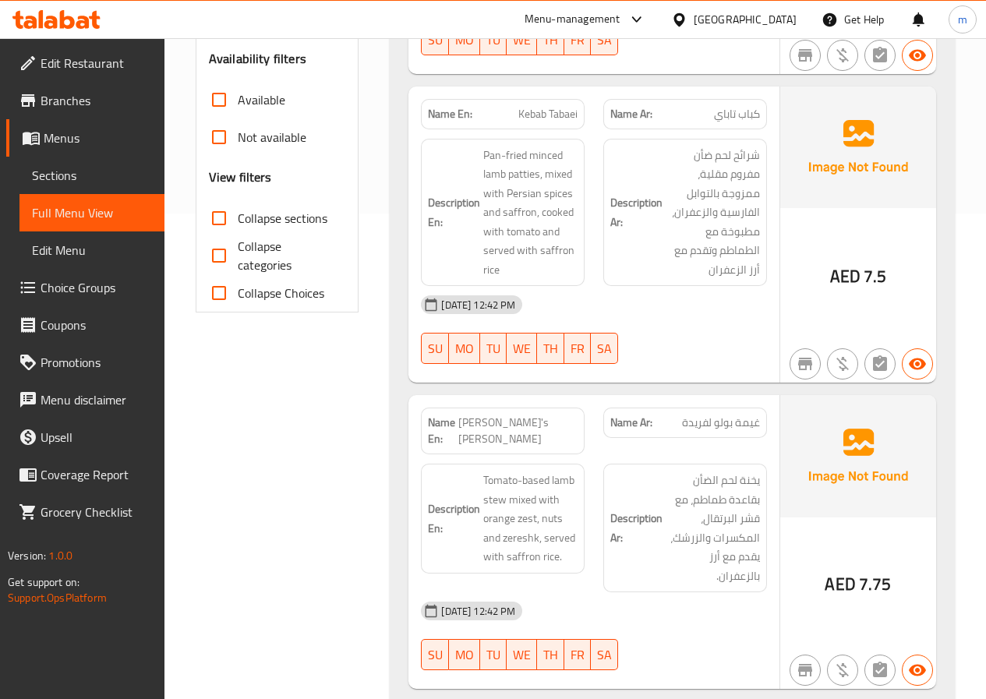
scroll to position [390, 0]
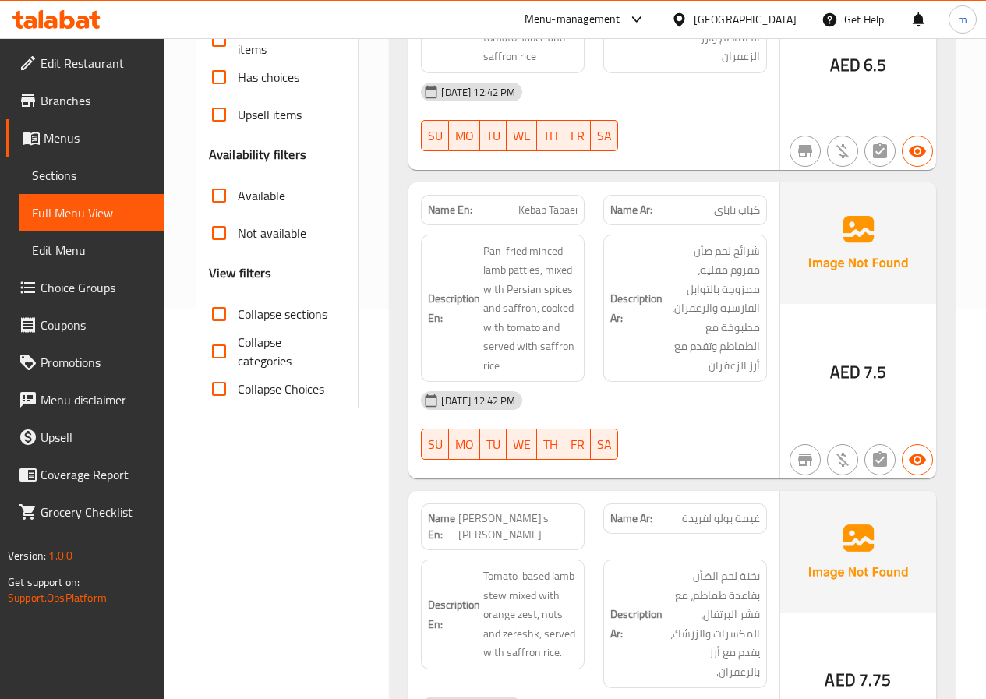
click at [263, 394] on span "Collapse Choices" at bounding box center [281, 389] width 87 height 19
click at [238, 394] on input "Collapse Choices" at bounding box center [218, 388] width 37 height 37
click at [263, 394] on span "Collapse Choices" at bounding box center [281, 389] width 87 height 19
click at [238, 394] on input "Collapse Choices" at bounding box center [218, 388] width 37 height 37
checkbox input "false"
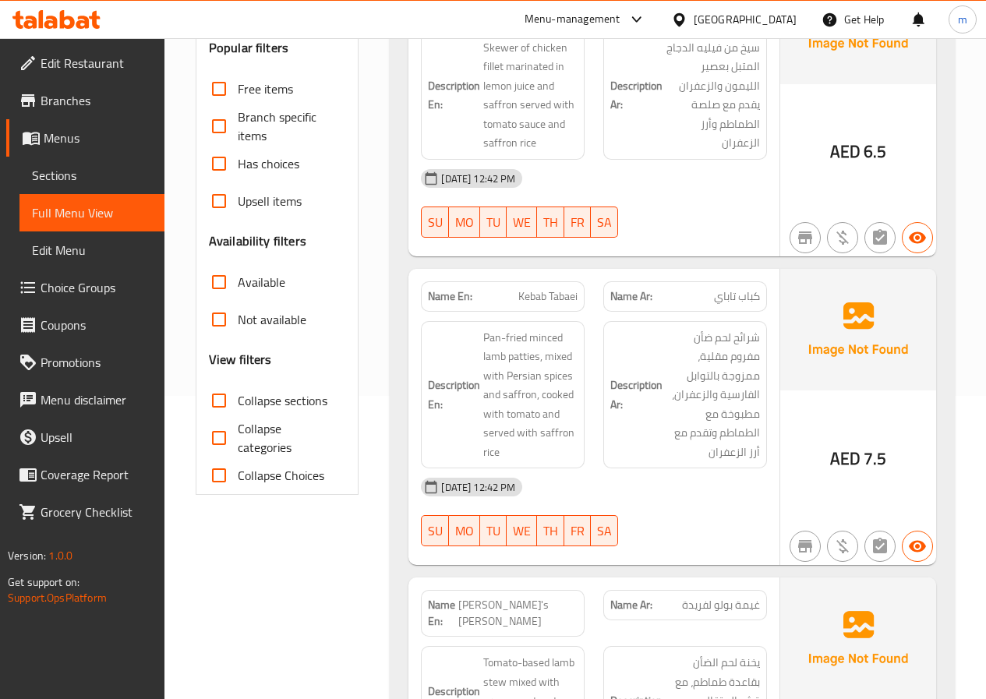
scroll to position [156, 0]
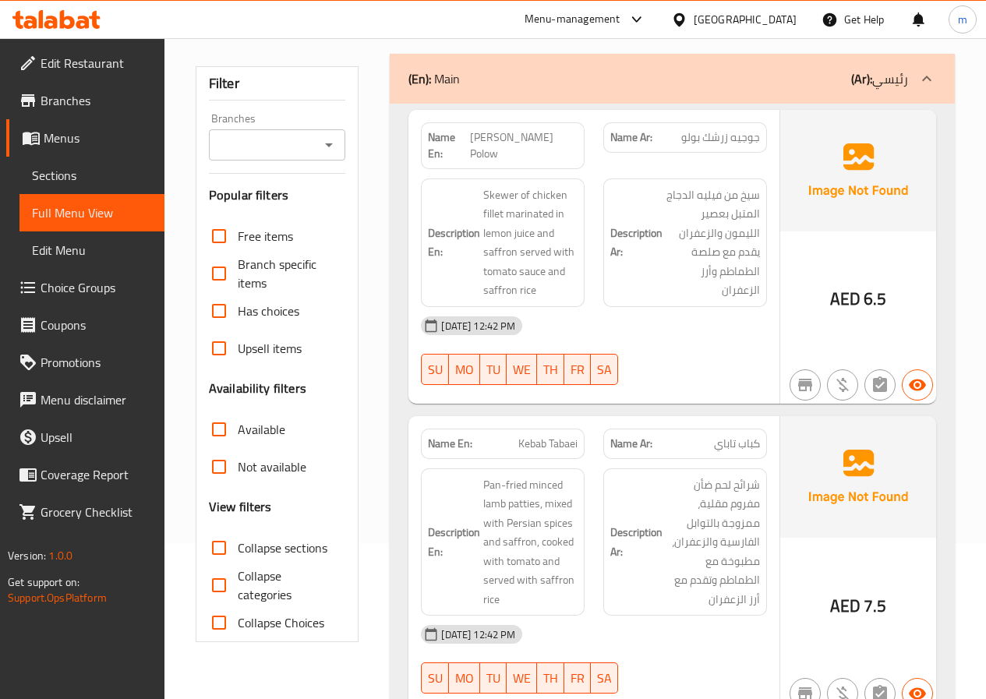
click at [652, 260] on h6 "Description Ar: سيخ من فيليه الدجاج المتبل بعصير الليمون والزعفران يقدم مع صلصة…" at bounding box center [685, 243] width 150 height 115
click at [87, 168] on span "Sections" at bounding box center [92, 175] width 120 height 19
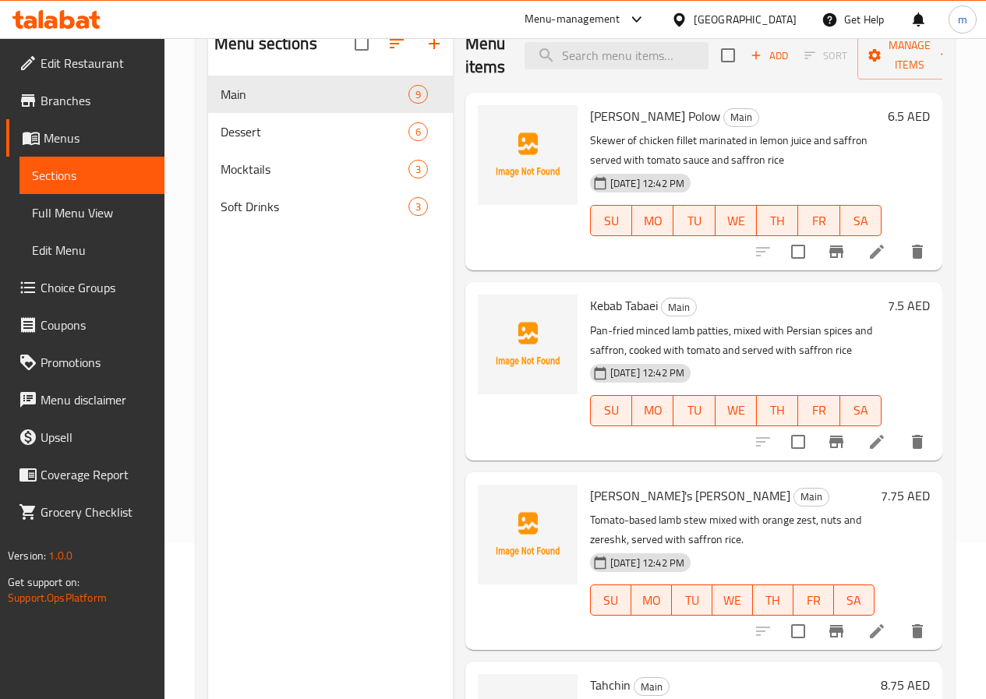
click at [104, 204] on span "Full Menu View" at bounding box center [92, 212] width 120 height 19
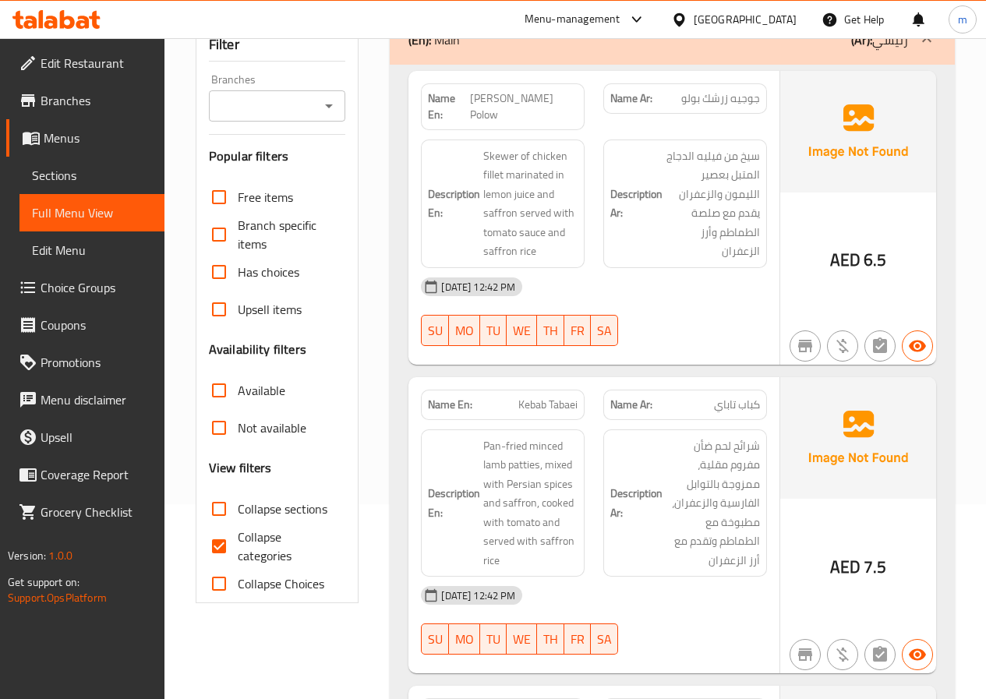
scroll to position [234, 0]
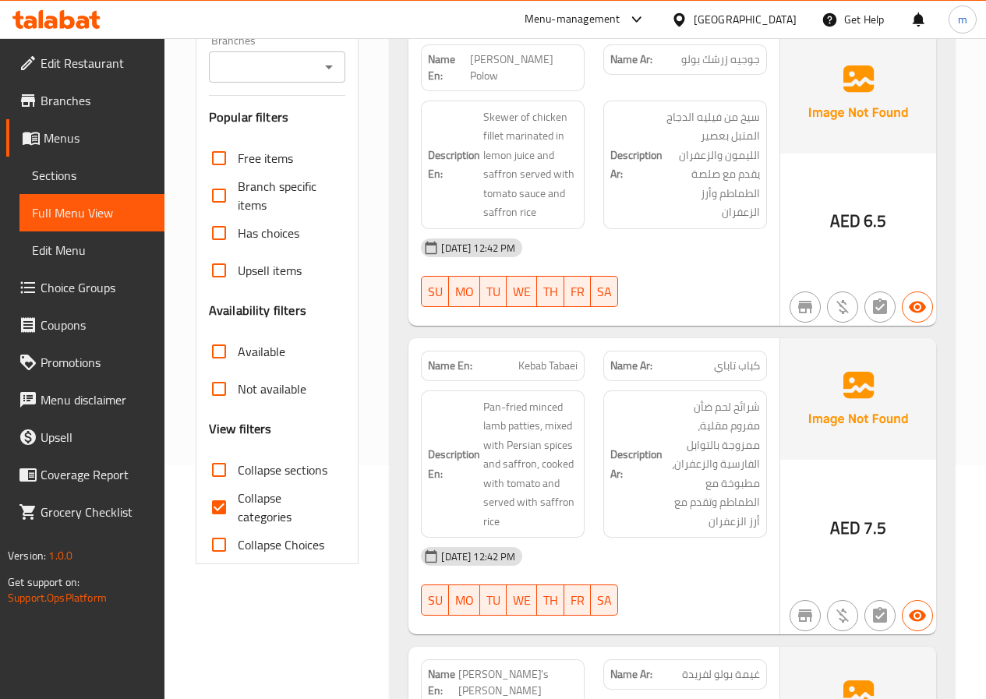
click at [216, 503] on input "Collapse categories" at bounding box center [218, 507] width 37 height 37
checkbox input "false"
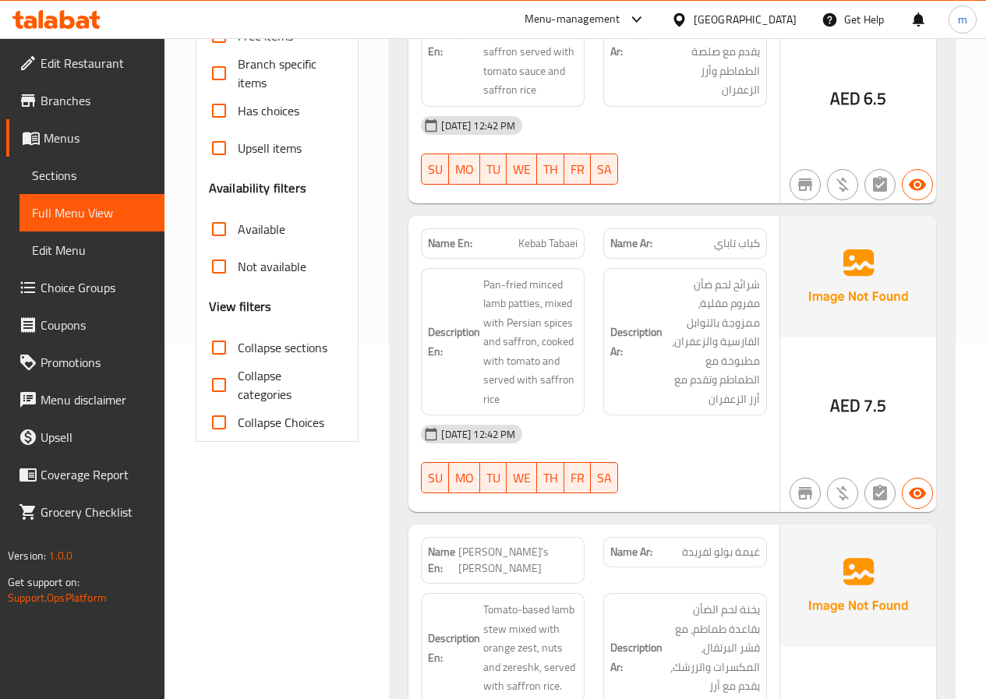
scroll to position [468, 0]
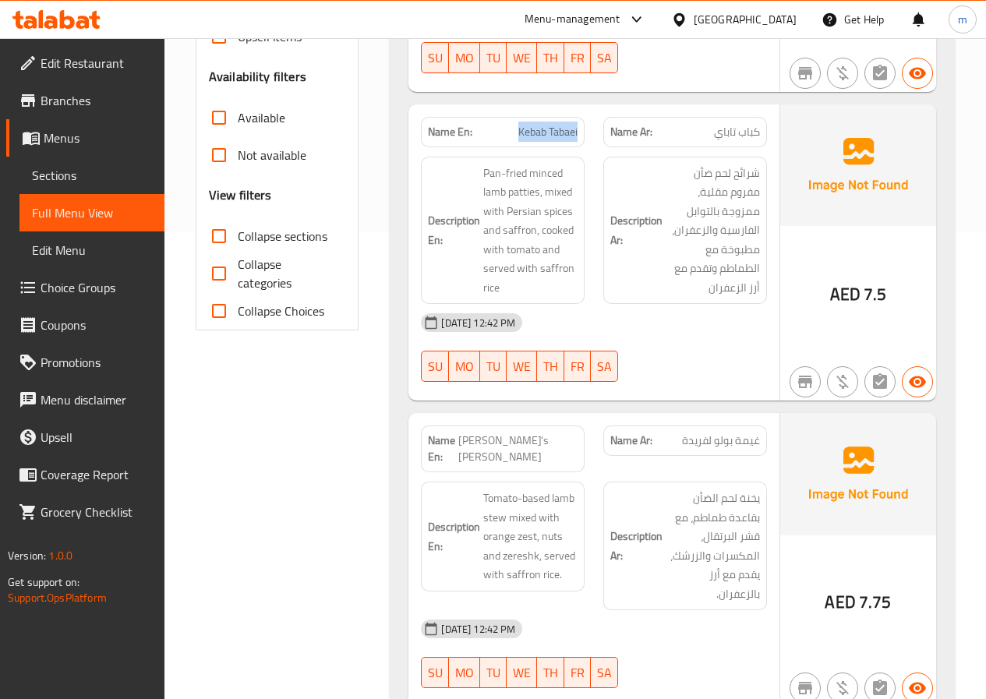
drag, startPoint x: 514, startPoint y: 109, endPoint x: 578, endPoint y: 117, distance: 65.2
click at [578, 117] on div "Name En: Kebab Tabaei" at bounding box center [503, 132] width 164 height 30
copy span "Kebab Tabaei"
click at [703, 341] on div "13-08-2025 12:42 PM SU MO TU WE TH FR SA" at bounding box center [594, 347] width 365 height 87
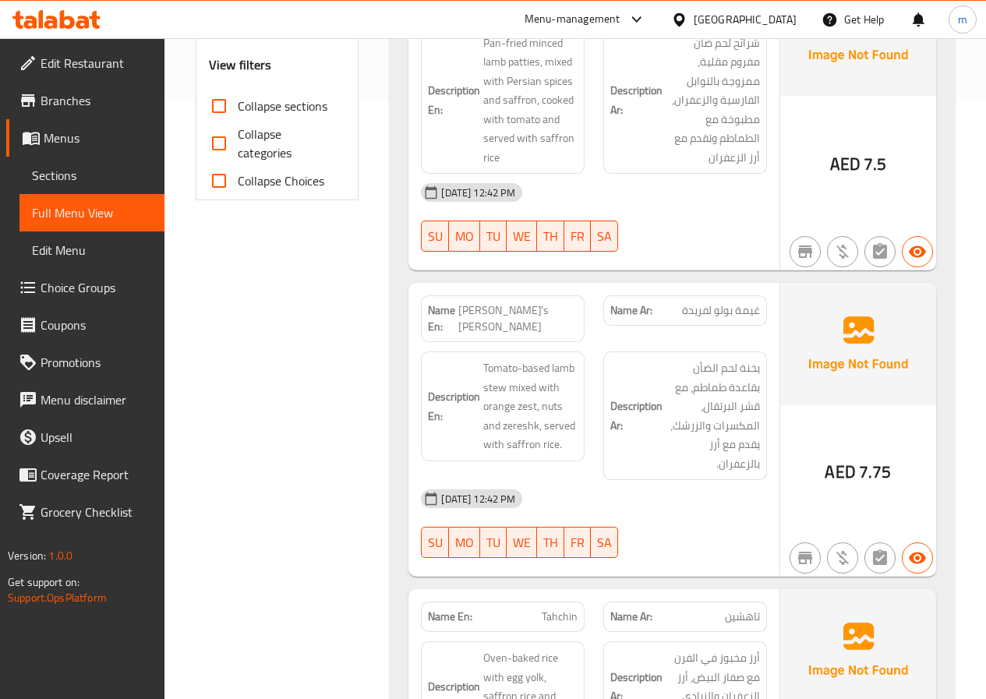
scroll to position [624, 0]
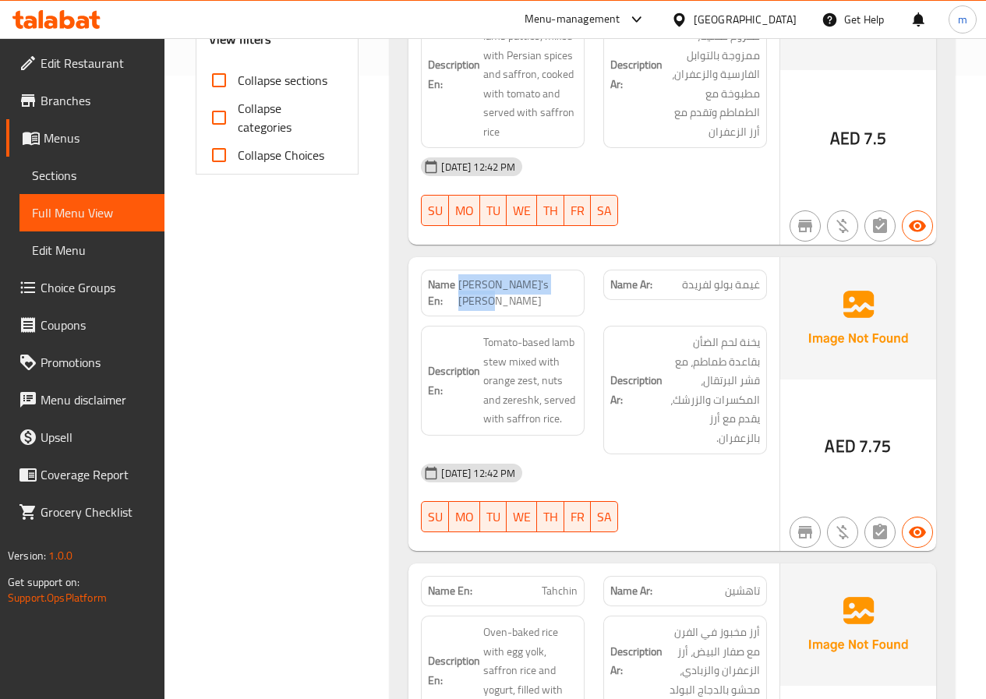
drag, startPoint x: 470, startPoint y: 266, endPoint x: 553, endPoint y: 280, distance: 84.6
click at [553, 280] on span "[PERSON_NAME] [PERSON_NAME]" at bounding box center [517, 293] width 119 height 33
copy span "[PERSON_NAME] [PERSON_NAME]"
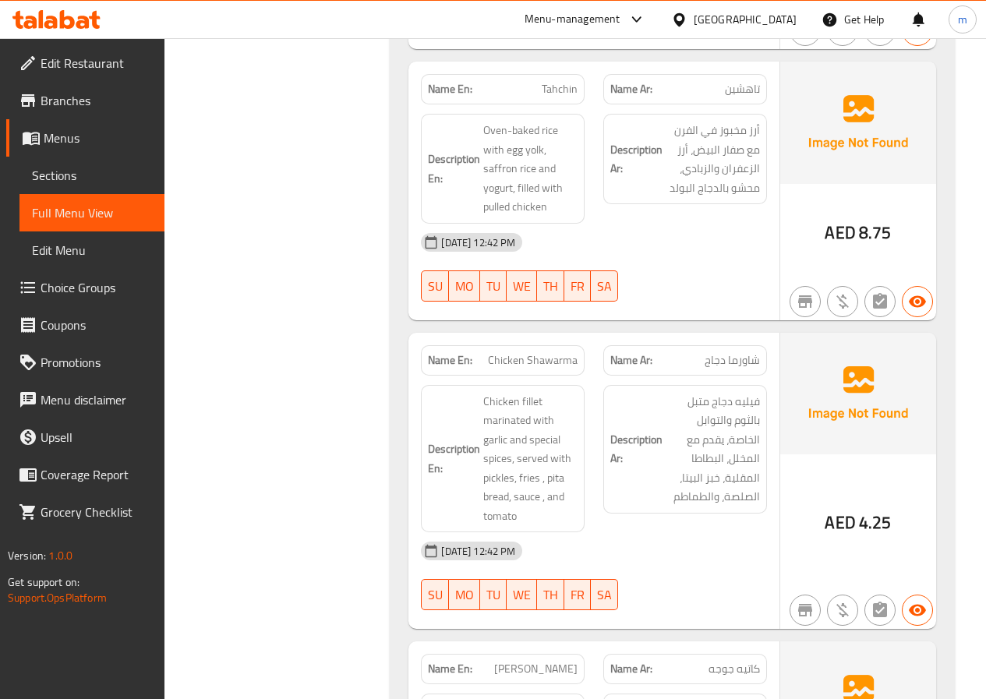
scroll to position [1169, 0]
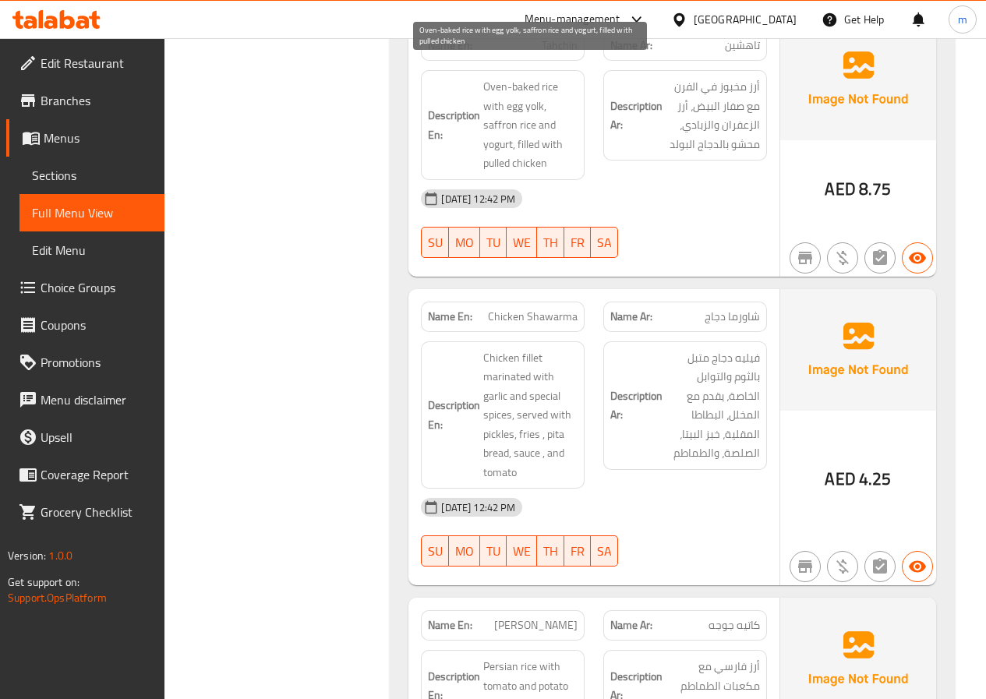
click at [513, 106] on span "Oven-baked rice with egg yolk, saffron rice and yogurt, filled with pulled chic…" at bounding box center [530, 125] width 94 height 96
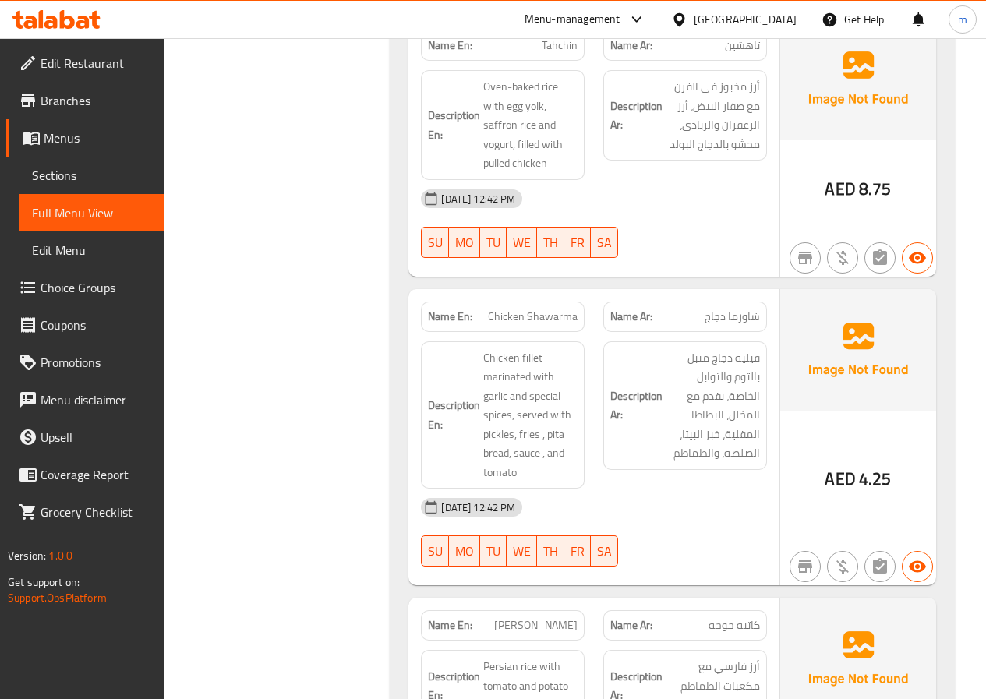
click at [621, 181] on div "[DATE] 12:42 PM" at bounding box center [594, 198] width 365 height 37
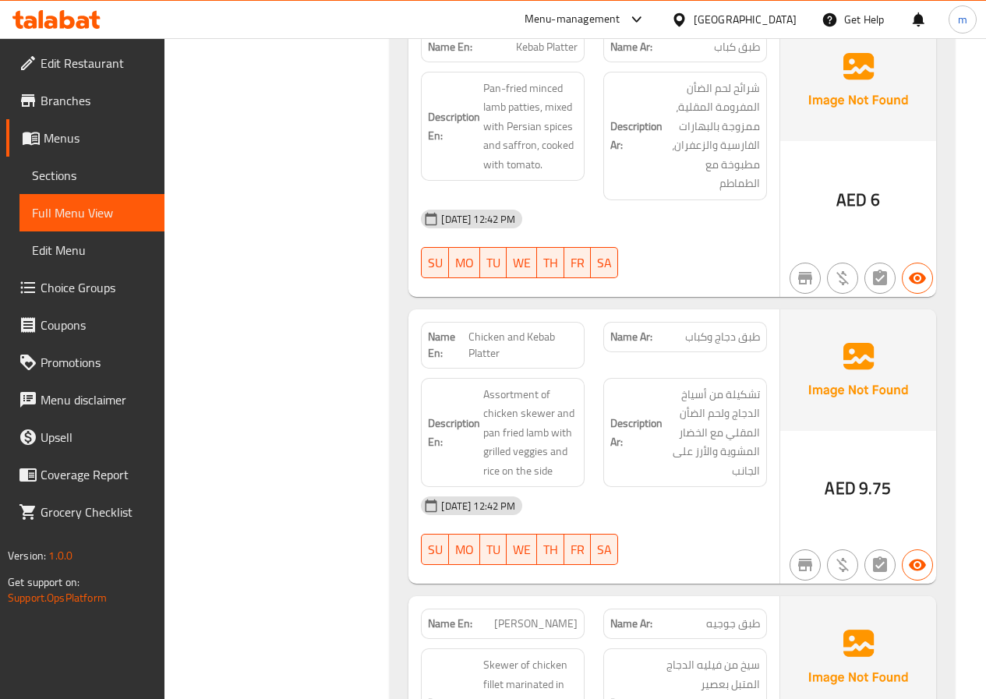
scroll to position [2059, 0]
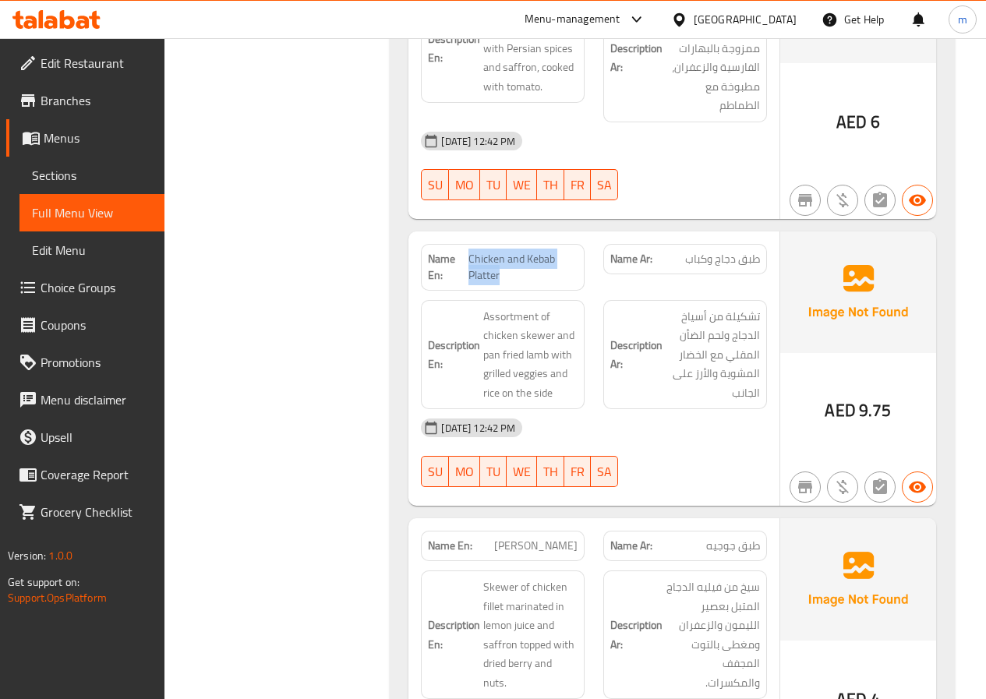
drag, startPoint x: 522, startPoint y: 260, endPoint x: 469, endPoint y: 256, distance: 53.2
click at [469, 256] on span "Chicken and Kebab Platter" at bounding box center [523, 267] width 109 height 33
click at [521, 267] on div "Name En: Chicken and Kebab Platter" at bounding box center [503, 267] width 164 height 47
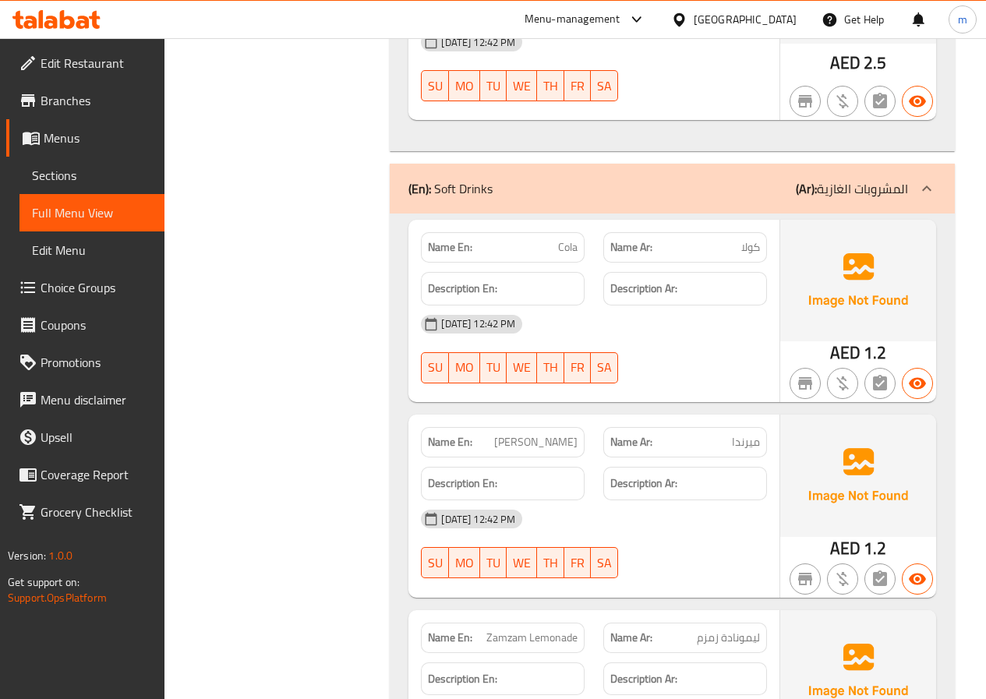
scroll to position [5140, 0]
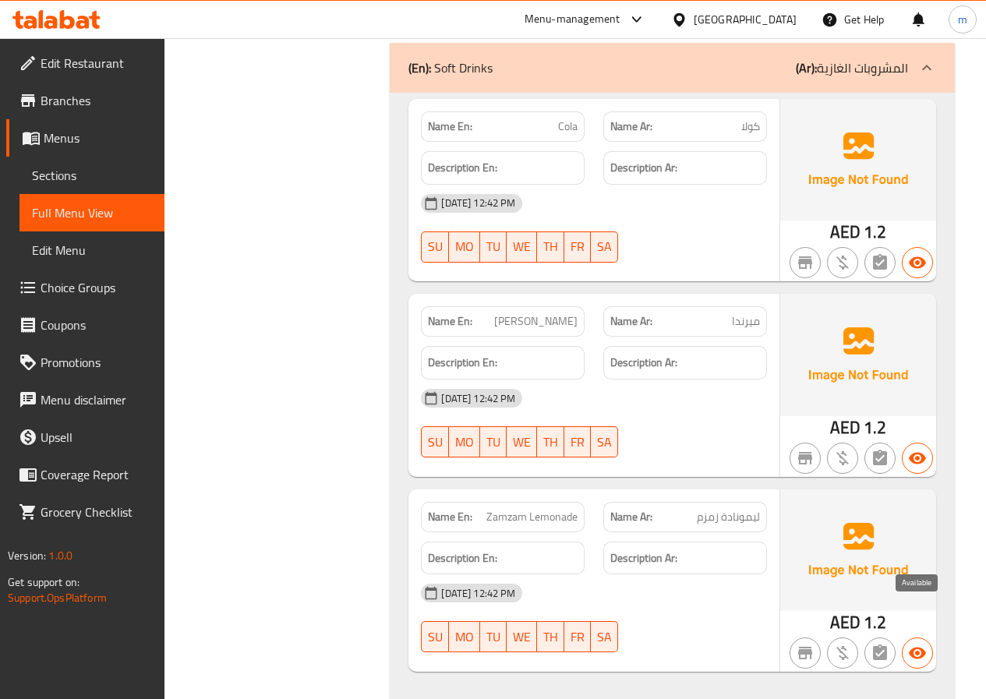
click at [925, 644] on icon "button" at bounding box center [917, 653] width 19 height 19
click at [911, 449] on icon "button" at bounding box center [917, 458] width 19 height 19
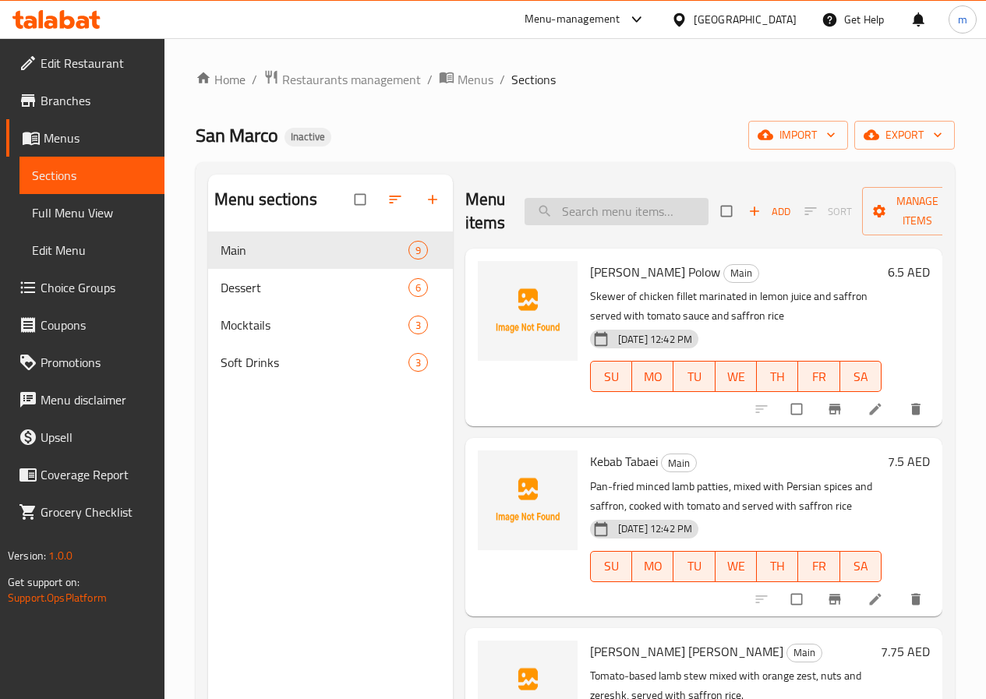
click at [590, 208] on input "search" at bounding box center [617, 211] width 184 height 27
paste input "Kebab Tabaei"
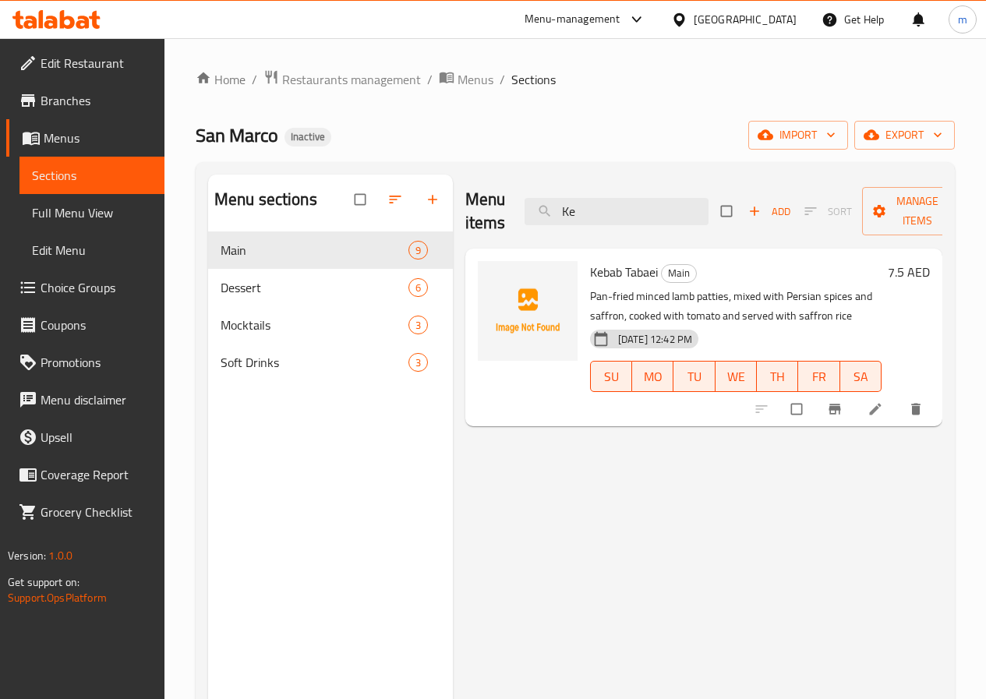
type input "K"
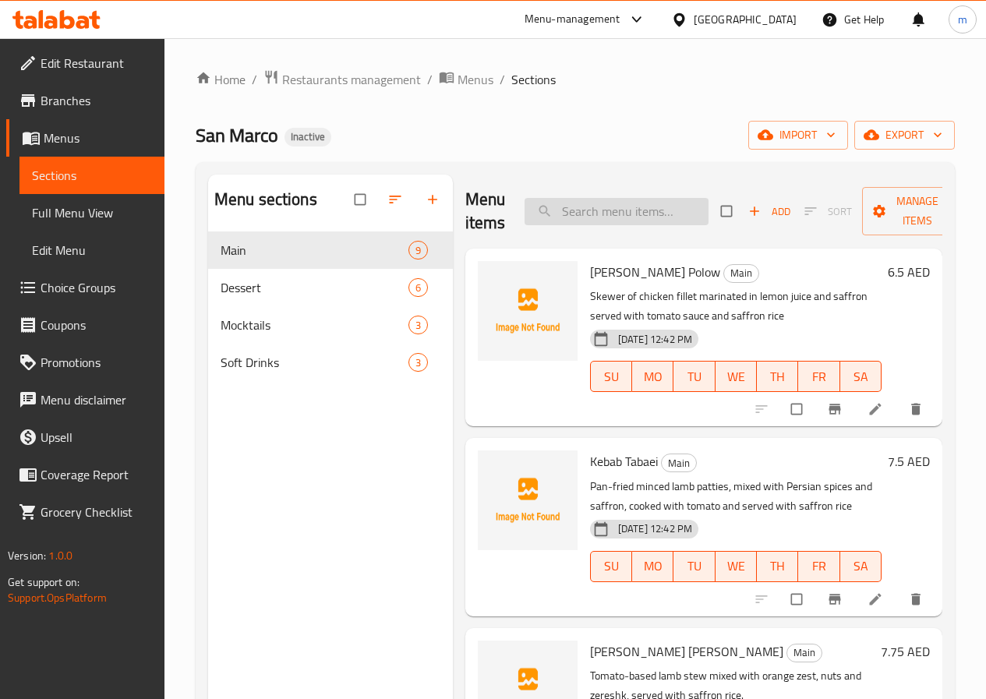
click at [589, 200] on input "search" at bounding box center [617, 211] width 184 height 27
paste input "[PERSON_NAME] [PERSON_NAME]"
type input "[PERSON_NAME] [PERSON_NAME]"
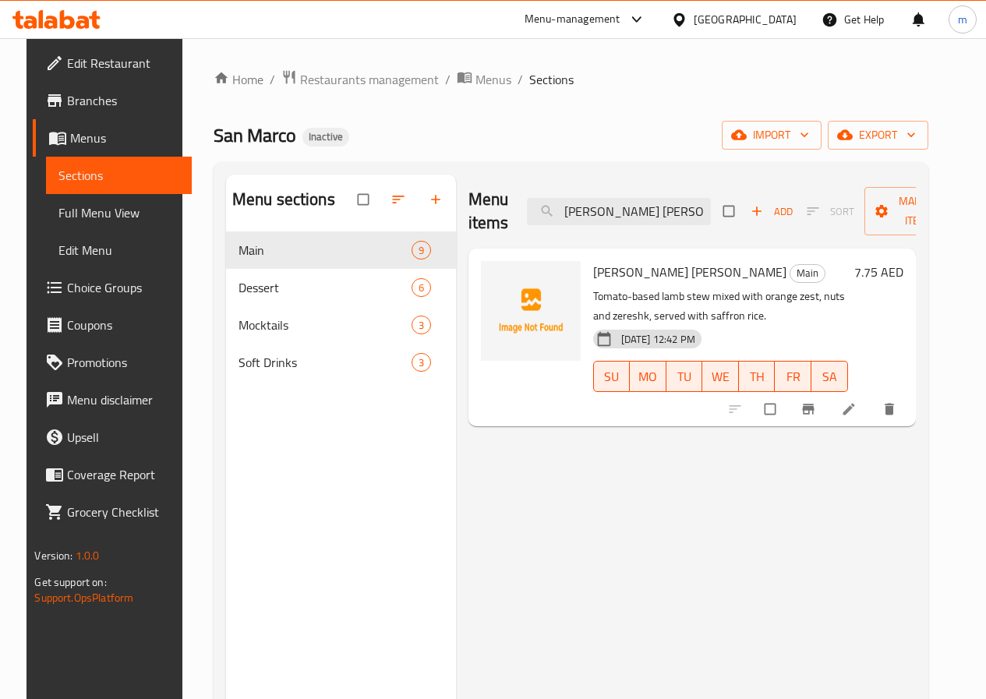
click at [872, 410] on li at bounding box center [851, 409] width 44 height 25
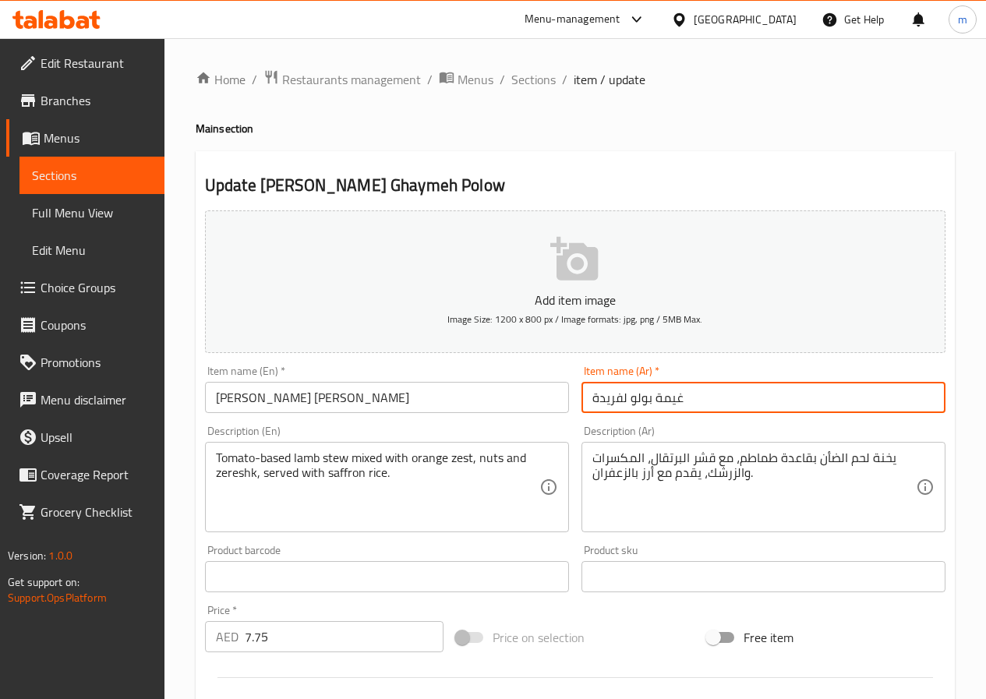
drag, startPoint x: 702, startPoint y: 398, endPoint x: 523, endPoint y: 394, distance: 179.3
click at [523, 394] on div "Add item image Image Size: 1200 x 800 px / Image formats: jpg, png / 5MB Max. I…" at bounding box center [575, 540] width 753 height 672
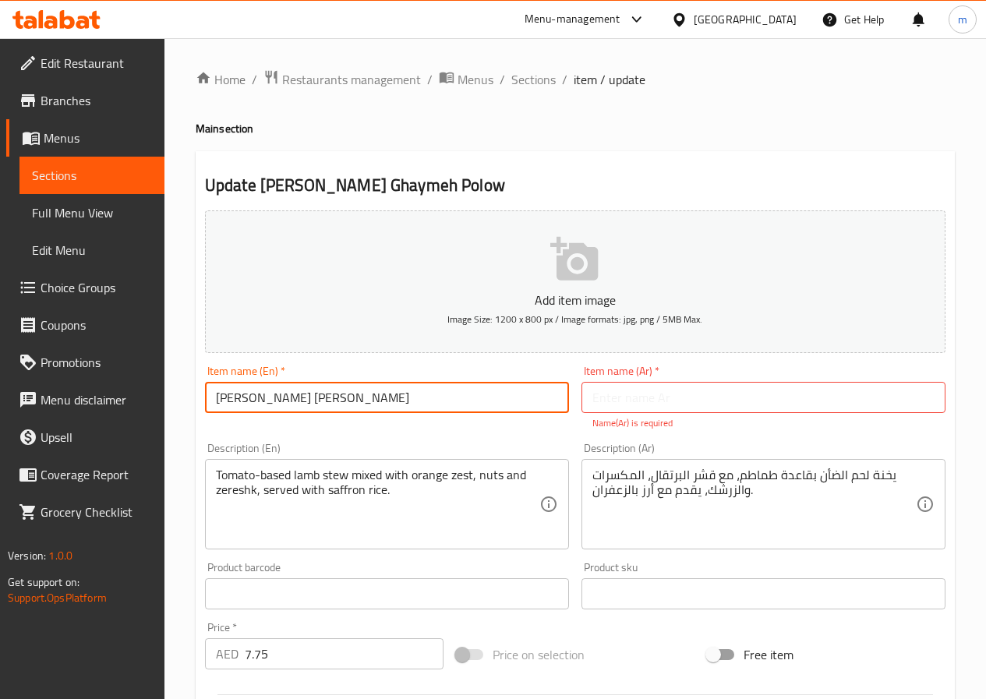
drag, startPoint x: 465, startPoint y: 405, endPoint x: 404, endPoint y: 407, distance: 60.8
click at [404, 407] on input "[PERSON_NAME] [PERSON_NAME]" at bounding box center [387, 397] width 364 height 31
click at [273, 398] on input "[PERSON_NAME] [PERSON_NAME]" at bounding box center [387, 397] width 364 height 31
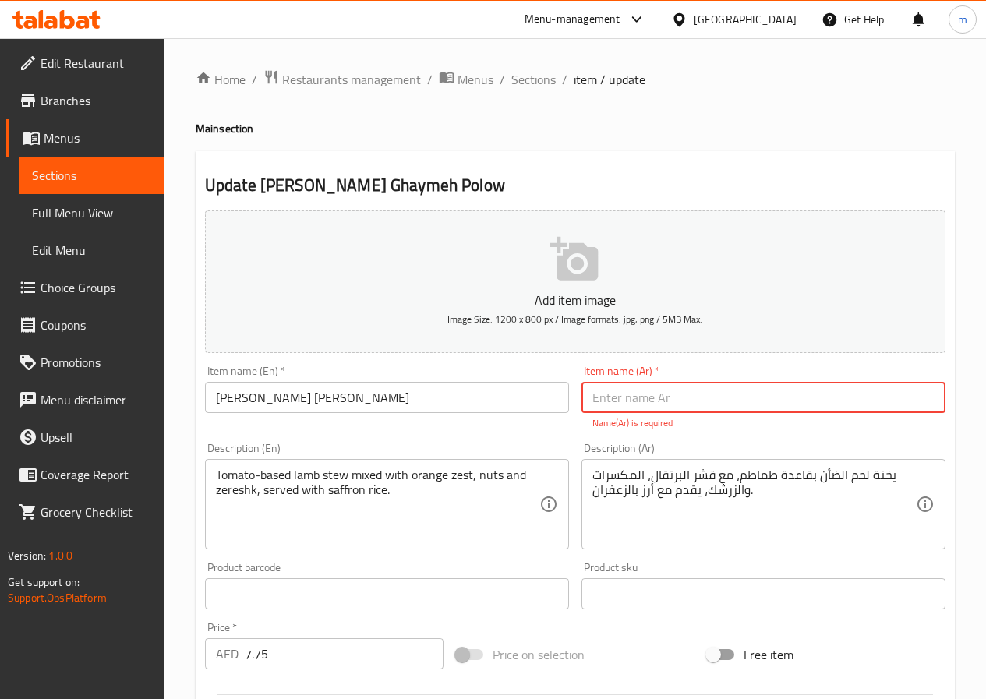
click at [713, 393] on input "text" at bounding box center [764, 397] width 364 height 31
type input "f"
type input "ب"
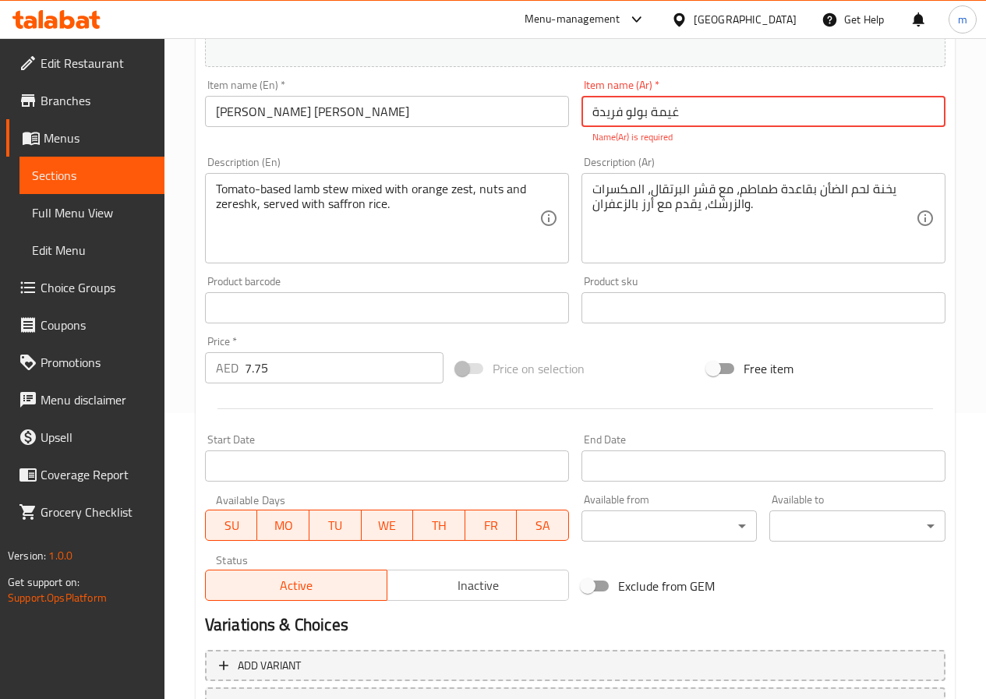
scroll to position [312, 0]
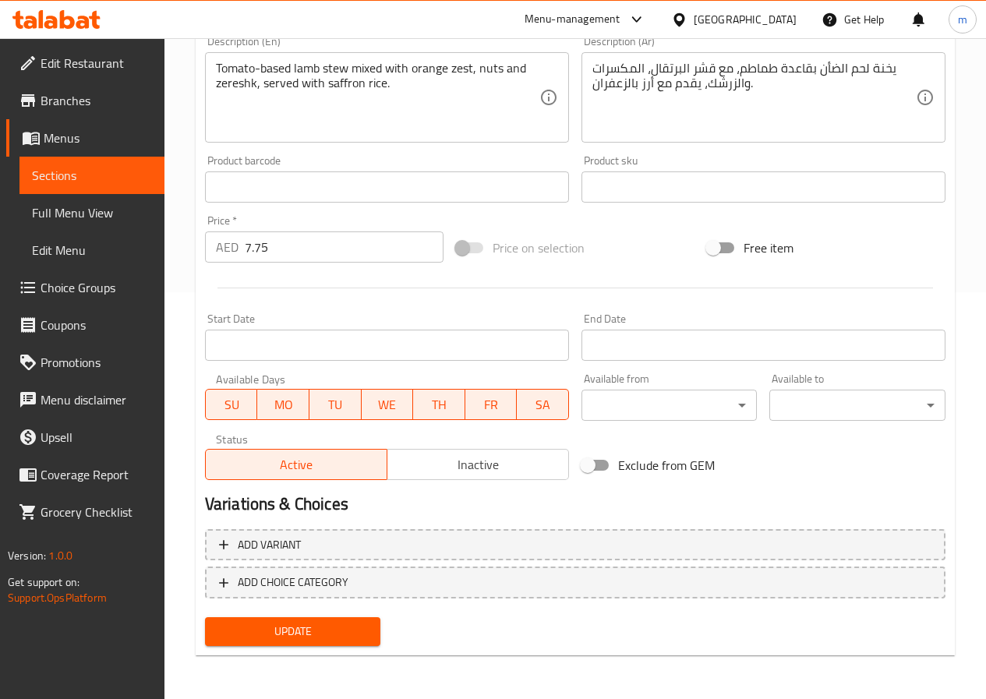
type input "غيمة بولو فريدة"
click at [279, 628] on span "Update" at bounding box center [292, 631] width 151 height 19
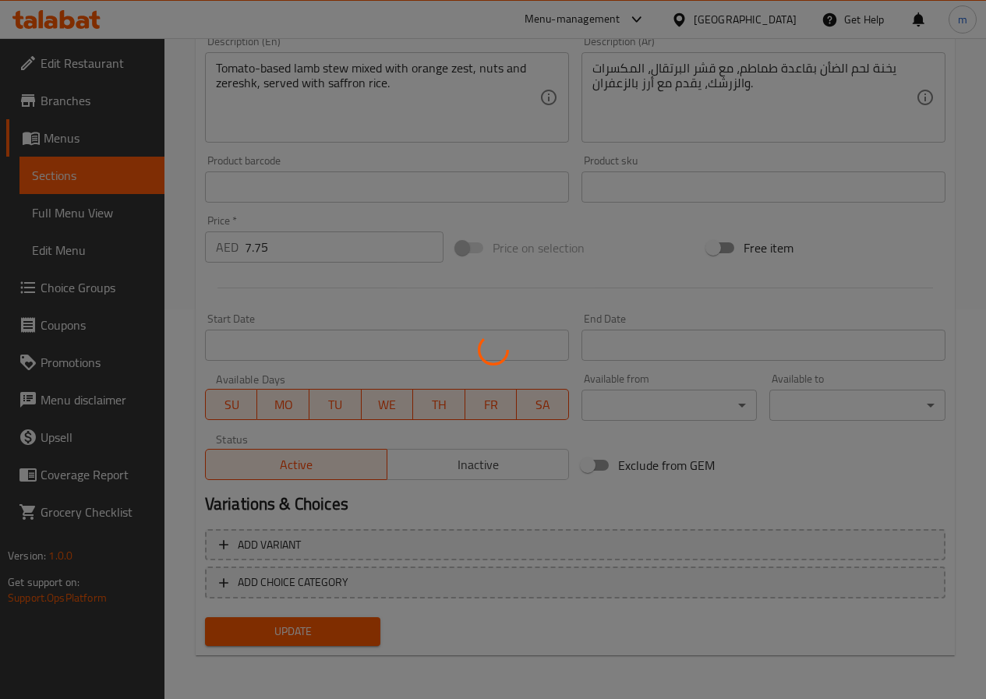
scroll to position [390, 0]
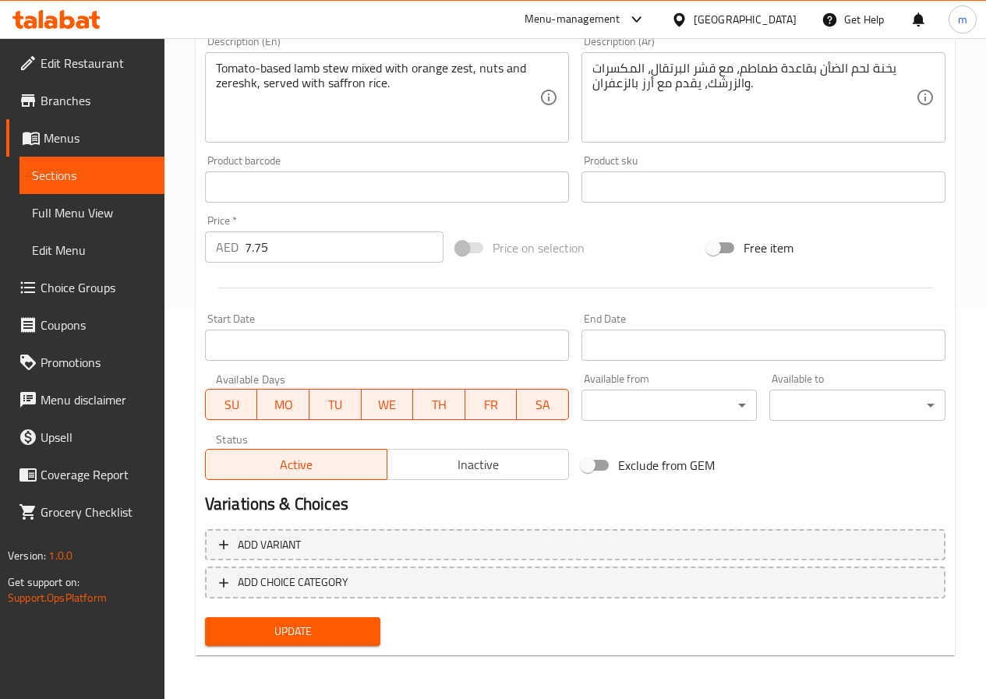
click at [281, 628] on span "Update" at bounding box center [292, 631] width 151 height 19
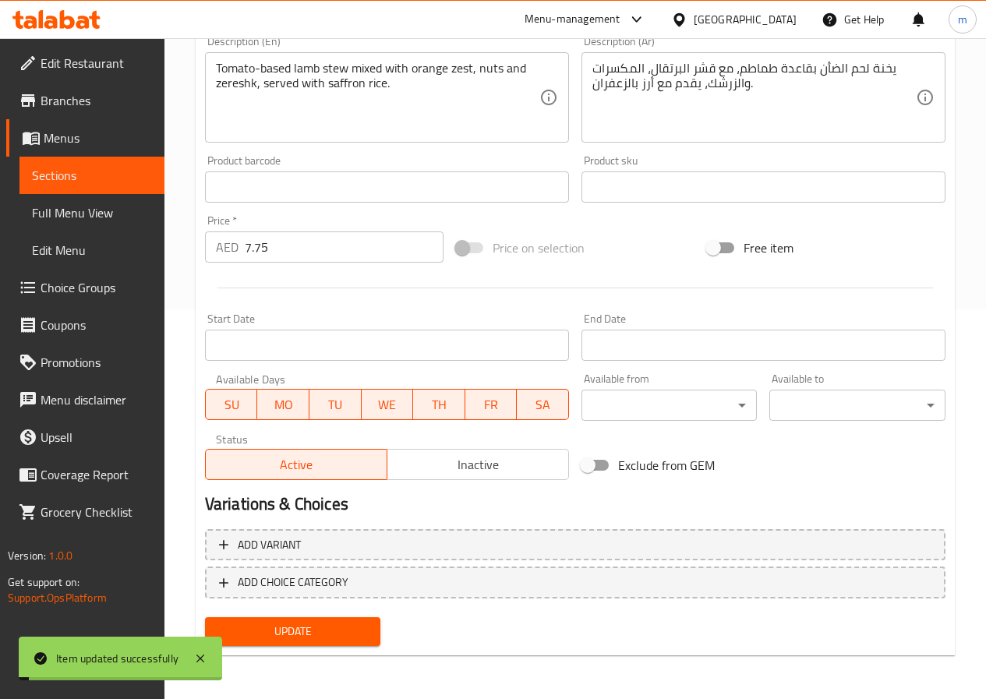
click at [110, 130] on span "Menus" at bounding box center [98, 138] width 108 height 19
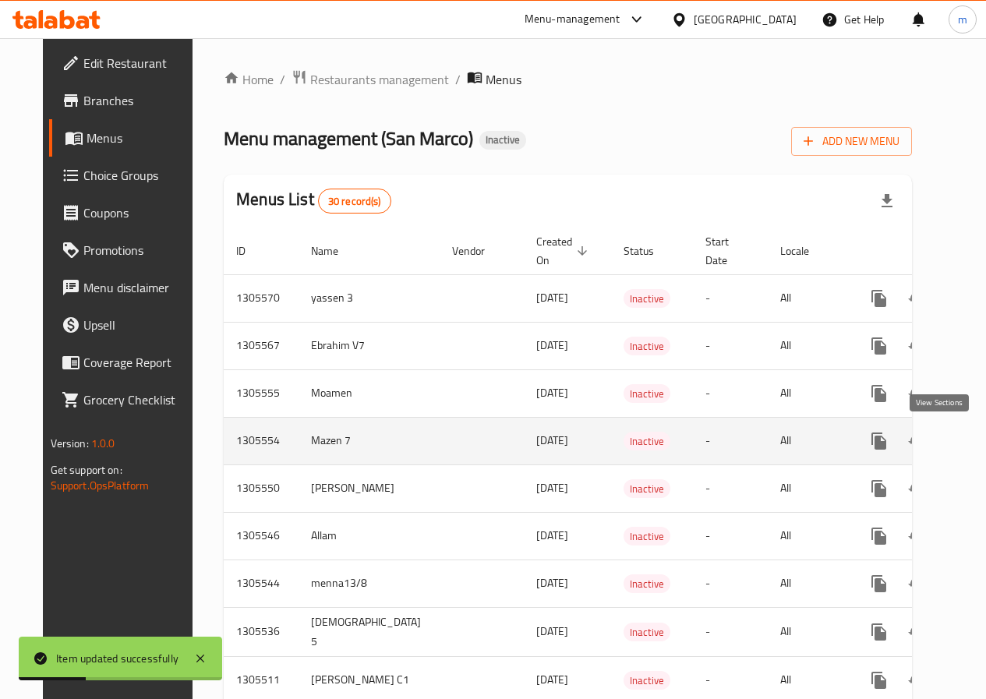
click at [982, 432] on icon "enhanced table" at bounding box center [991, 441] width 19 height 19
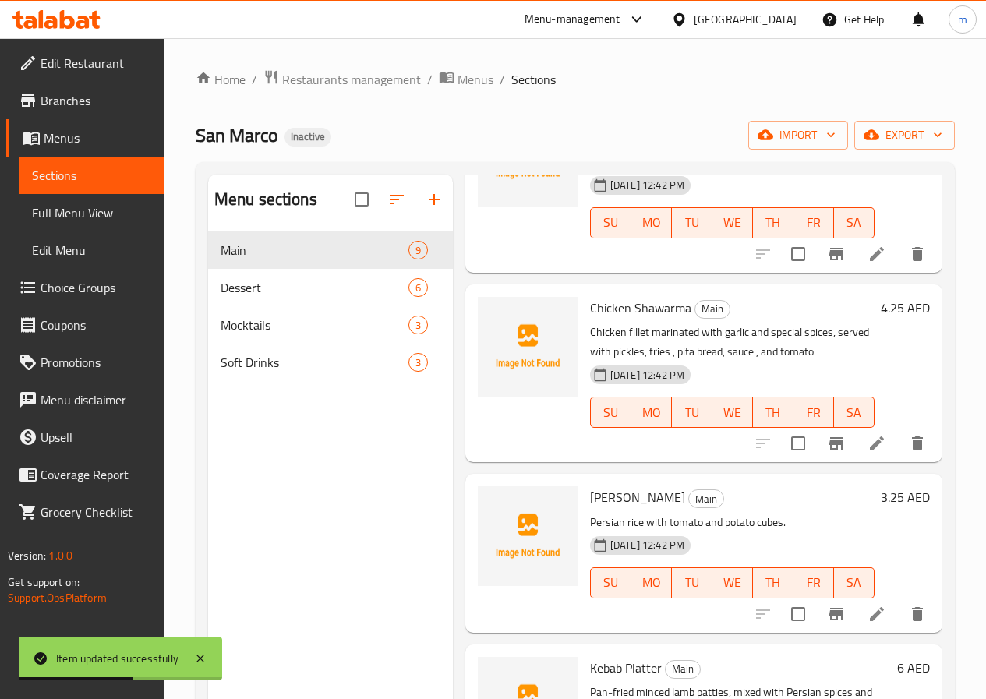
scroll to position [935, 0]
